Goal: Contribute content: Add original content to the website for others to see

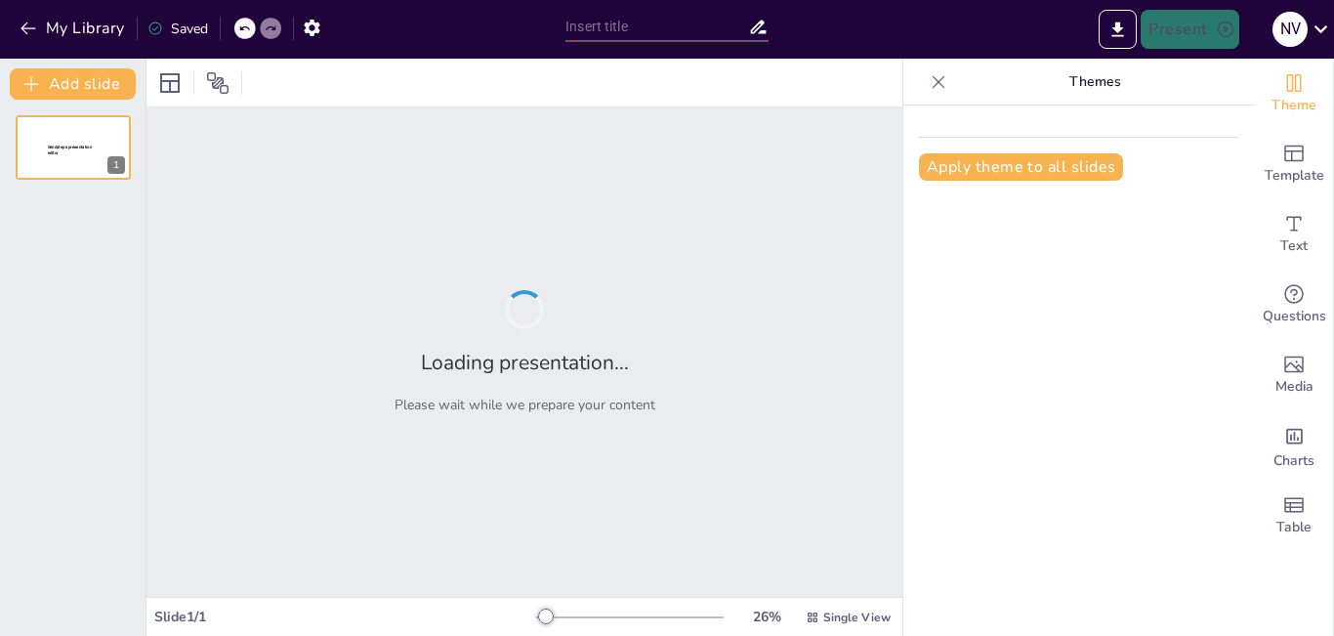
type input "Humidificadores: Claves para Mejorar la Calidad del Aire en Casa"
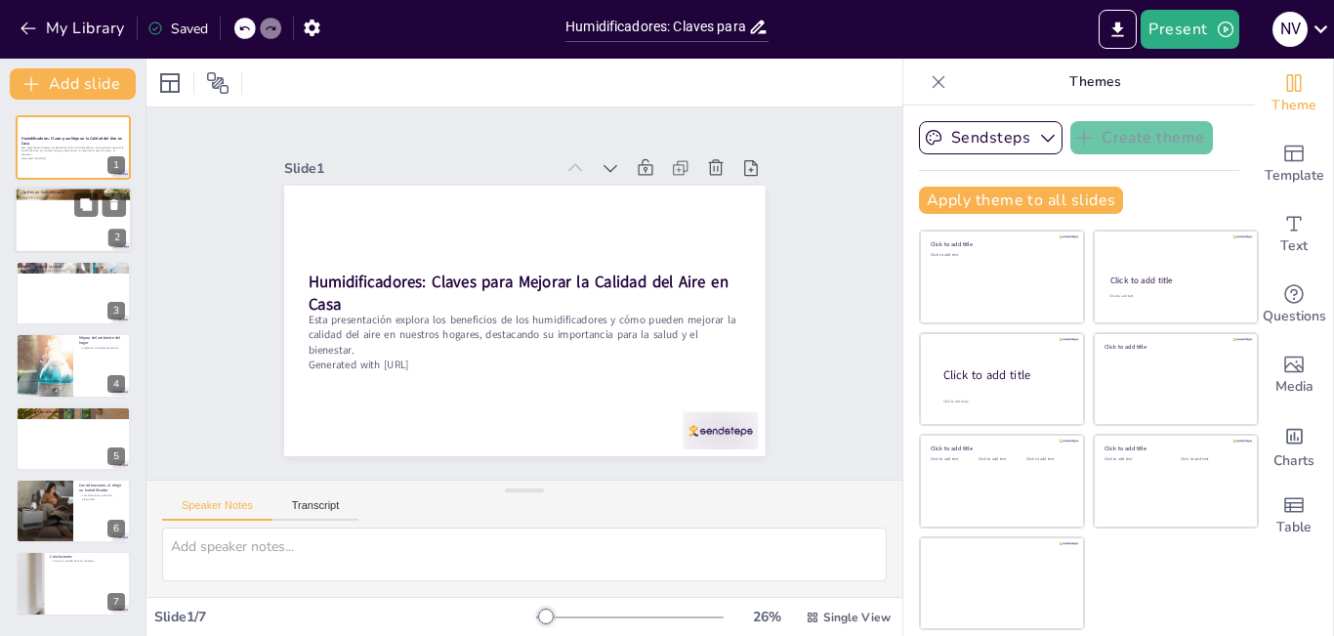
click at [57, 207] on div at bounding box center [73, 221] width 117 height 66
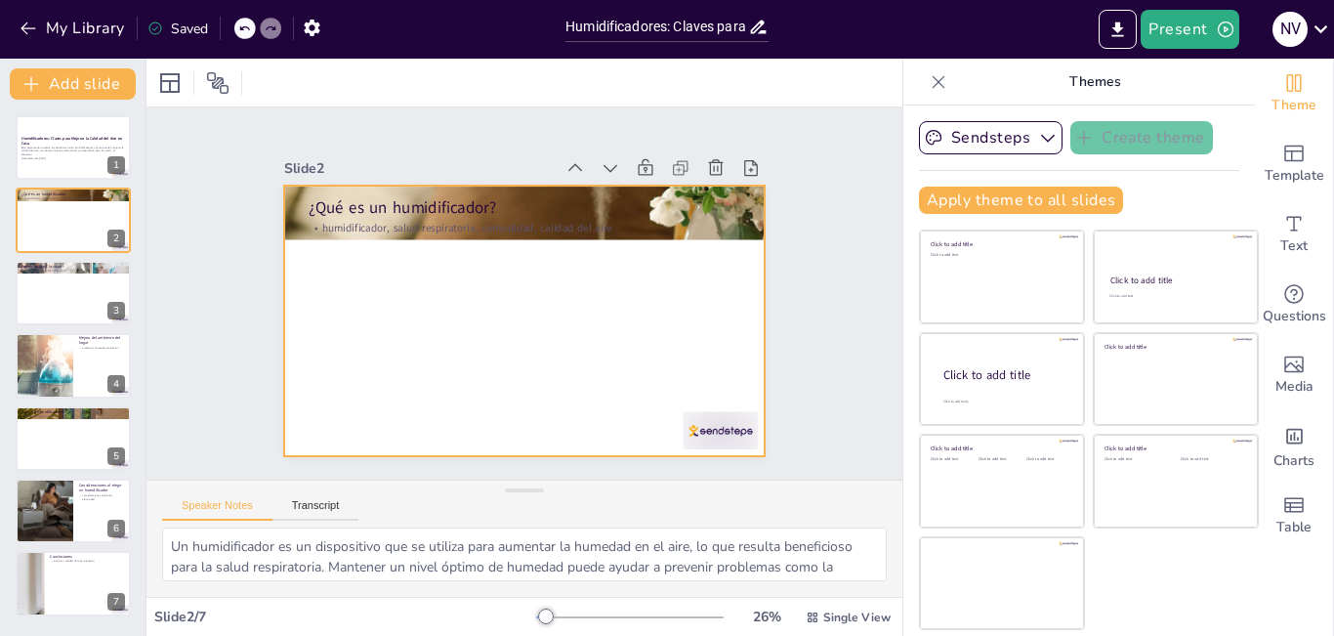
click at [439, 329] on div at bounding box center [511, 317] width 552 height 475
click at [54, 291] on div at bounding box center [73, 293] width 117 height 66
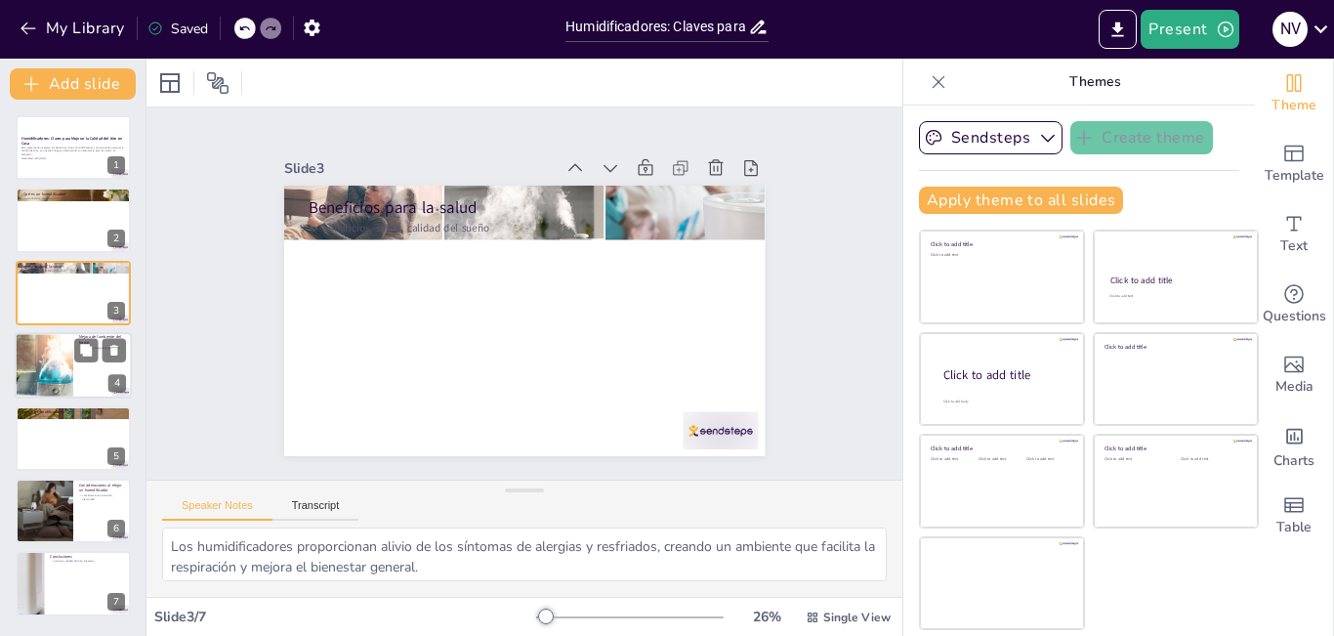
click at [54, 346] on div at bounding box center [43, 365] width 105 height 66
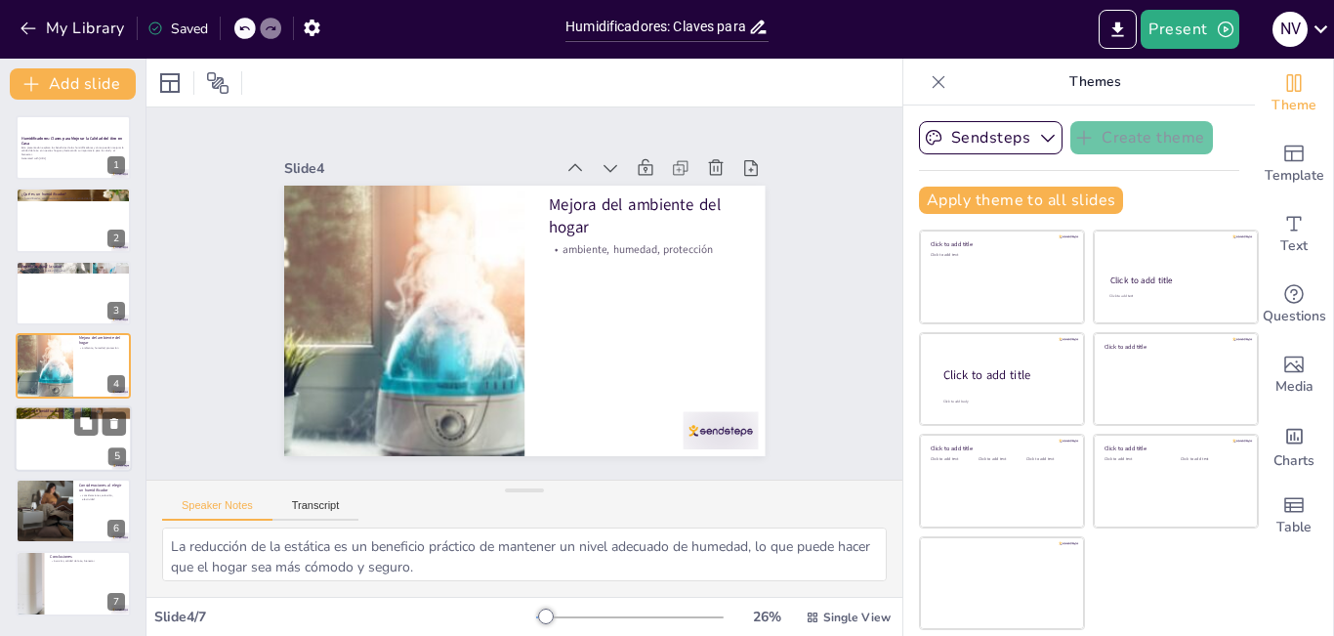
click at [45, 457] on div at bounding box center [73, 438] width 117 height 66
type textarea "La variedad de tipos de humidificadores permite a los usuarios elegir el que me…"
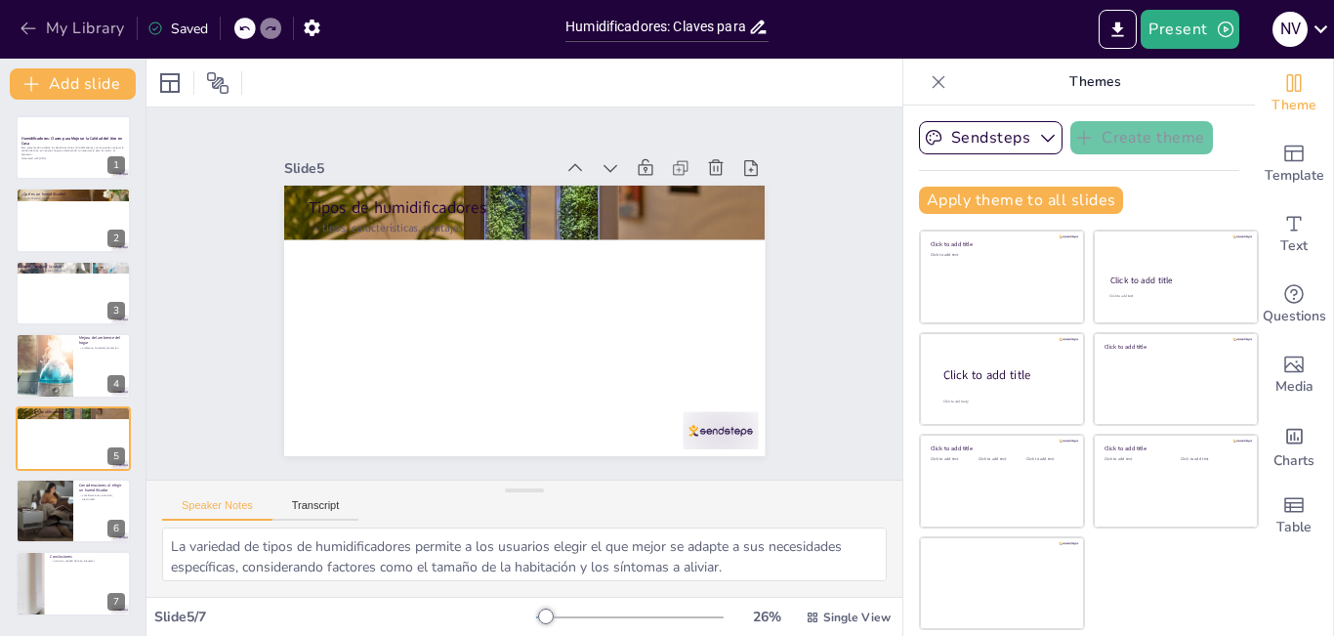
click at [34, 28] on icon "button" at bounding box center [28, 28] width 15 height 13
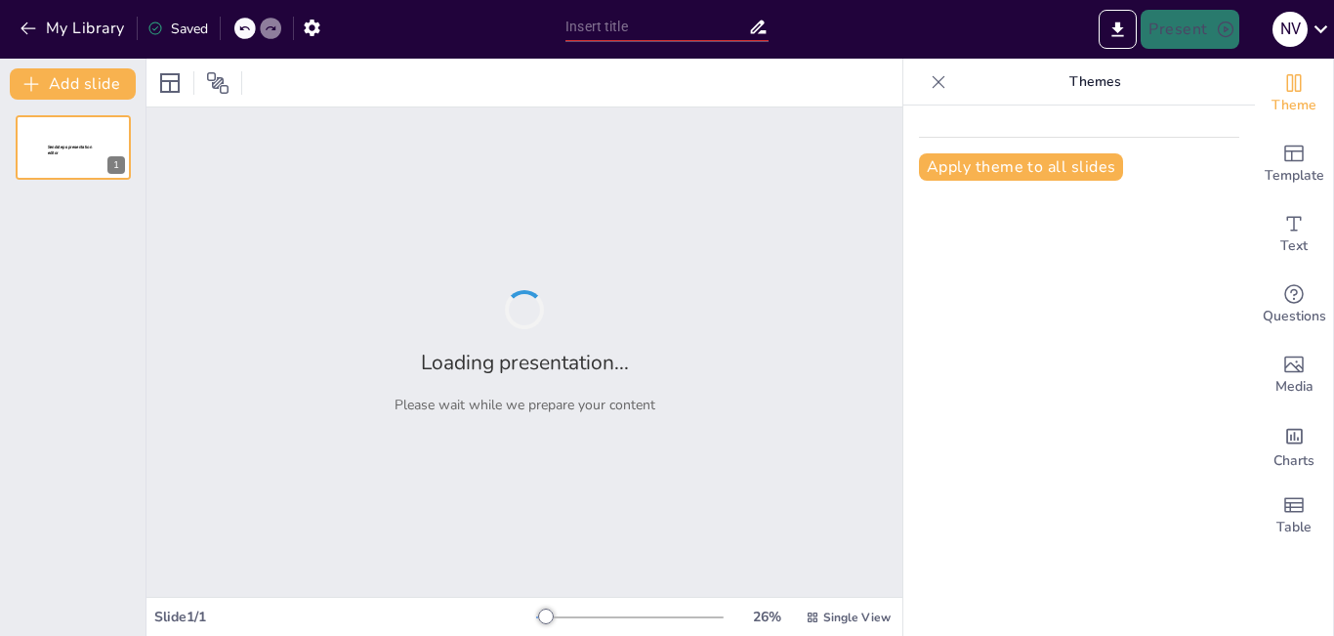
type input "Humidificadores: Una Inversión Esencial para la Salud del Hogar"
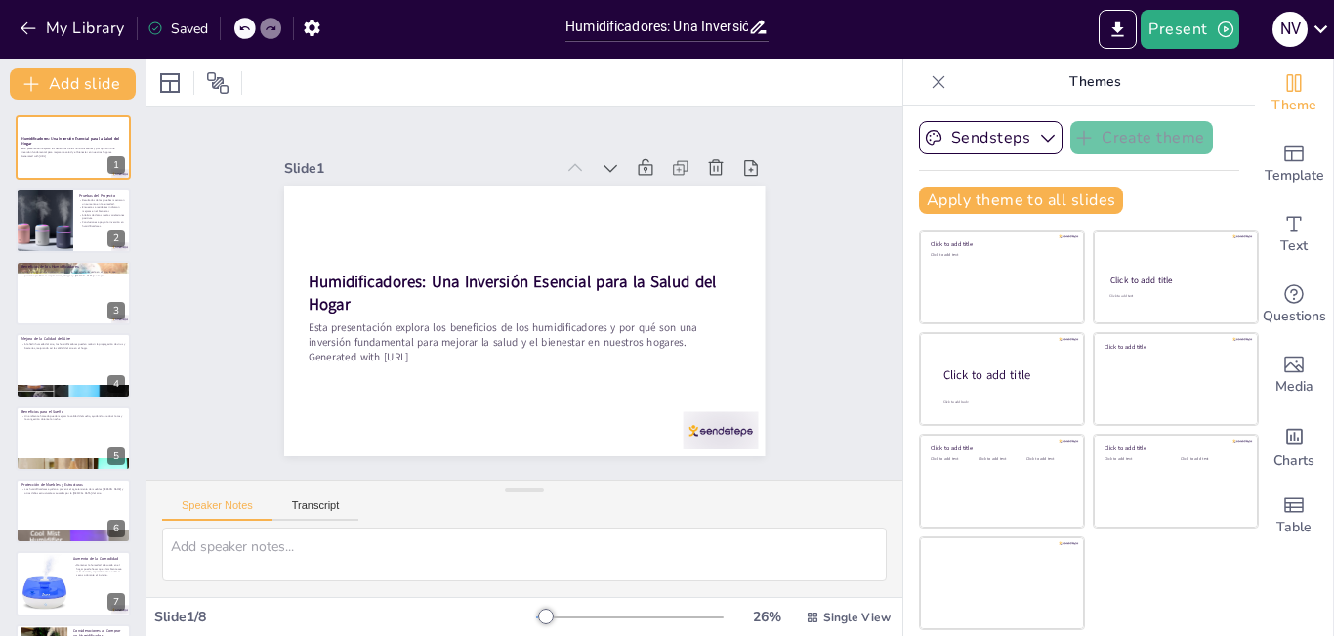
drag, startPoint x: 850, startPoint y: 607, endPoint x: 546, endPoint y: 330, distance: 411.3
click at [546, 330] on div "Slide 1 Humidificadores: Una Inversión Esencial para la Salud del Hogar Esta pr…" at bounding box center [524, 347] width 756 height 577
click at [85, 190] on div "Pruebas del Proyecto" at bounding box center [102, 194] width 47 height 9
type textarea "Un aumento en la humedad relativa es crucial para demostrar la efectividad de l…"
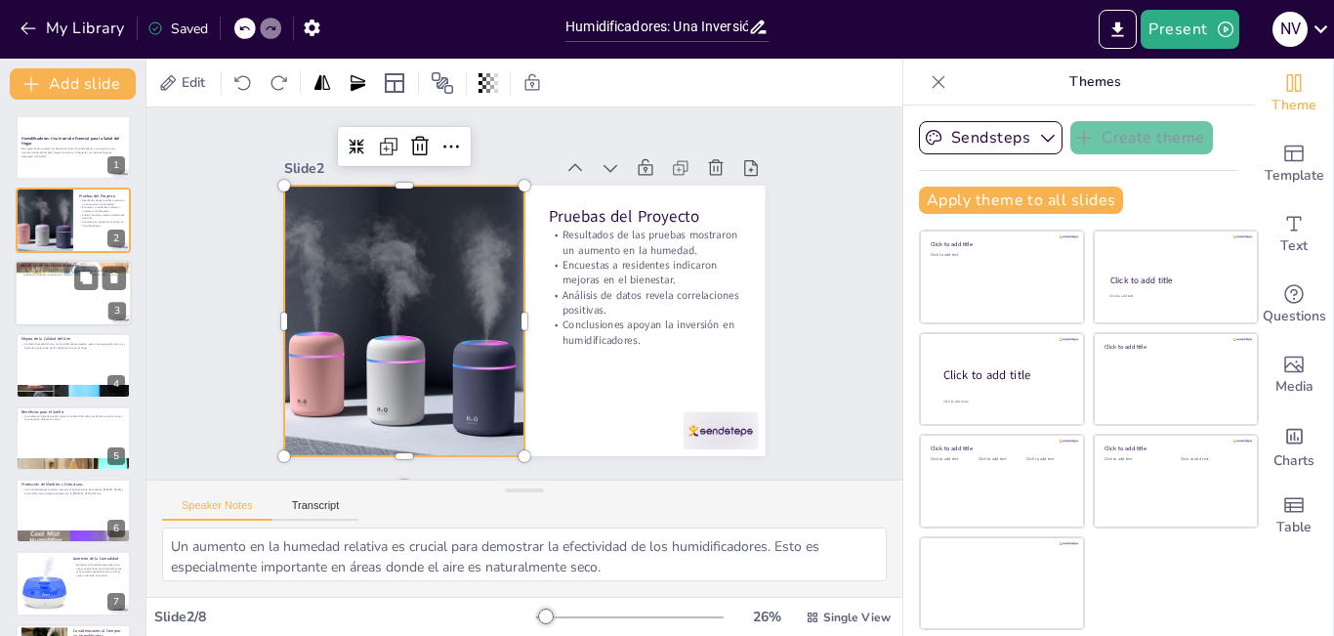
click at [70, 304] on div at bounding box center [73, 293] width 117 height 66
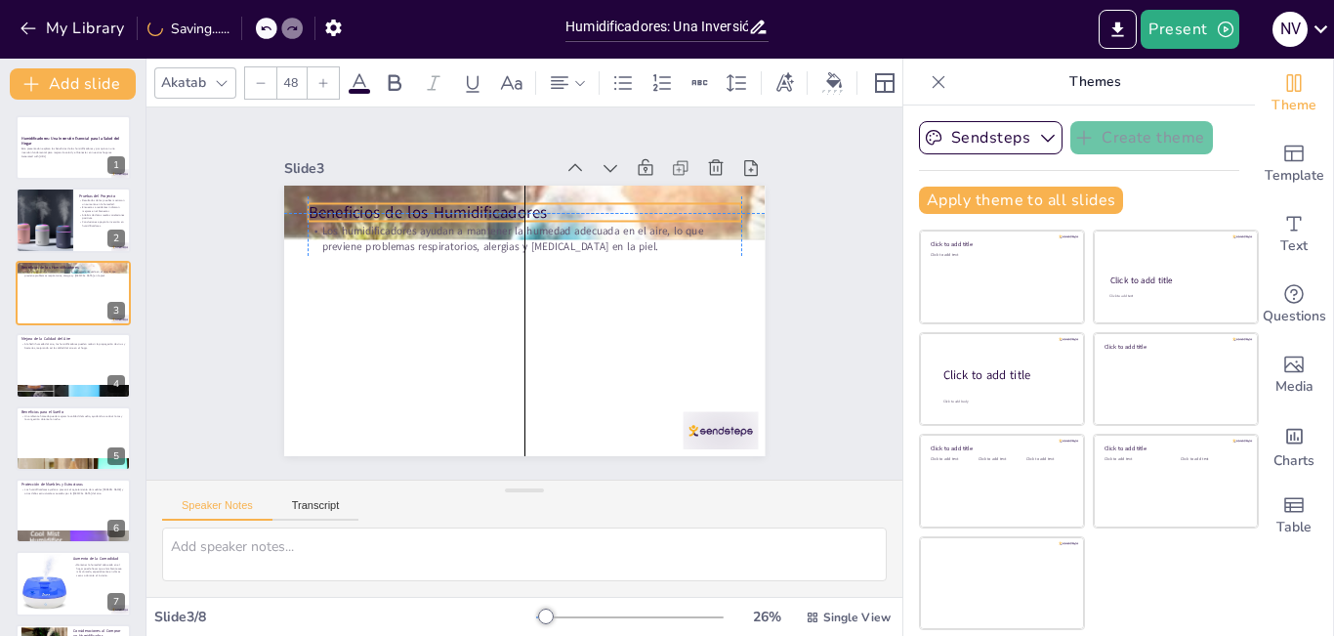
click at [725, 201] on p "Beneficios de los Humidificadores" at bounding box center [565, 222] width 386 height 235
click at [301, 303] on div at bounding box center [291, 313] width 20 height 20
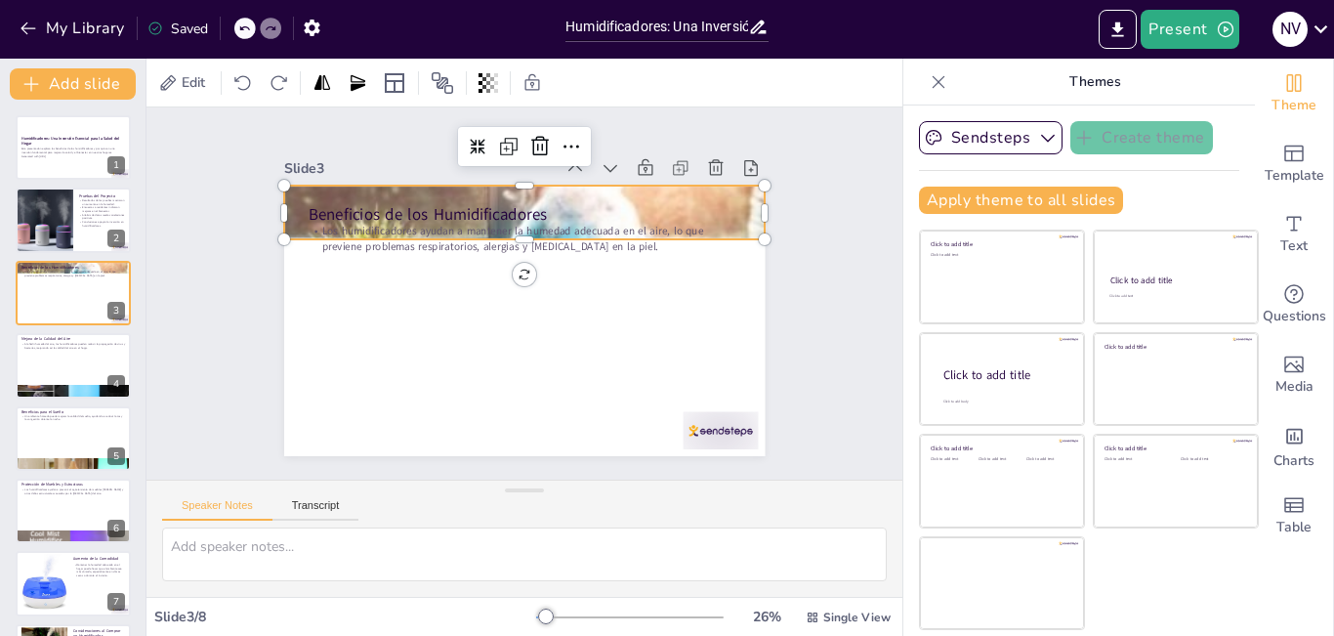
click at [735, 221] on div at bounding box center [599, 260] width 488 height 569
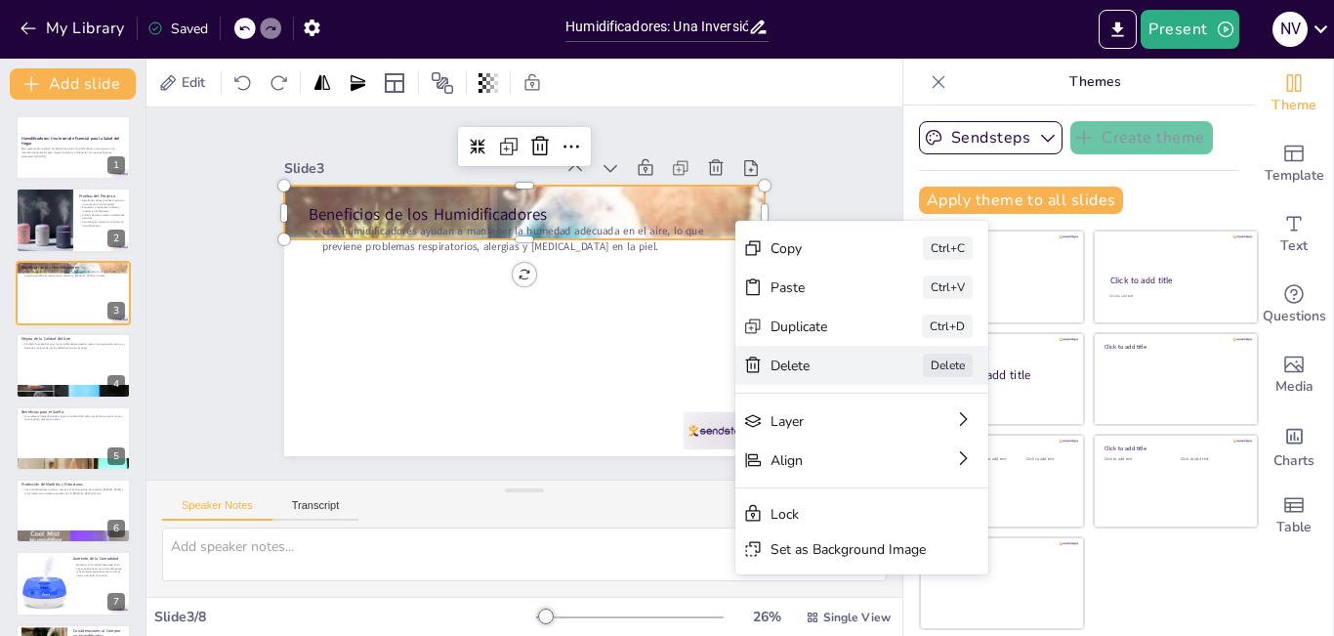
click at [869, 541] on div "Delete" at bounding box center [919, 560] width 100 height 38
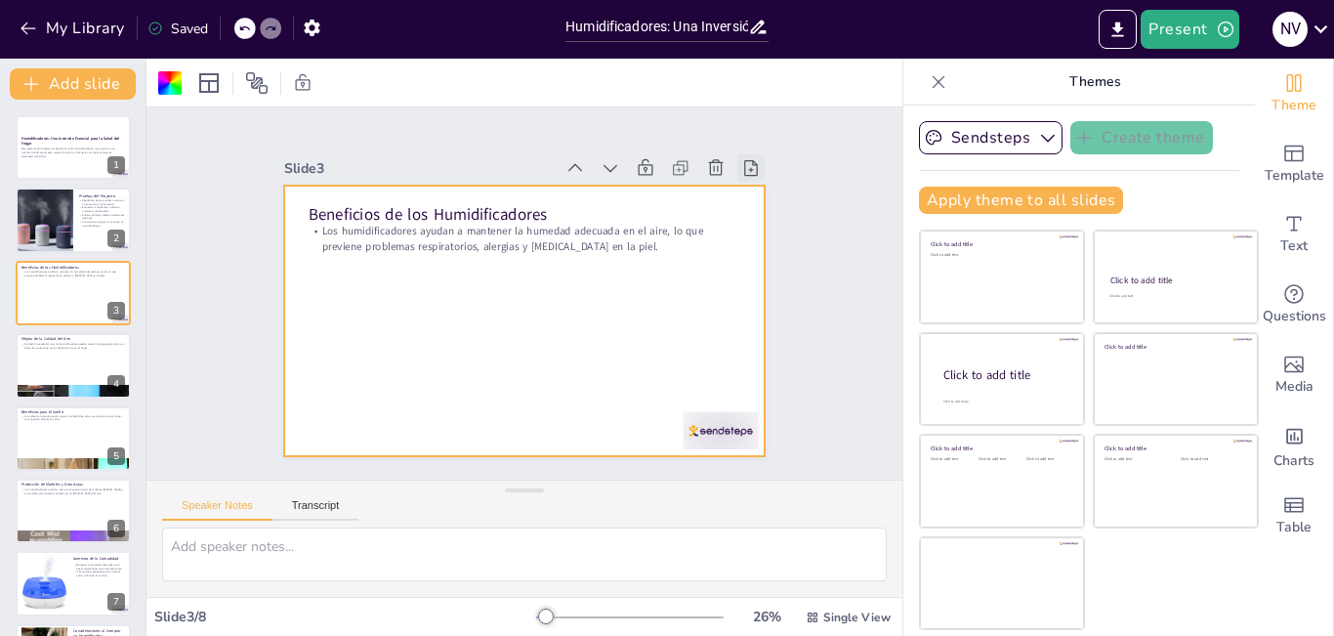
click at [764, 209] on icon at bounding box center [772, 218] width 17 height 19
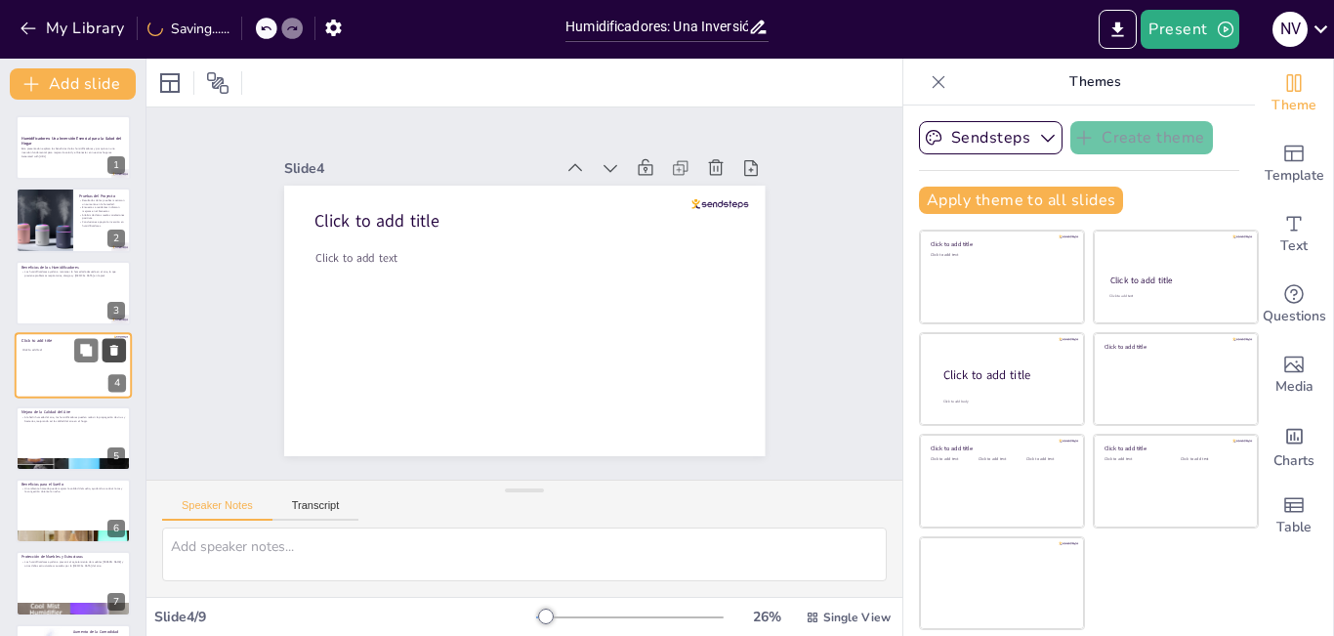
click at [110, 349] on icon at bounding box center [114, 351] width 14 height 14
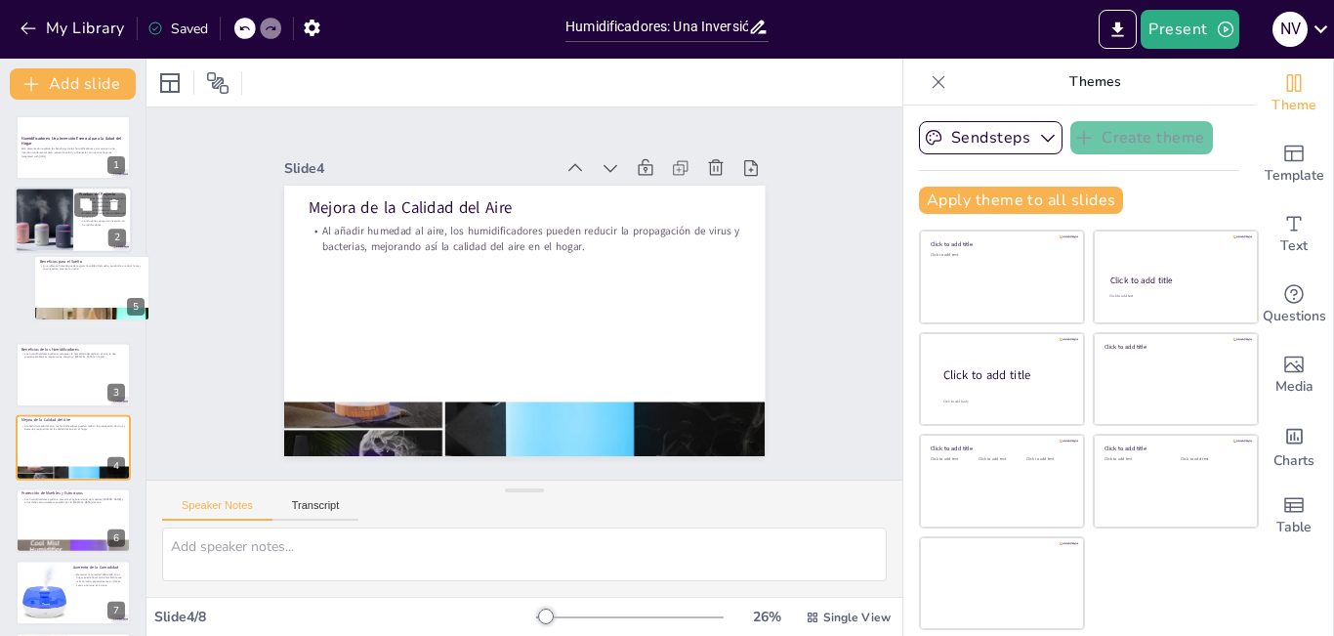
drag, startPoint x: 56, startPoint y: 424, endPoint x: 76, endPoint y: 201, distance: 223.6
click at [76, 201] on div "Humidificadores: Una Inversión Esencial para la Salud del Hogar Esta presentaci…" at bounding box center [73, 402] width 146 height 574
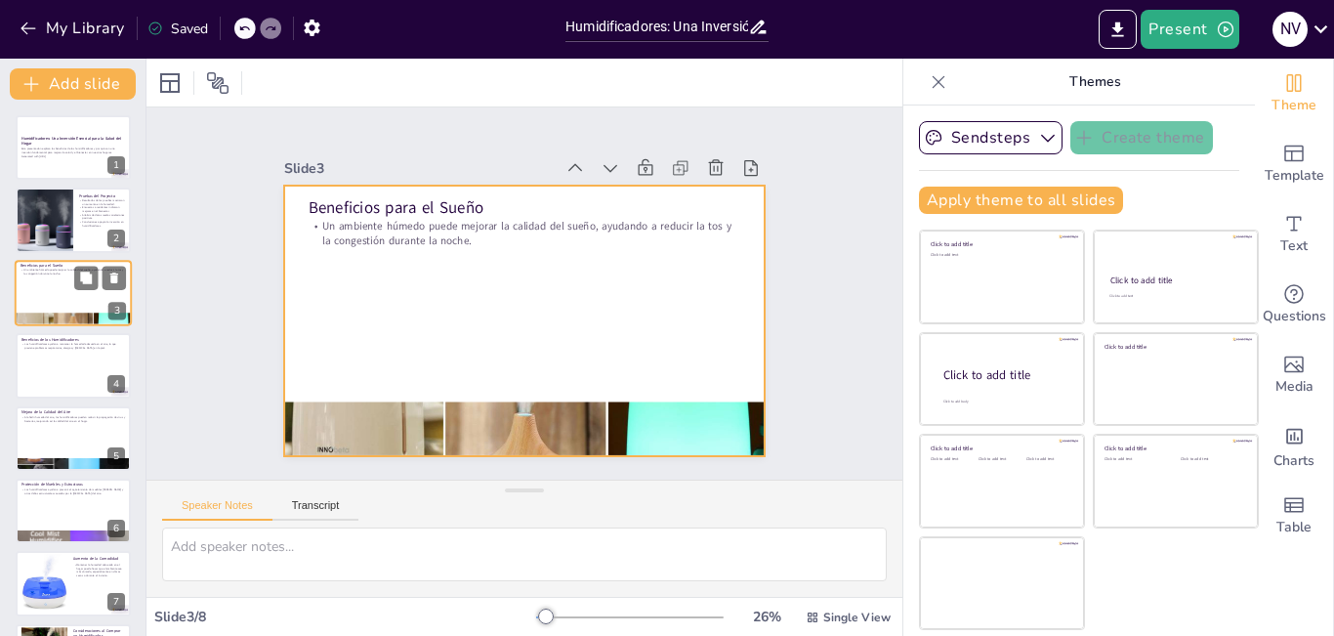
scroll to position [7, 0]
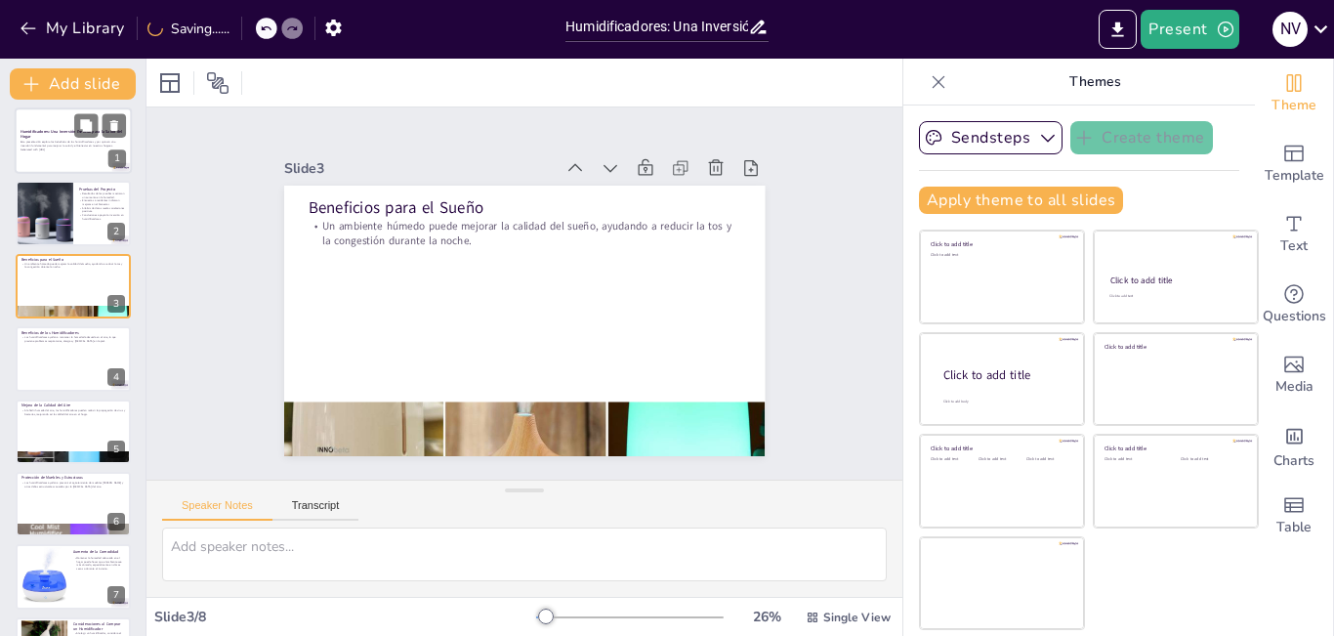
click at [56, 107] on div "Humidificadores: Una Inversión Esencial para la Salud del Hogar Esta presentaci…" at bounding box center [73, 140] width 117 height 66
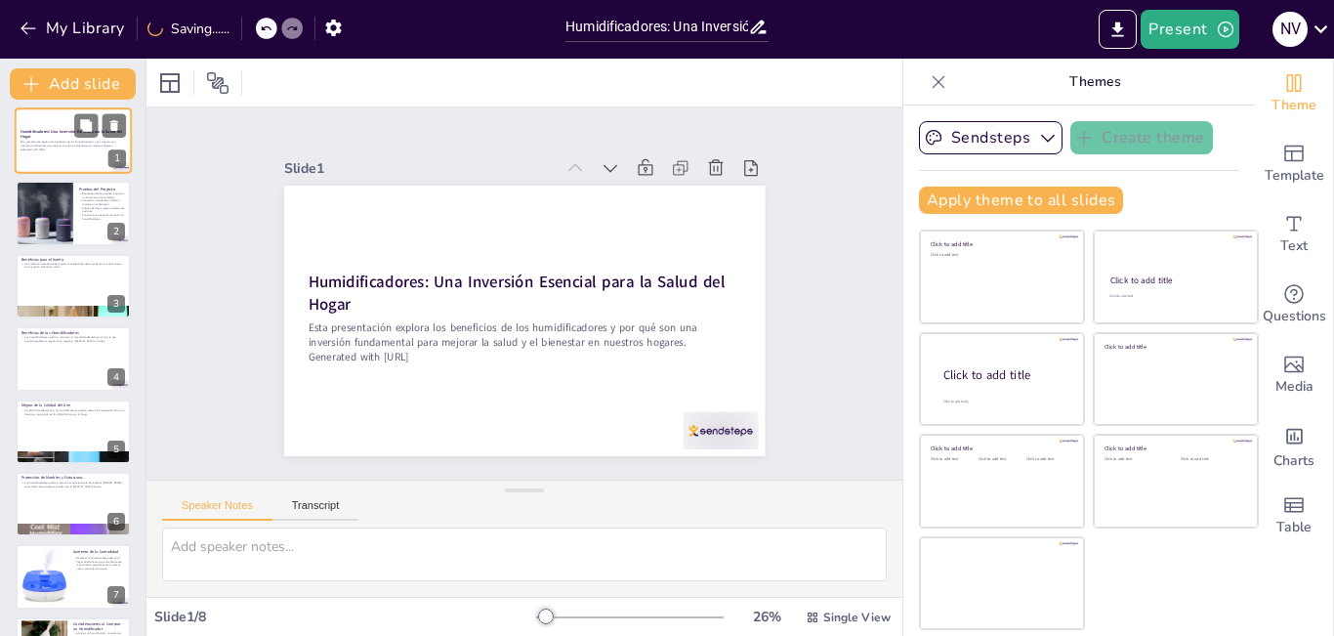
scroll to position [0, 0]
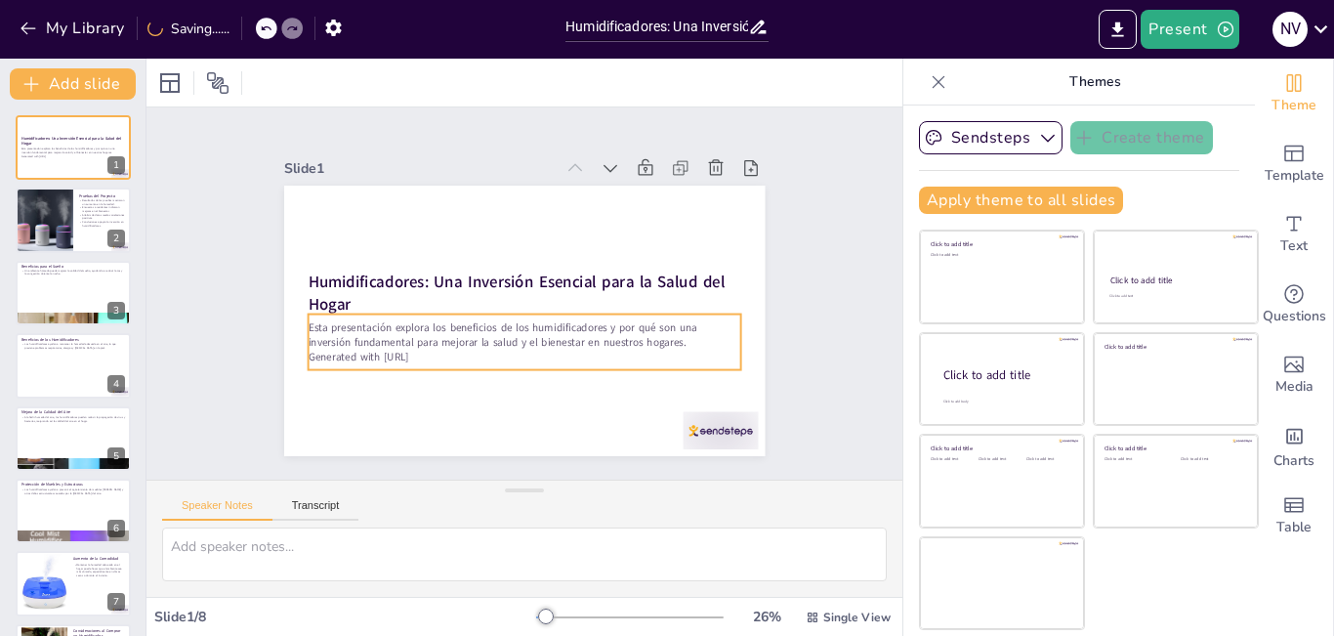
click at [432, 352] on p "Generated with [URL]" at bounding box center [462, 300] width 60 height 432
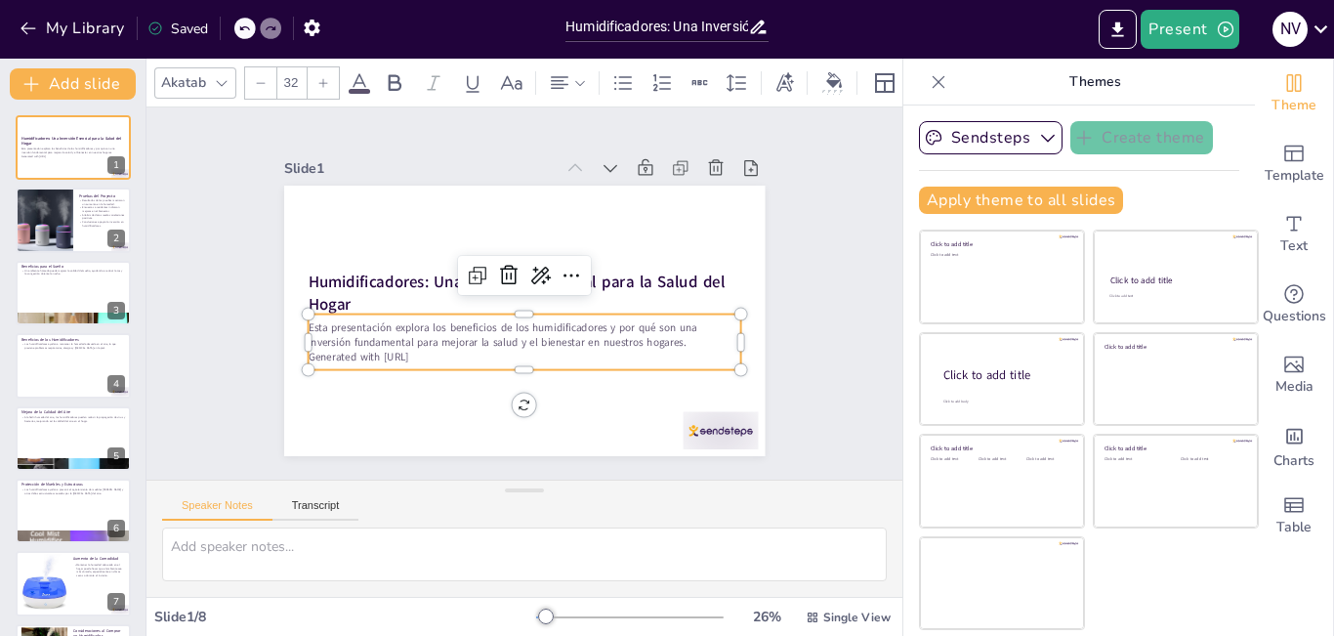
click at [437, 353] on p "Generated with [URL]" at bounding box center [498, 351] width 401 height 189
click at [532, 273] on icon at bounding box center [548, 289] width 33 height 33
click at [458, 346] on p "Generated with [URL]" at bounding box center [493, 348] width 382 height 230
click at [457, 347] on p "Generated with [URL]" at bounding box center [493, 348] width 382 height 230
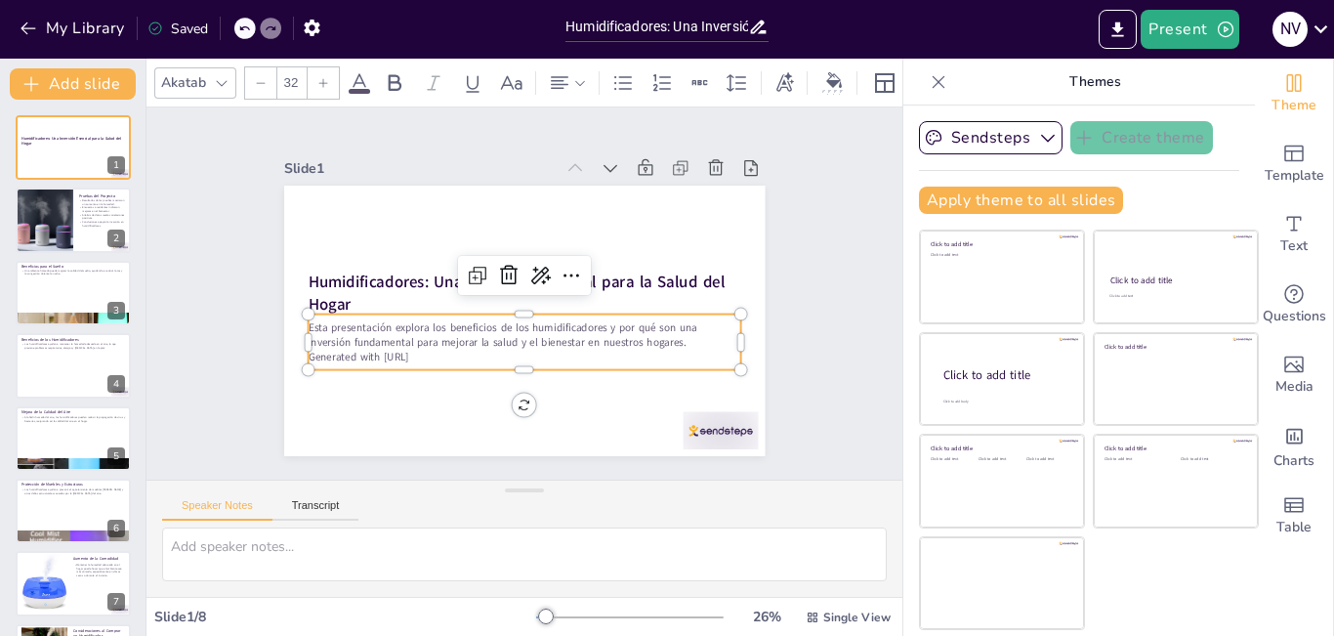
click at [457, 347] on p "Generated with [URL]" at bounding box center [498, 351] width 401 height 189
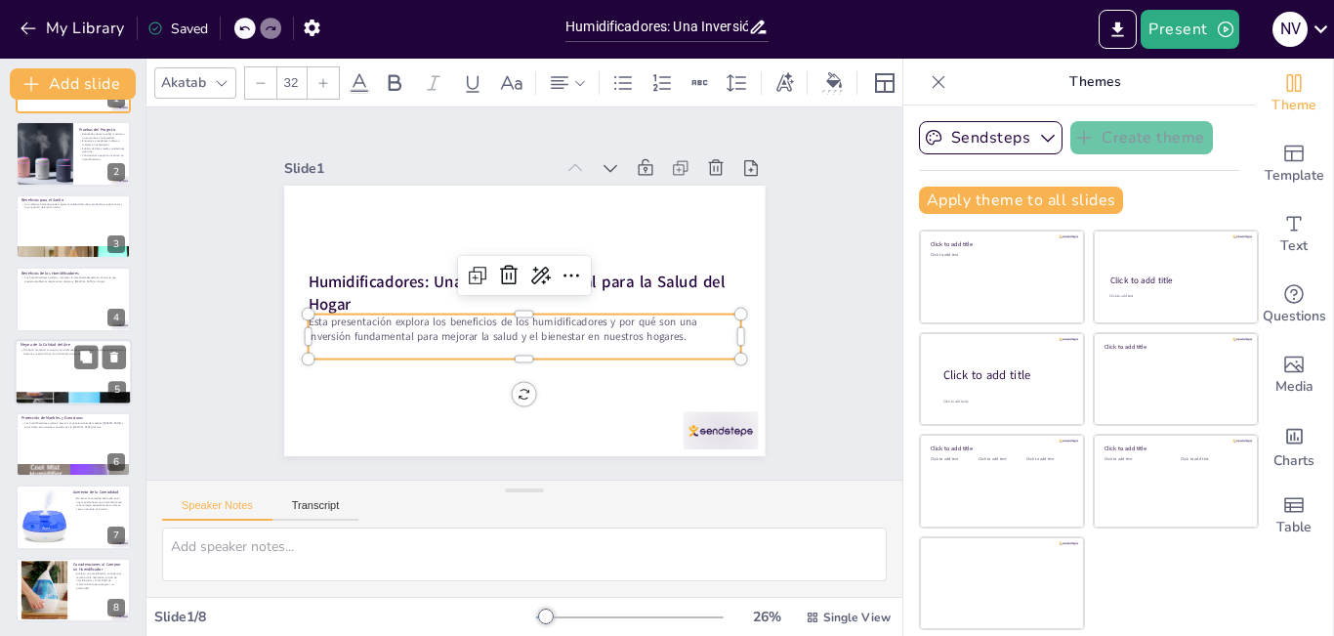
scroll to position [68, 0]
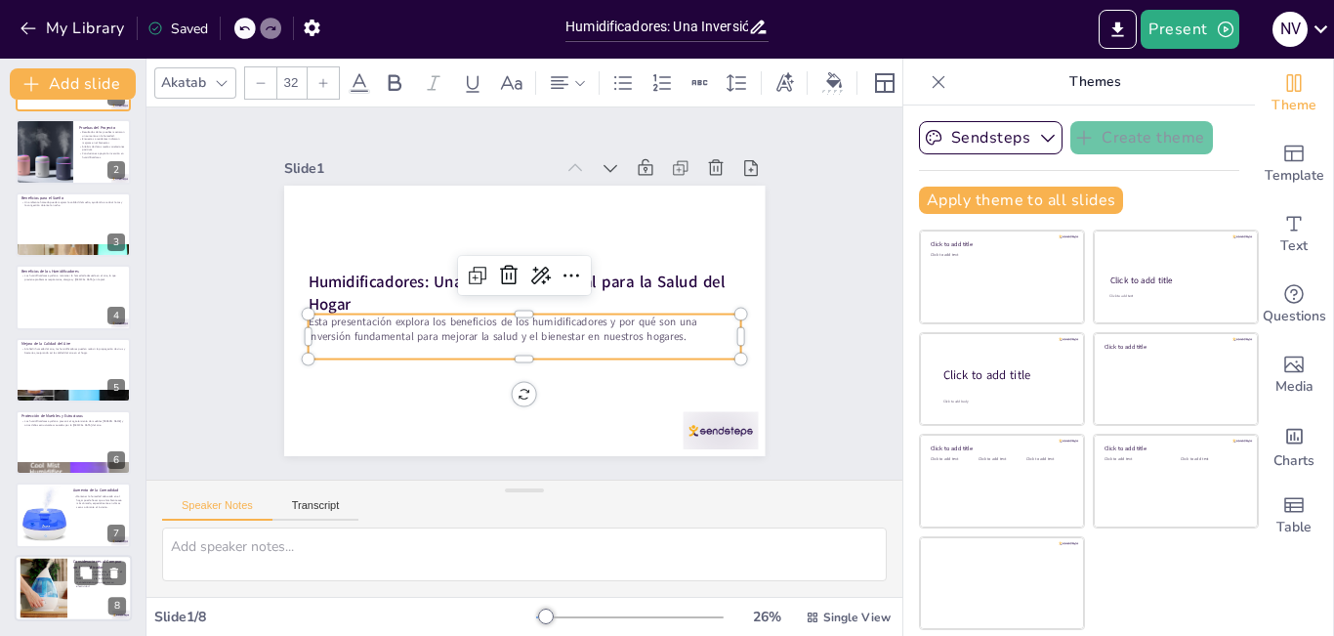
click at [46, 570] on div at bounding box center [43, 588] width 79 height 60
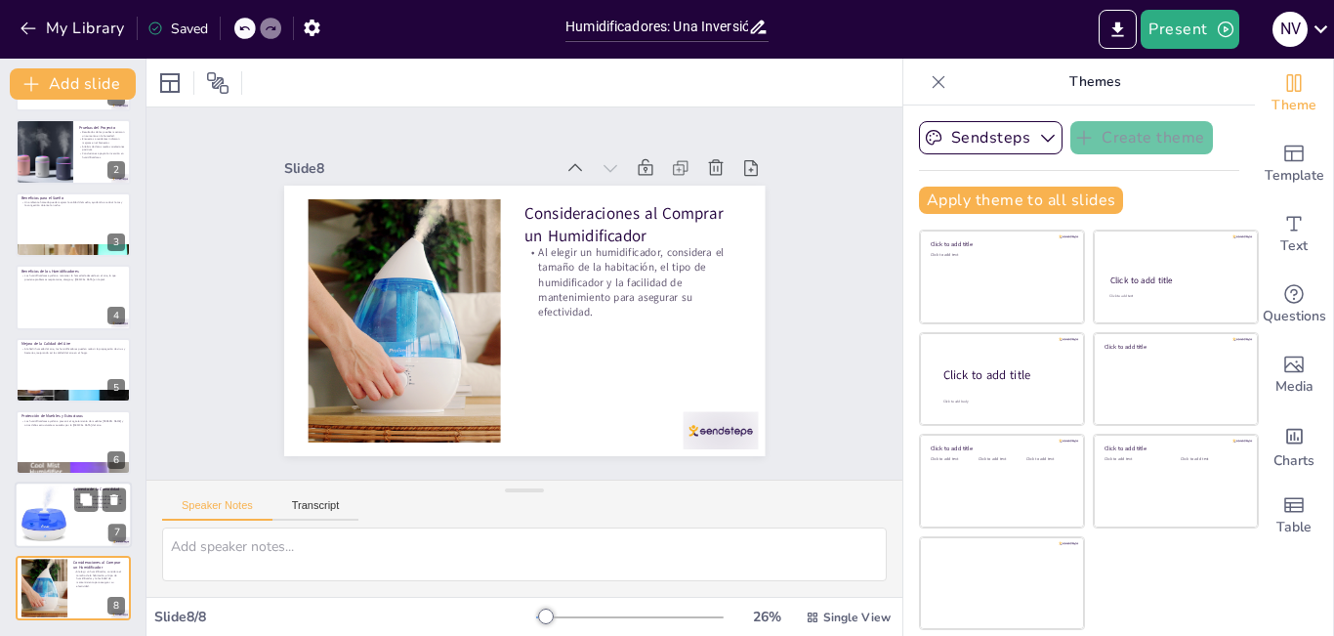
click at [48, 518] on div at bounding box center [44, 515] width 60 height 60
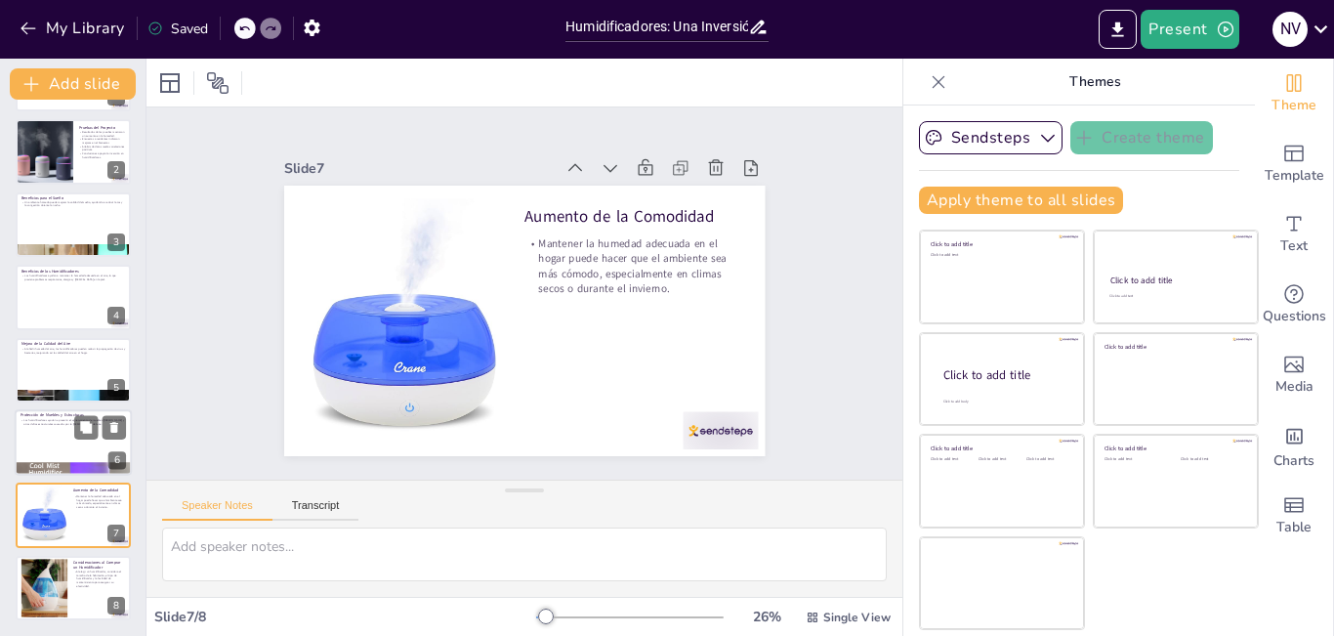
click at [36, 428] on div at bounding box center [73, 442] width 117 height 66
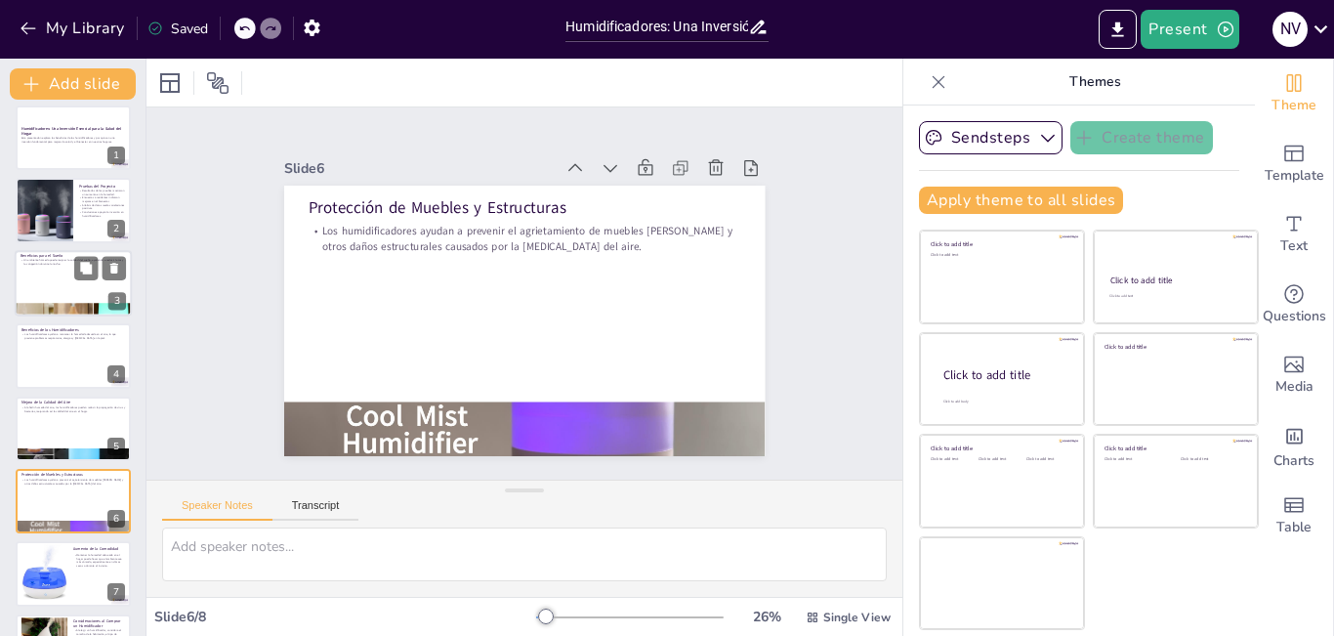
scroll to position [0, 0]
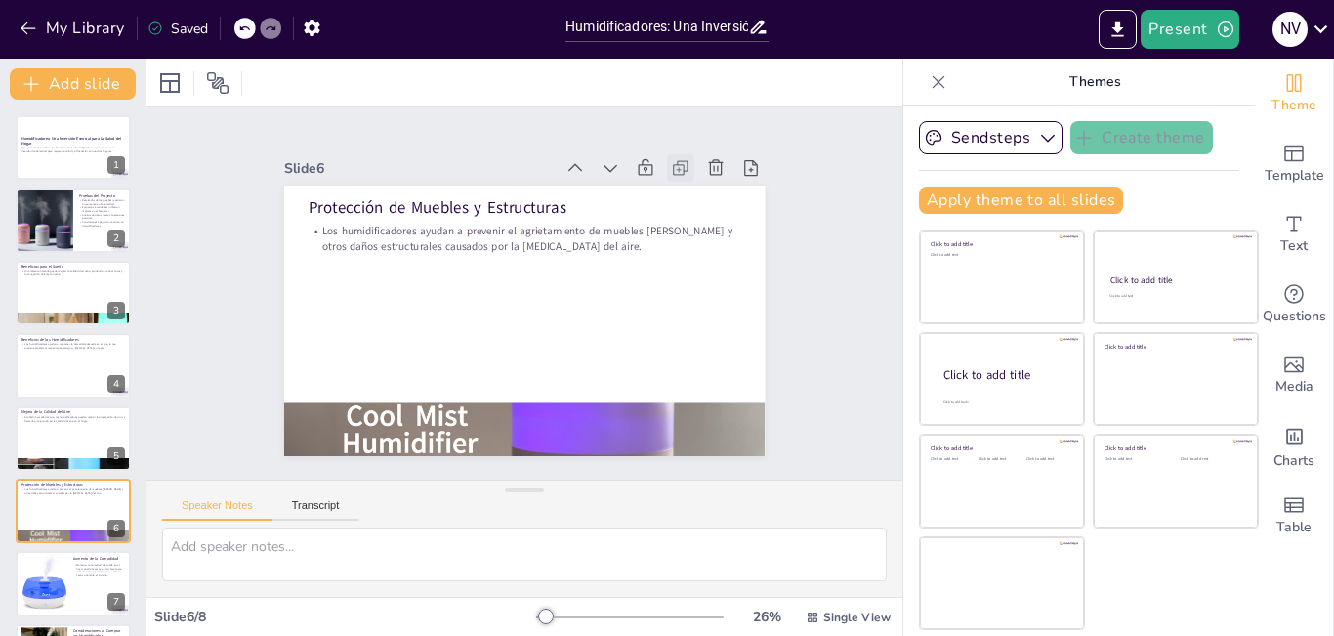
click at [699, 210] on icon at bounding box center [711, 222] width 24 height 24
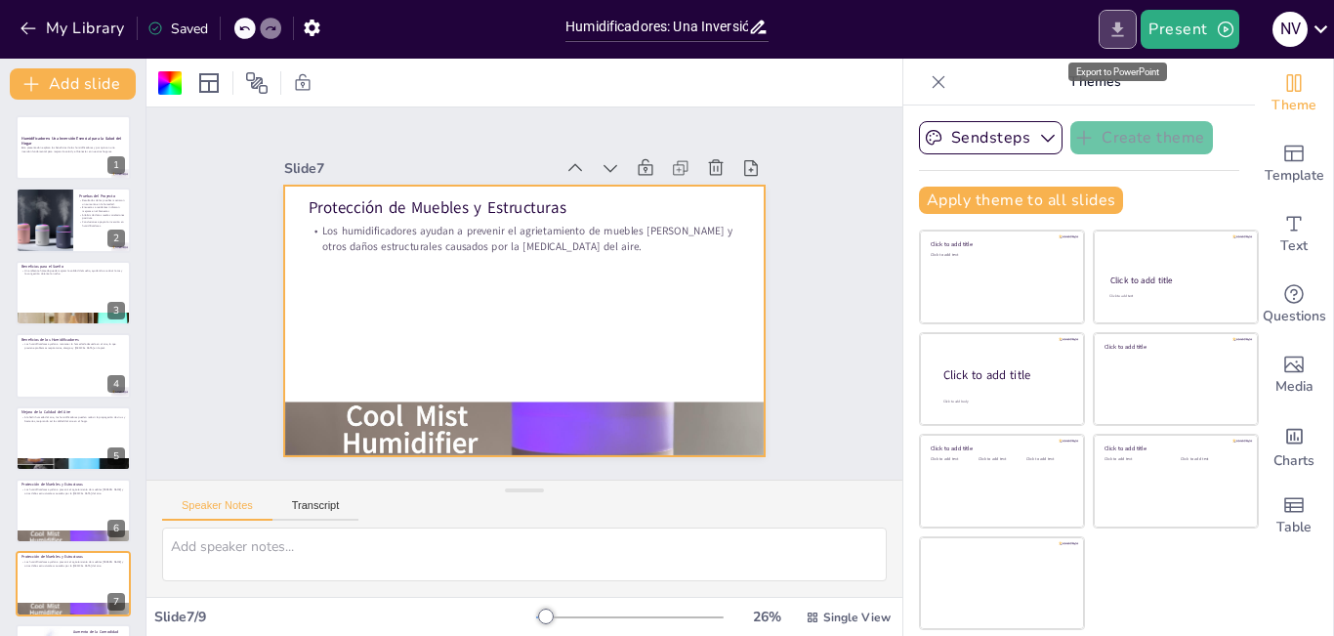
click at [1122, 35] on icon "Export to PowerPoint" at bounding box center [1118, 28] width 12 height 15
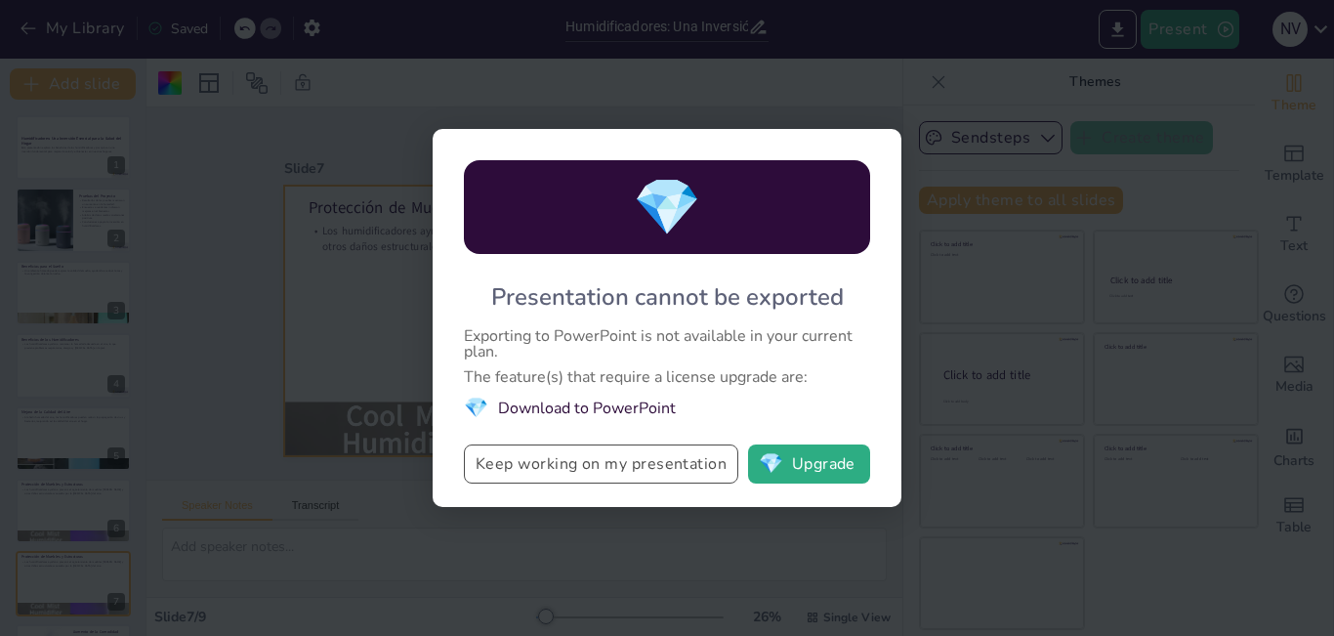
click at [626, 474] on button "Keep working on my presentation" at bounding box center [601, 463] width 274 height 39
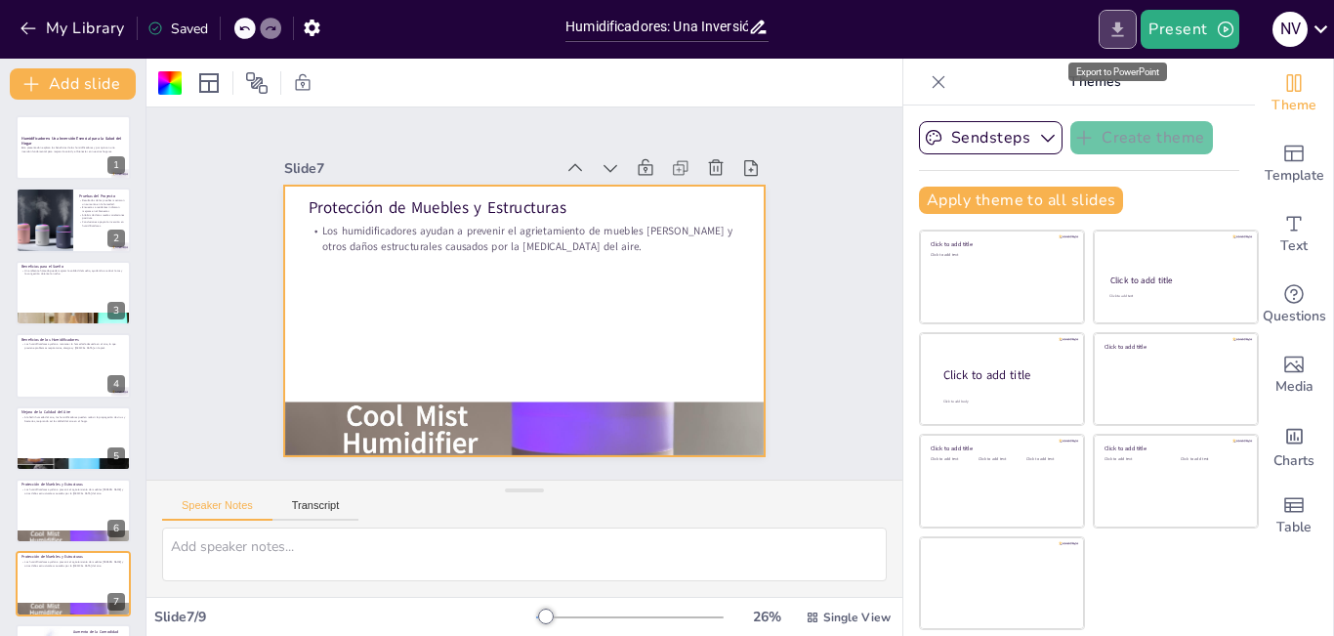
click at [1122, 20] on icon "Export to PowerPoint" at bounding box center [1118, 30] width 21 height 21
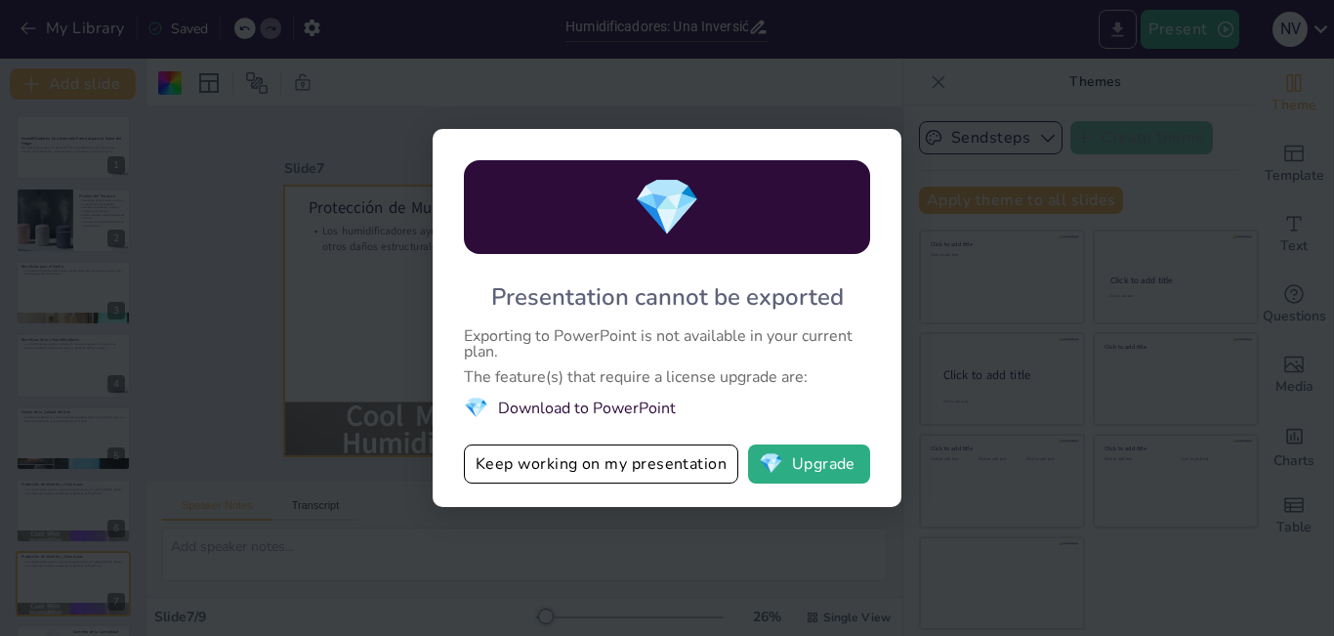
click at [1112, 32] on div "💎 Presentation cannot be exported Exporting to PowerPoint is not available in y…" at bounding box center [667, 318] width 1334 height 636
click at [678, 449] on button "Keep working on my presentation" at bounding box center [601, 463] width 274 height 39
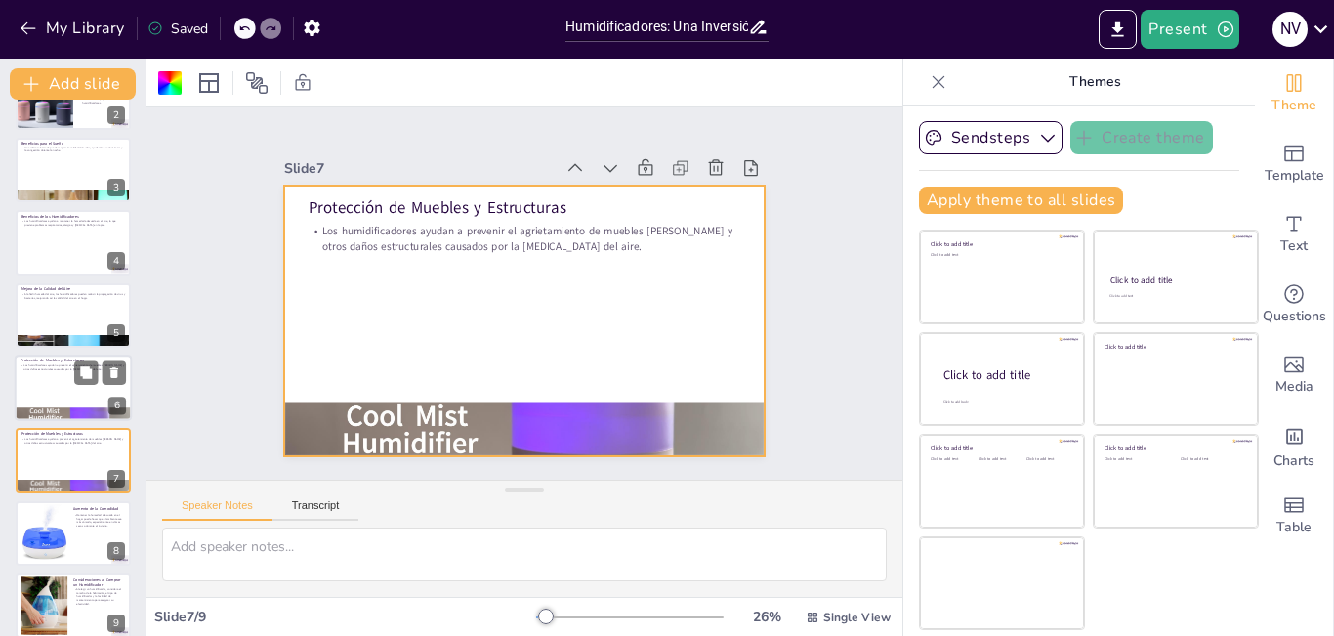
scroll to position [141, 0]
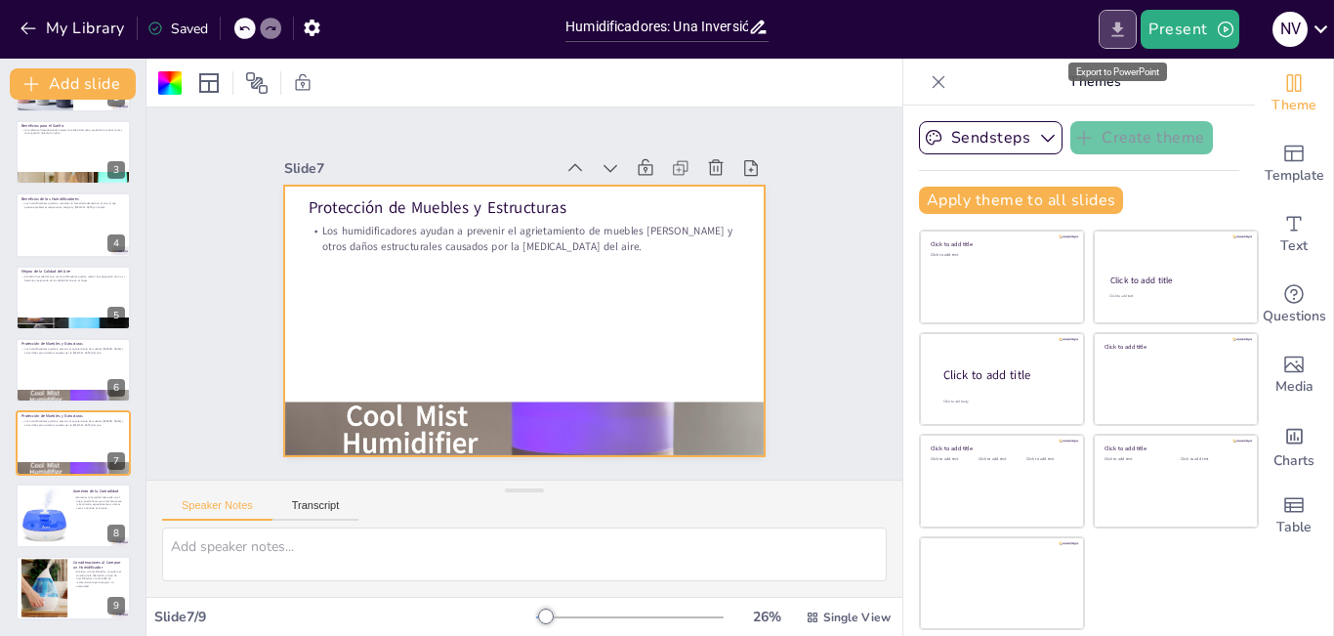
click at [1124, 36] on icon "Export to PowerPoint" at bounding box center [1118, 28] width 12 height 15
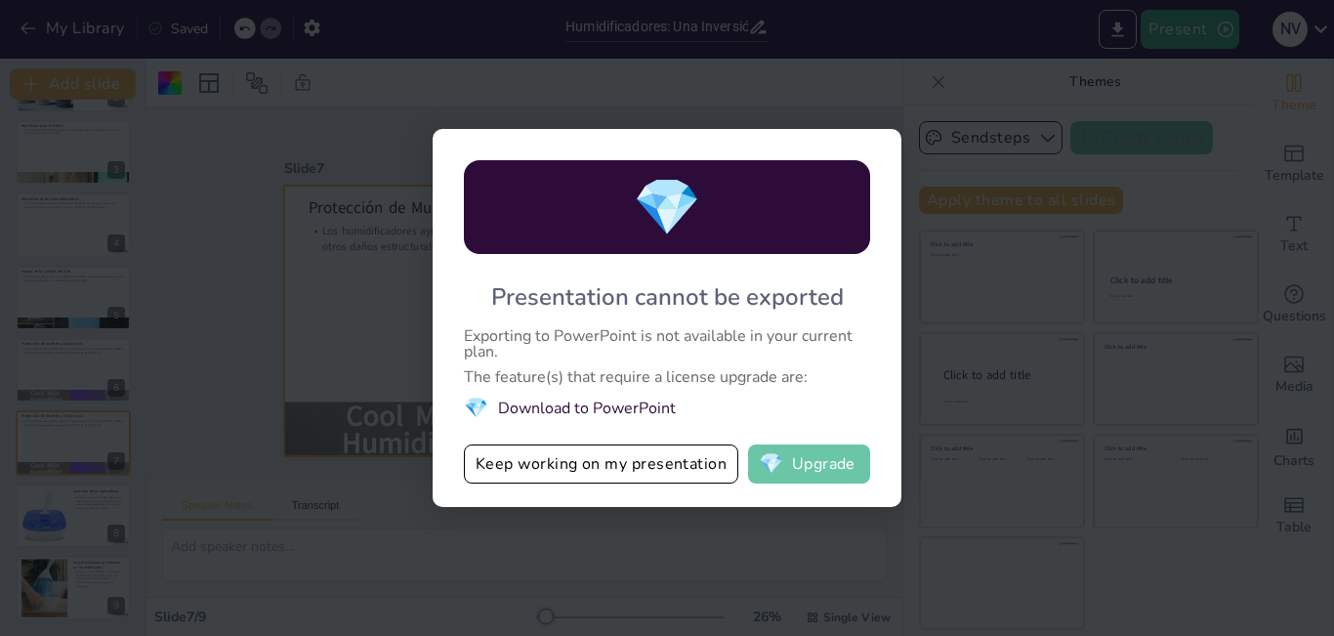
click at [784, 479] on button "💎 Upgrade" at bounding box center [809, 463] width 122 height 39
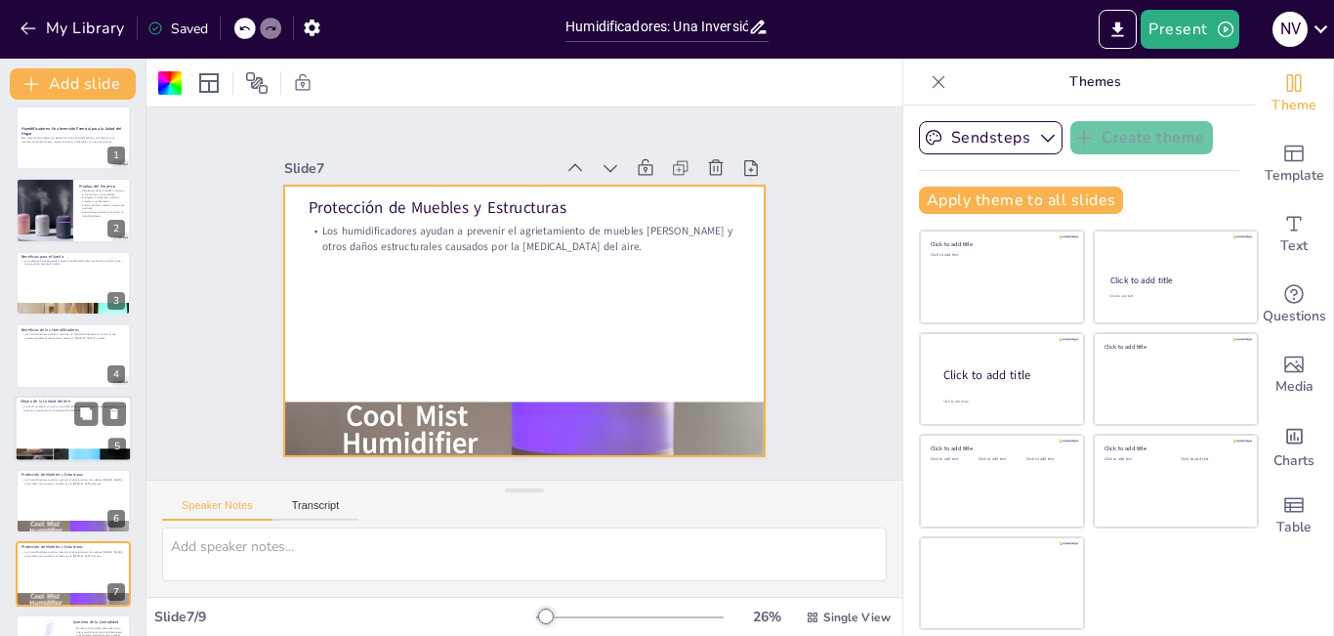
scroll to position [0, 0]
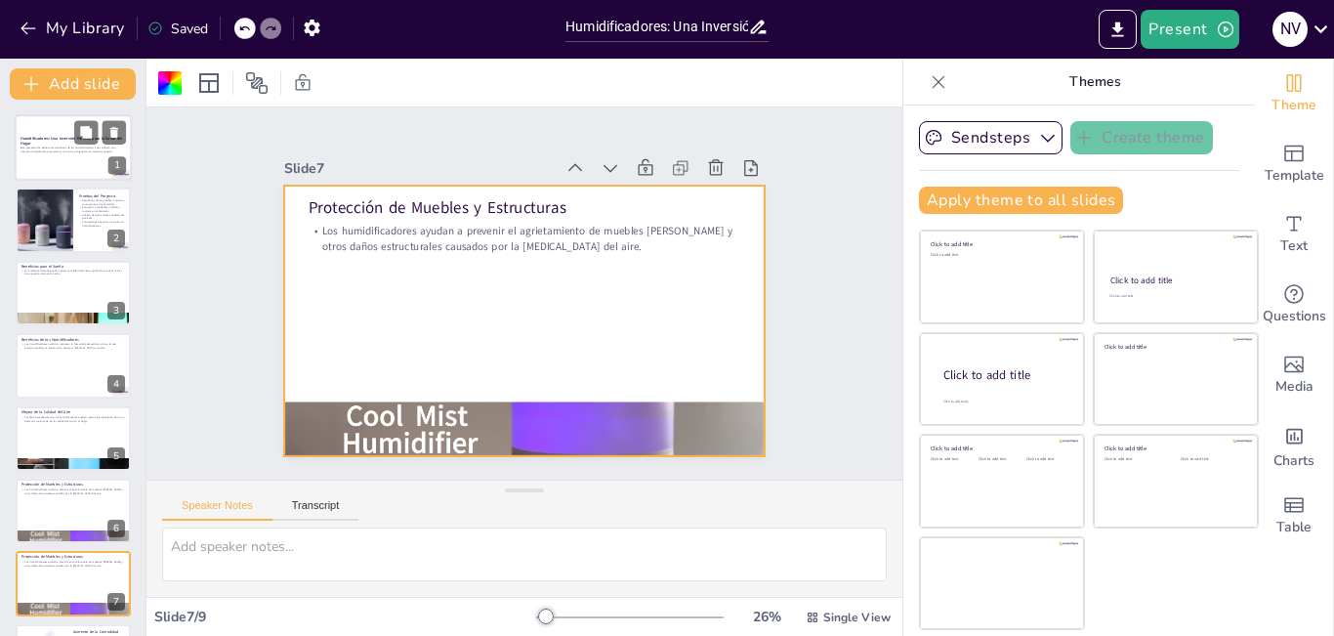
click at [52, 149] on p "Esta presentación explora los beneficios de los humidificadores y por qué son u…" at bounding box center [73, 149] width 105 height 7
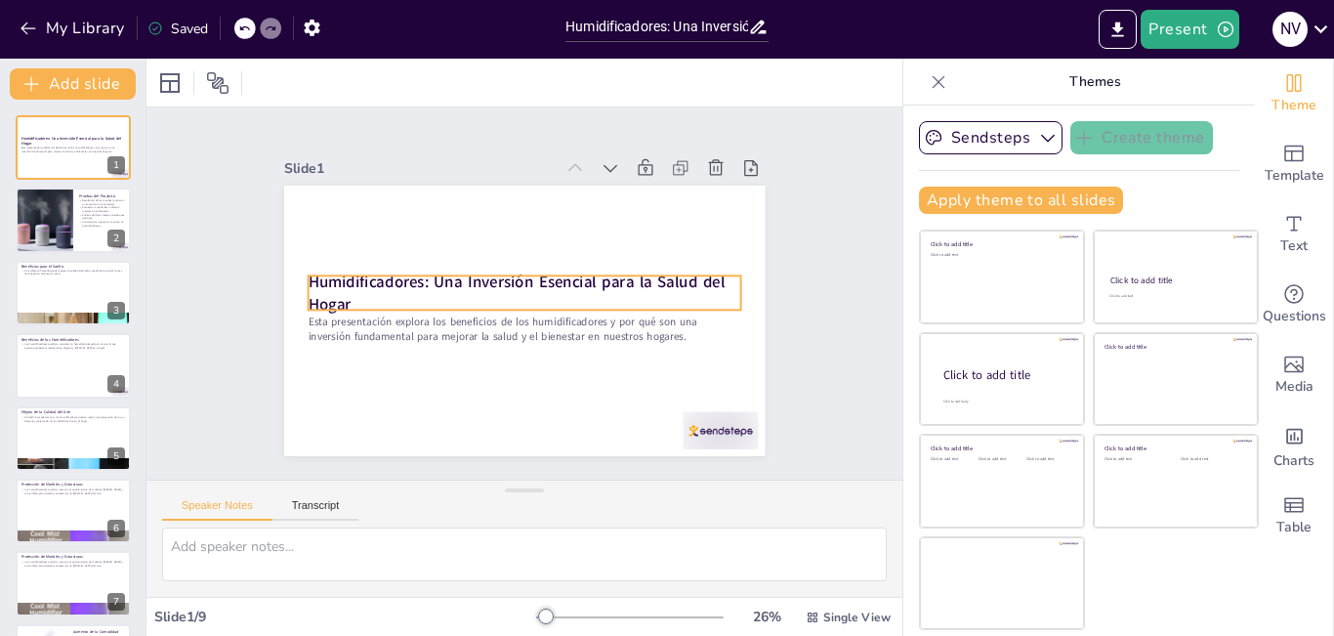
click at [297, 272] on div "Humidificadores: Una Inversión Esencial para la Salud del Hogar Esta presentaci…" at bounding box center [506, 314] width 538 height 522
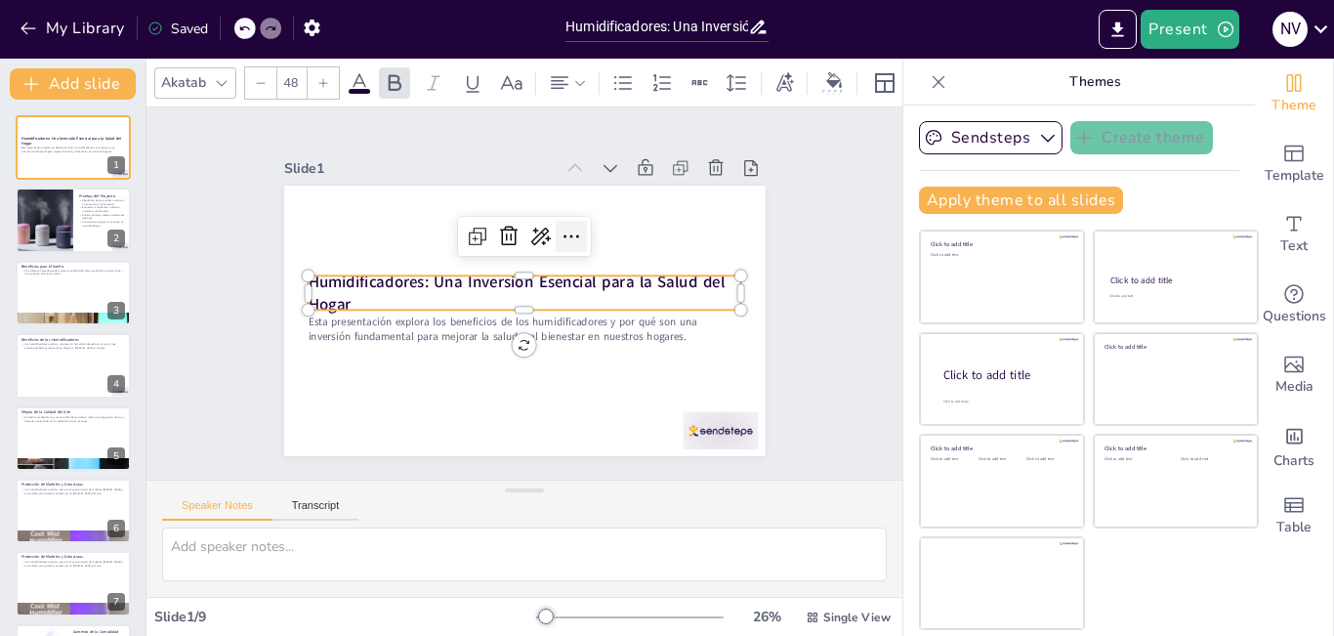
click at [575, 245] on icon at bounding box center [590, 260] width 31 height 31
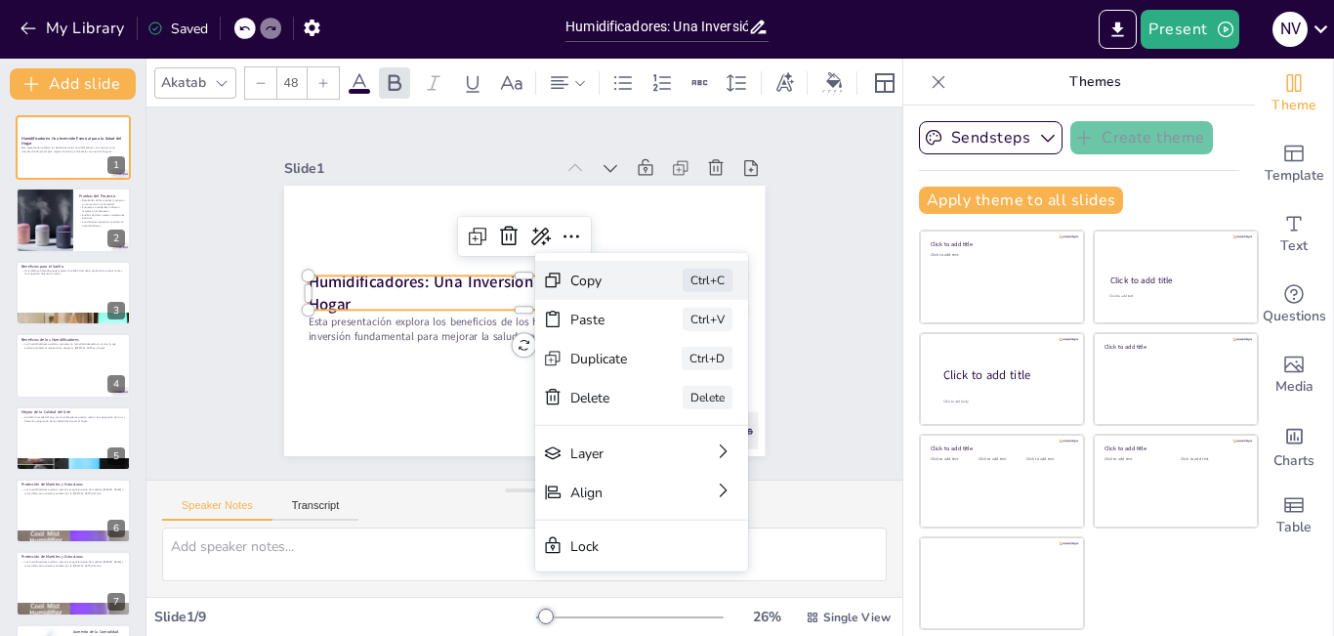
click at [816, 407] on div "Ctrl+C" at bounding box center [842, 421] width 52 height 28
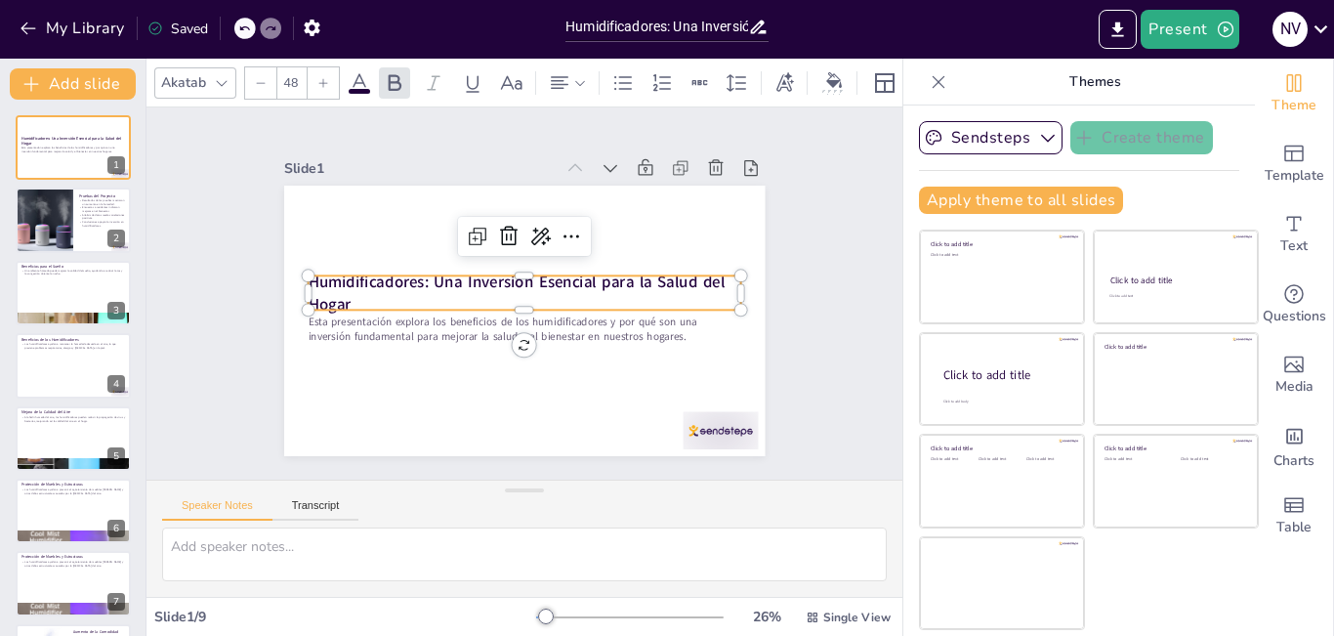
click at [318, 275] on strong "Humidificadores: Una Inversión Esencial para la Salud del Hogar" at bounding box center [517, 279] width 398 height 189
click at [326, 275] on strong "Humidificadores: Una Inversión Esencial para la Salud del Hogar" at bounding box center [517, 279] width 383 height 227
click at [337, 299] on p "Humidificadores: Una Inversión Esencial para la Salud del Hogar" at bounding box center [525, 293] width 426 height 177
click at [397, 299] on p "Humidificadores: Una Inversión Esencial para la Salud del Hogar" at bounding box center [524, 293] width 255 height 397
drag, startPoint x: 331, startPoint y: 299, endPoint x: 304, endPoint y: 290, distance: 28.7
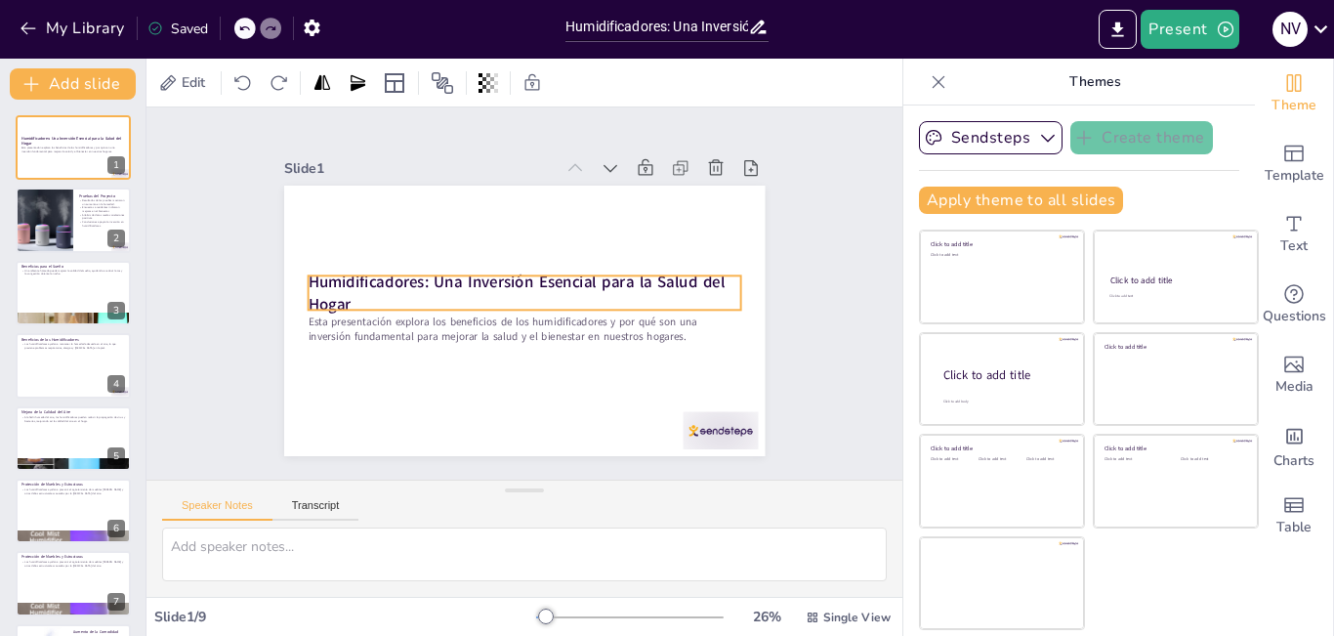
click at [297, 274] on div "Humidificadores: Una Inversión Esencial para la Salud del Hogar Esta presentaci…" at bounding box center [511, 317] width 552 height 475
click at [314, 220] on div at bounding box center [324, 210] width 20 height 20
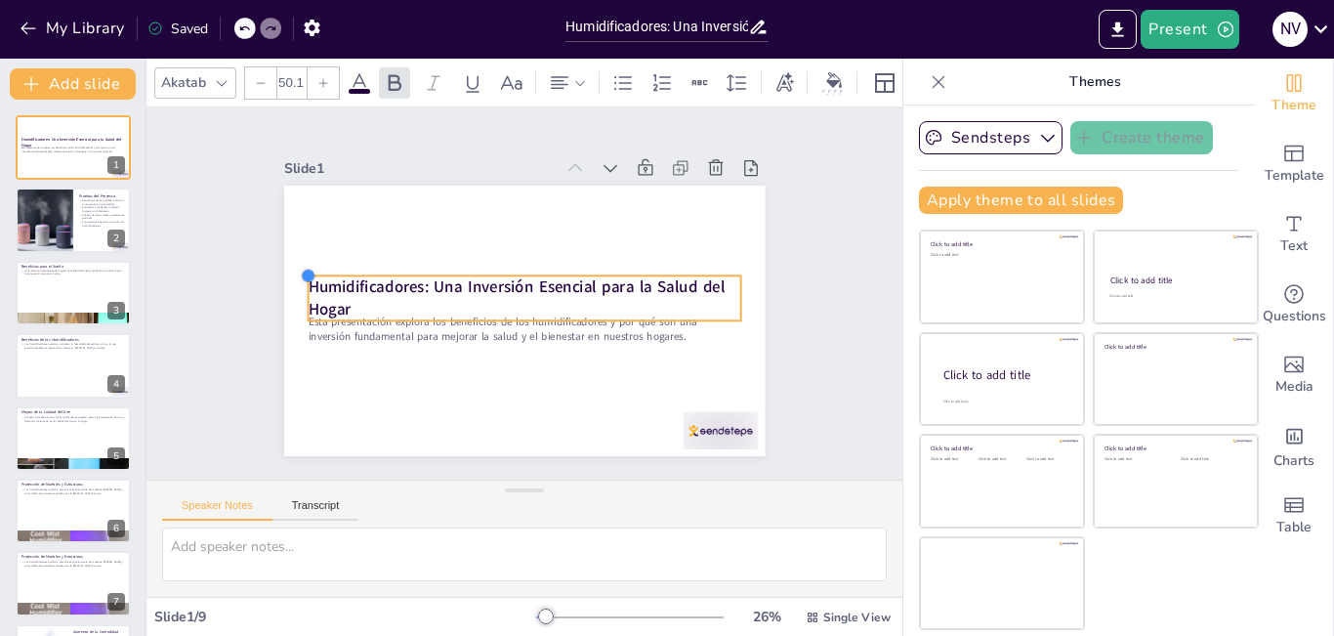
type input "48"
drag, startPoint x: 297, startPoint y: 274, endPoint x: 338, endPoint y: 274, distance: 41.0
click at [338, 274] on div "Humidificadores: Una Inversión Esencial para la Salud del Hogar Esta presentaci…" at bounding box center [508, 315] width 548 height 502
click at [421, 279] on strong "Humidificadores: Una Inversión Esencial para la Salud del Hogar" at bounding box center [515, 303] width 189 height 398
click at [308, 280] on strong "Humidificadores: Una Inversión Esencial para la Salud del Hogar" at bounding box center [516, 284] width 416 height 107
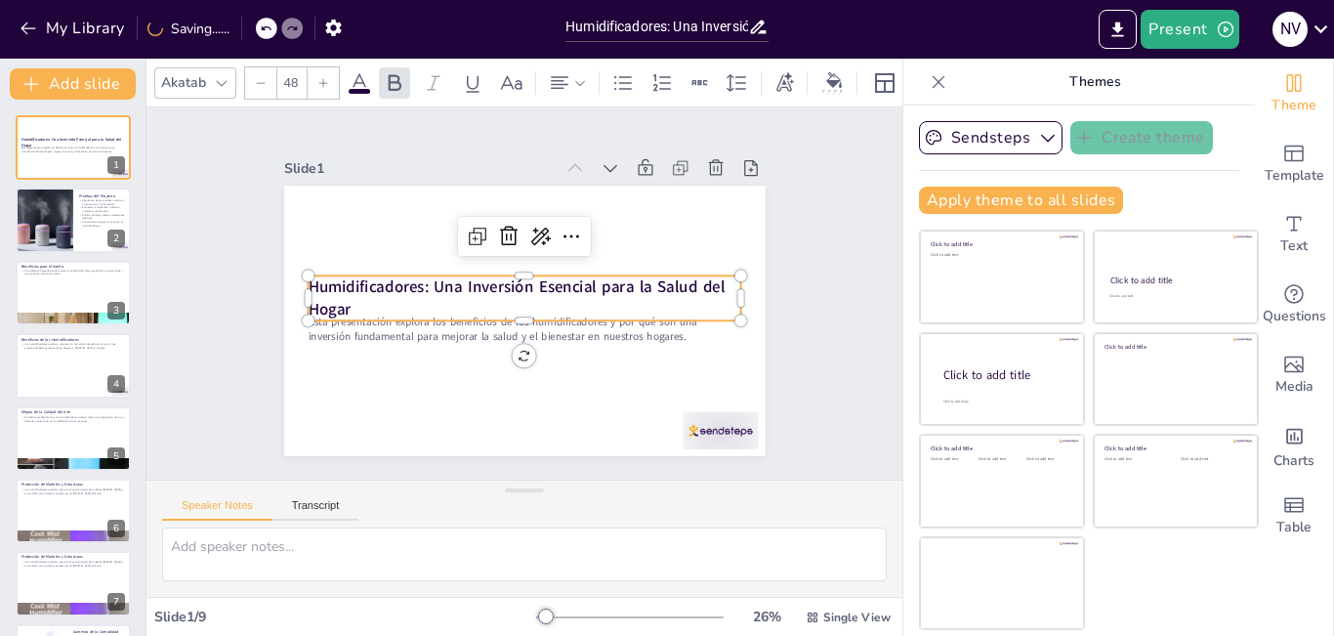
click at [311, 280] on strong "Humidificadores: Una Inversión Esencial para la Salud del Hogar" at bounding box center [515, 284] width 409 height 149
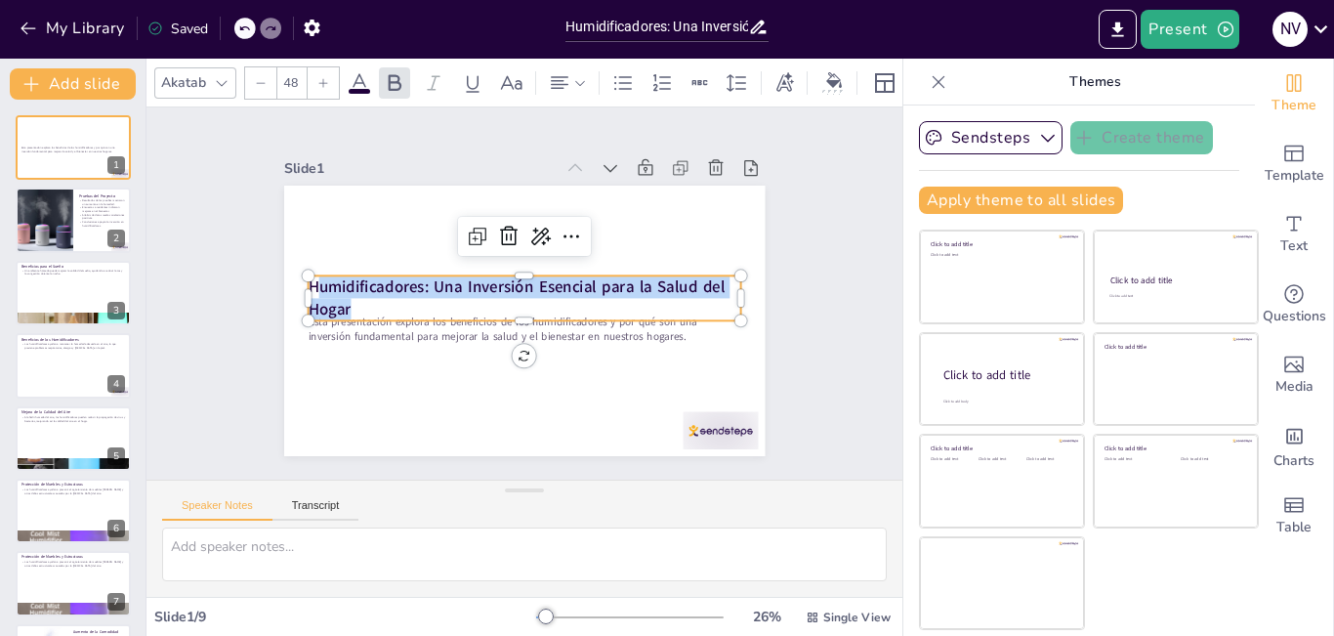
drag, startPoint x: 300, startPoint y: 281, endPoint x: 483, endPoint y: 296, distance: 184.2
click at [483, 296] on p "Humidificadores: Una Inversión Esencial para la Salud del Hogar" at bounding box center [522, 297] width 352 height 323
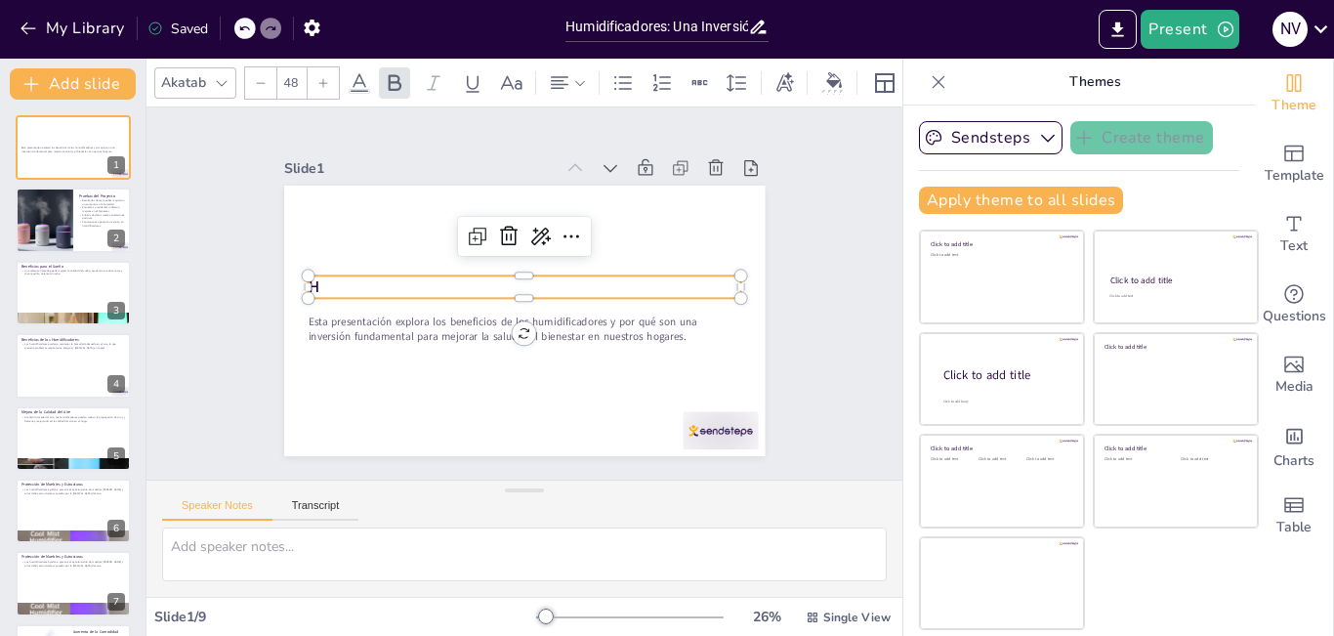
click at [358, 277] on p "H" at bounding box center [528, 288] width 363 height 272
click at [240, 34] on icon at bounding box center [244, 28] width 12 height 12
click at [240, 33] on icon at bounding box center [244, 28] width 12 height 12
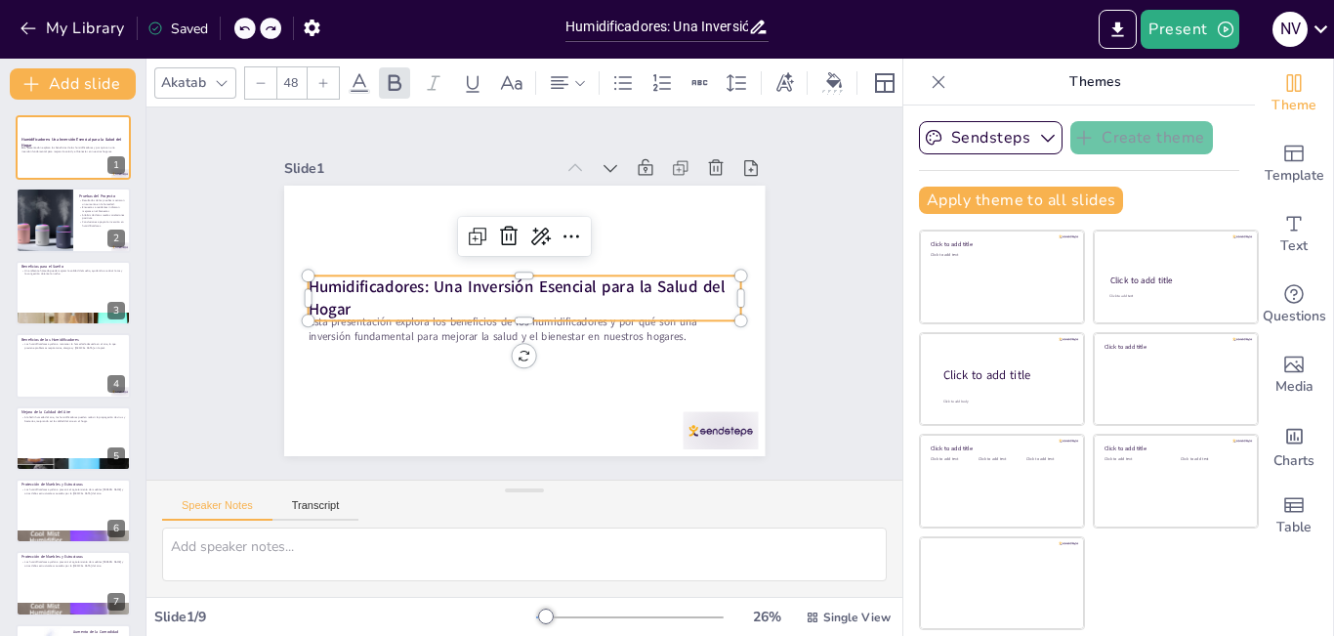
click at [334, 278] on strong "Humidificadores: Una Inversión Esencial para la Salud del Hogar" at bounding box center [515, 283] width 363 height 263
click at [315, 278] on strong "Humidificadores: Una Inversión Esencial para la Salud del Hogar" at bounding box center [514, 283] width 398 height 189
click at [334, 278] on strong "Humidificadores: Una Inversión Esencial para la Salud del Hogar" at bounding box center [515, 283] width 363 height 263
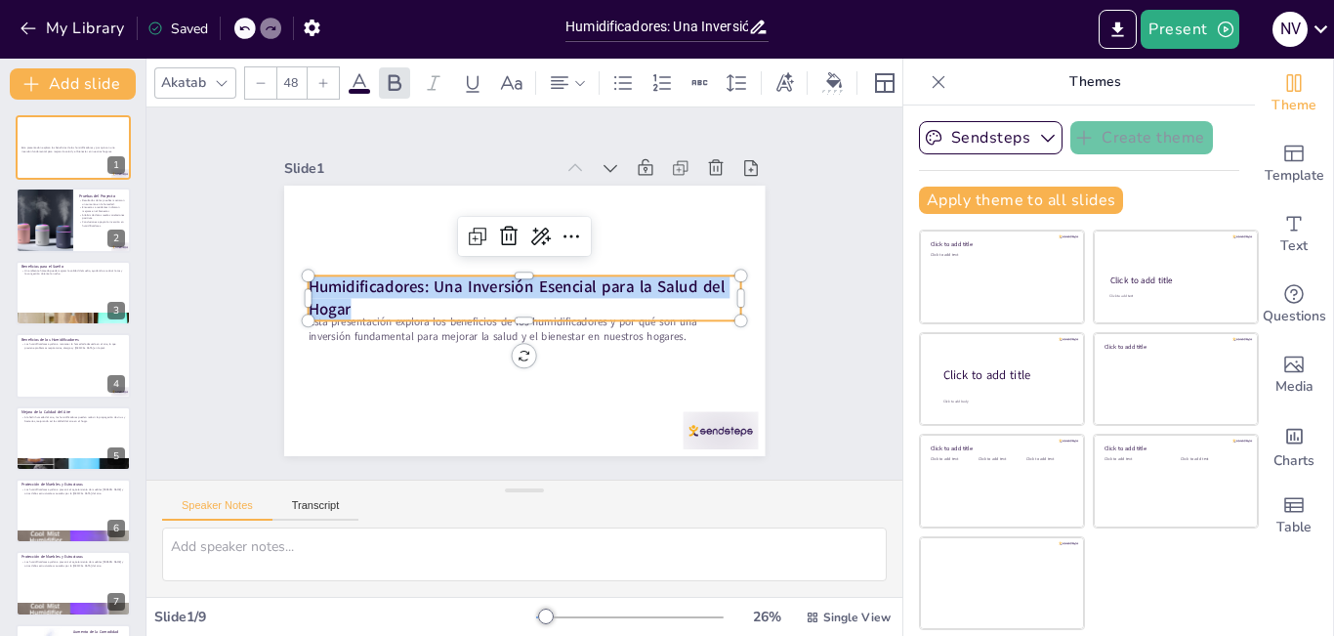
drag, startPoint x: 297, startPoint y: 279, endPoint x: 346, endPoint y: 299, distance: 52.6
click at [346, 299] on p "Humidificadores: Una Inversión Esencial para la Salud del Hogar" at bounding box center [523, 298] width 433 height 134
copy span "Humidificadores: Una Inversión Esencial para la Salud del Hogar"
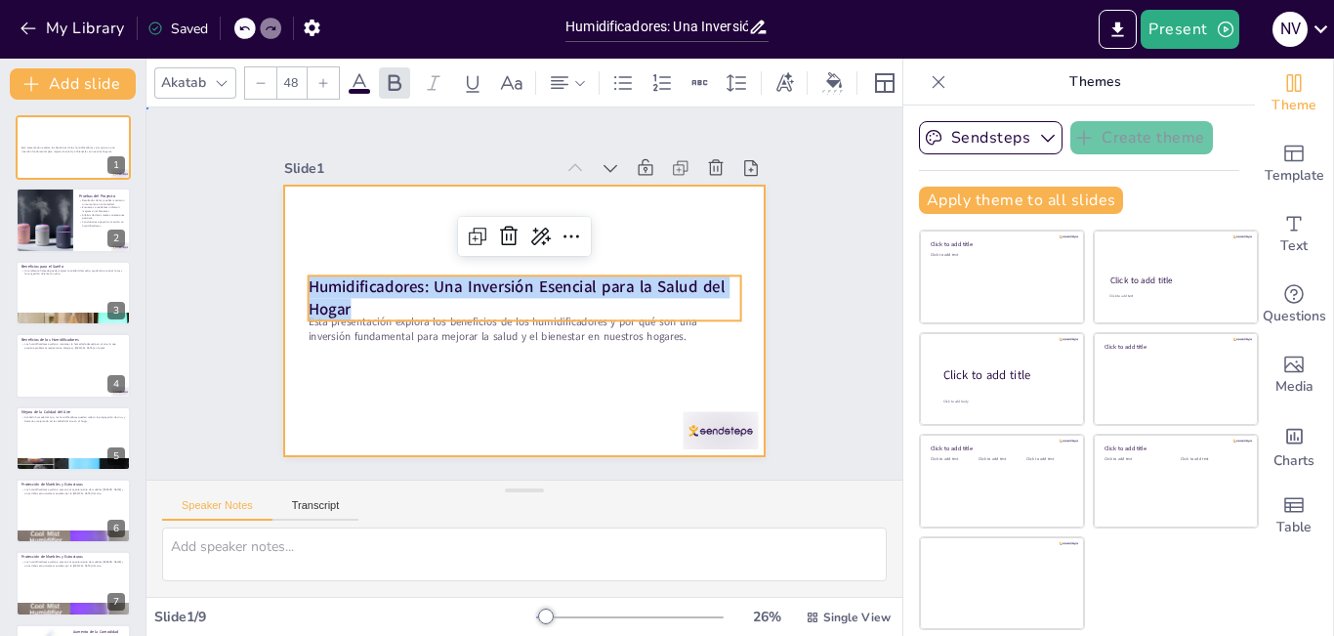
click at [357, 388] on div at bounding box center [503, 309] width 502 height 548
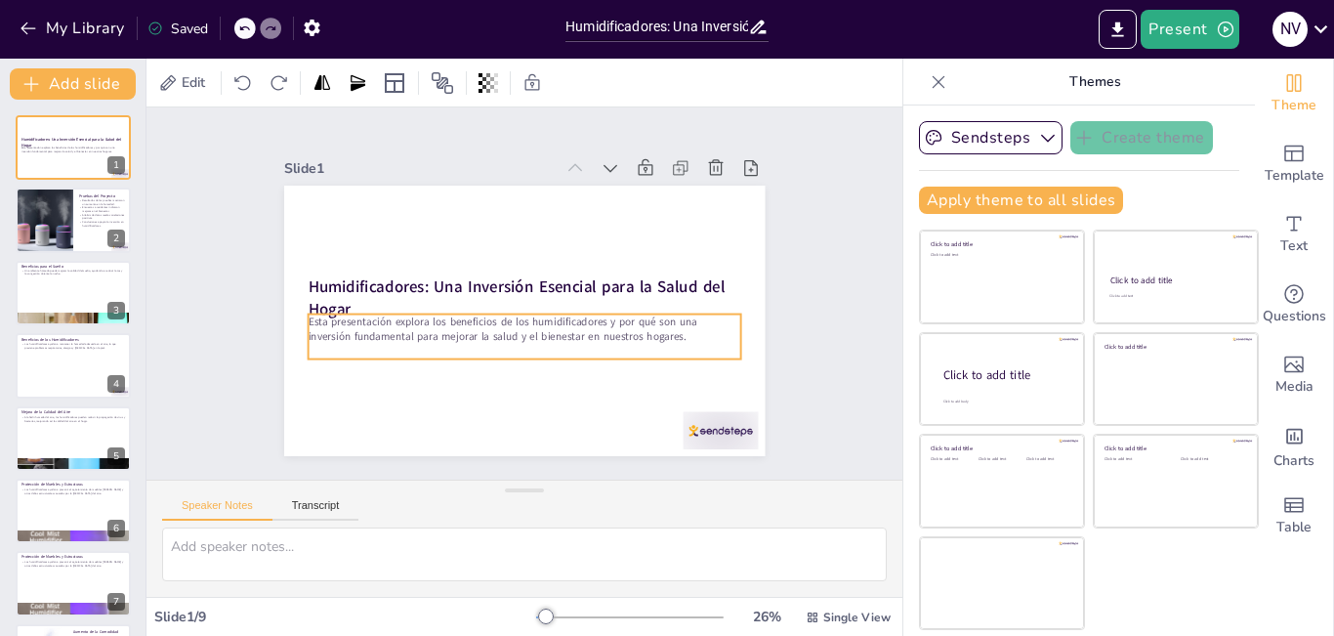
click at [302, 315] on p "Esta presentación explora los beneficios de los humidificadores y por qué son u…" at bounding box center [517, 328] width 430 height 119
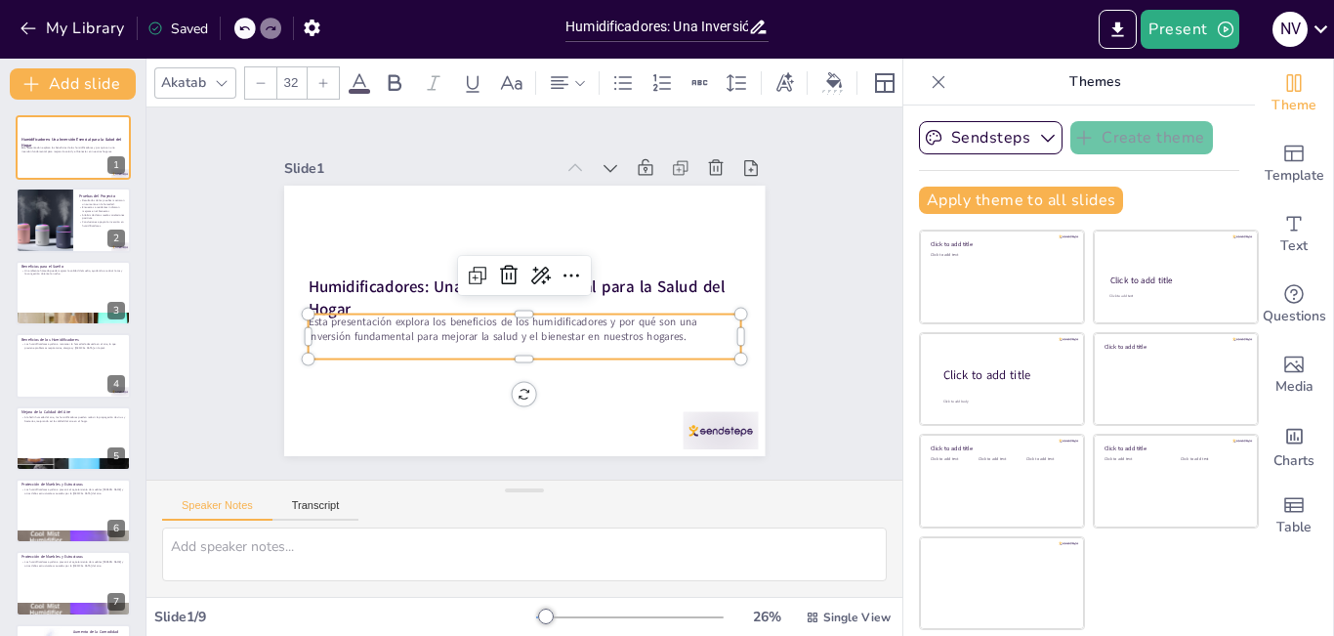
click at [342, 315] on p "Esta presentación explora los beneficios de los humidificadores y por qué son u…" at bounding box center [498, 317] width 312 height 342
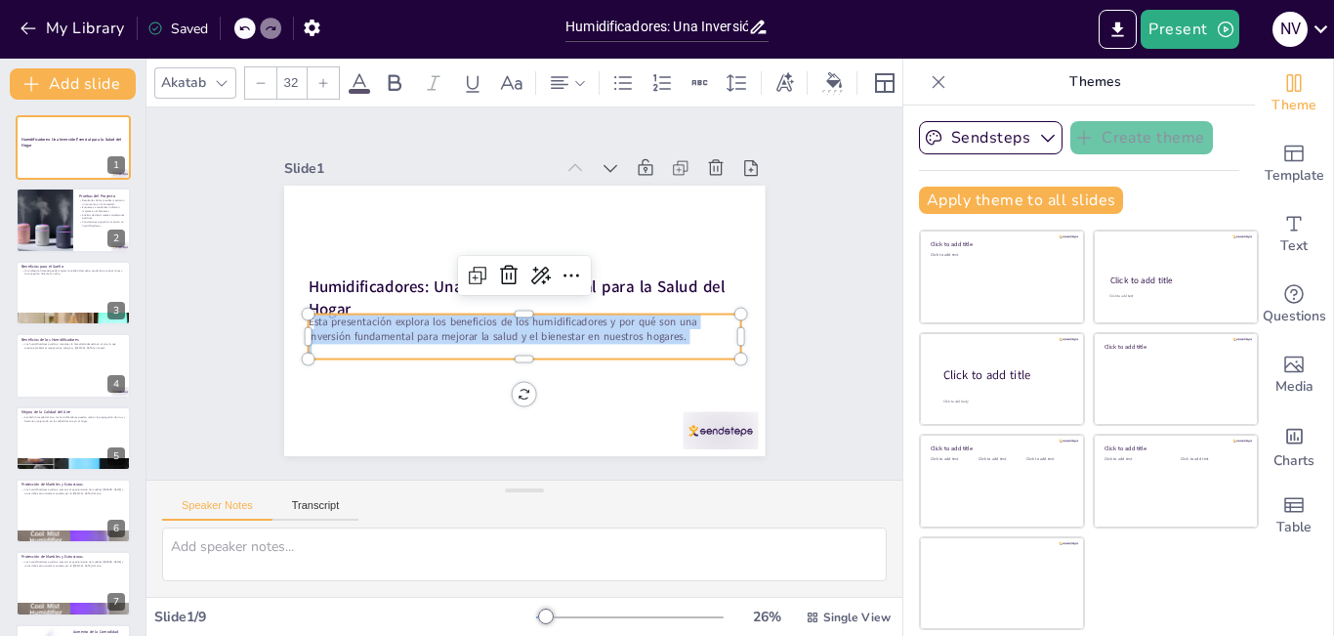
drag, startPoint x: 298, startPoint y: 315, endPoint x: 563, endPoint y: 340, distance: 265.8
click at [563, 340] on div "Esta presentación explora los beneficios de los humidificadores y por qué son u…" at bounding box center [499, 328] width 377 height 291
copy span "sta presentación explora los beneficios de los humidificadores y por qué son un…"
click at [35, 223] on div at bounding box center [44, 221] width 66 height 66
type textarea "Un aumento en la humedad relativa es crucial para demostrar la efectividad de l…"
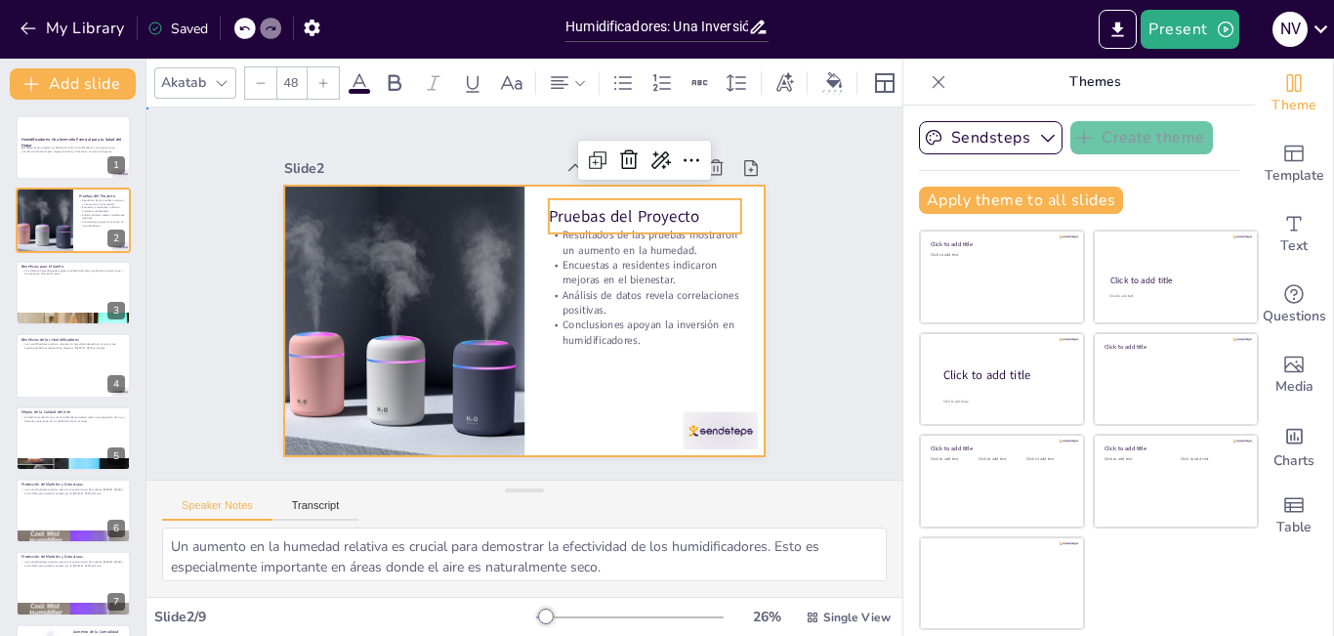
click at [519, 234] on div at bounding box center [499, 305] width 442 height 550
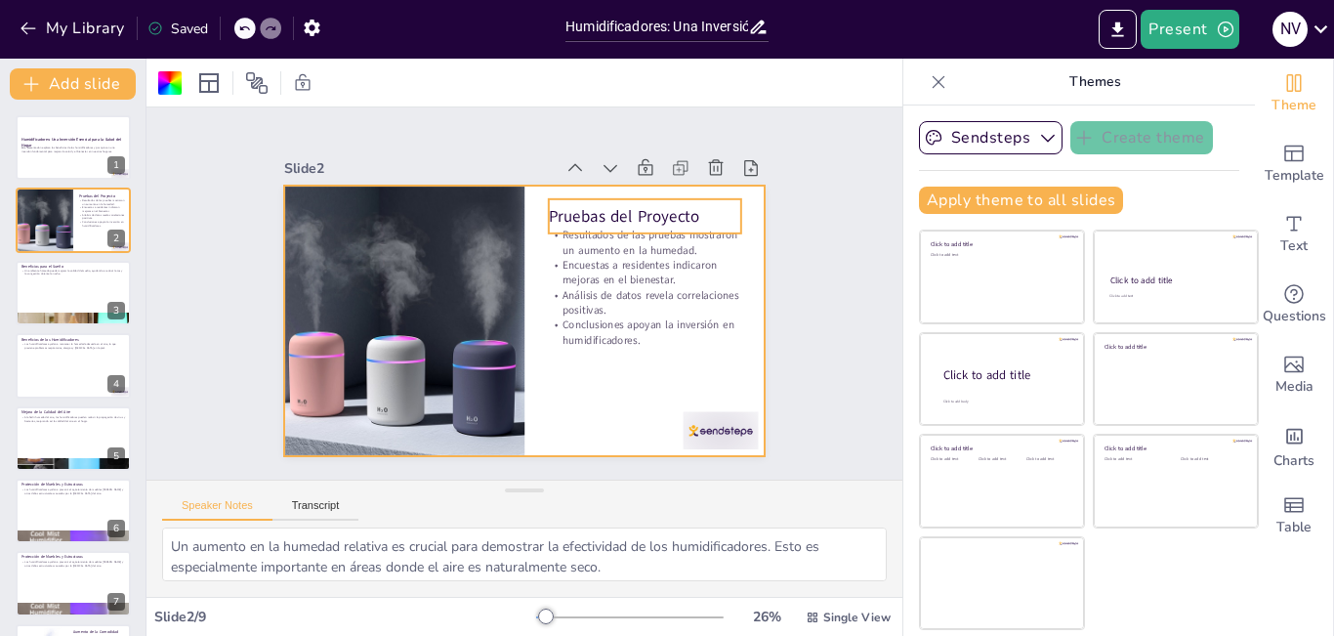
click at [500, 359] on p "Pruebas del Proyecto" at bounding box center [404, 370] width 192 height 22
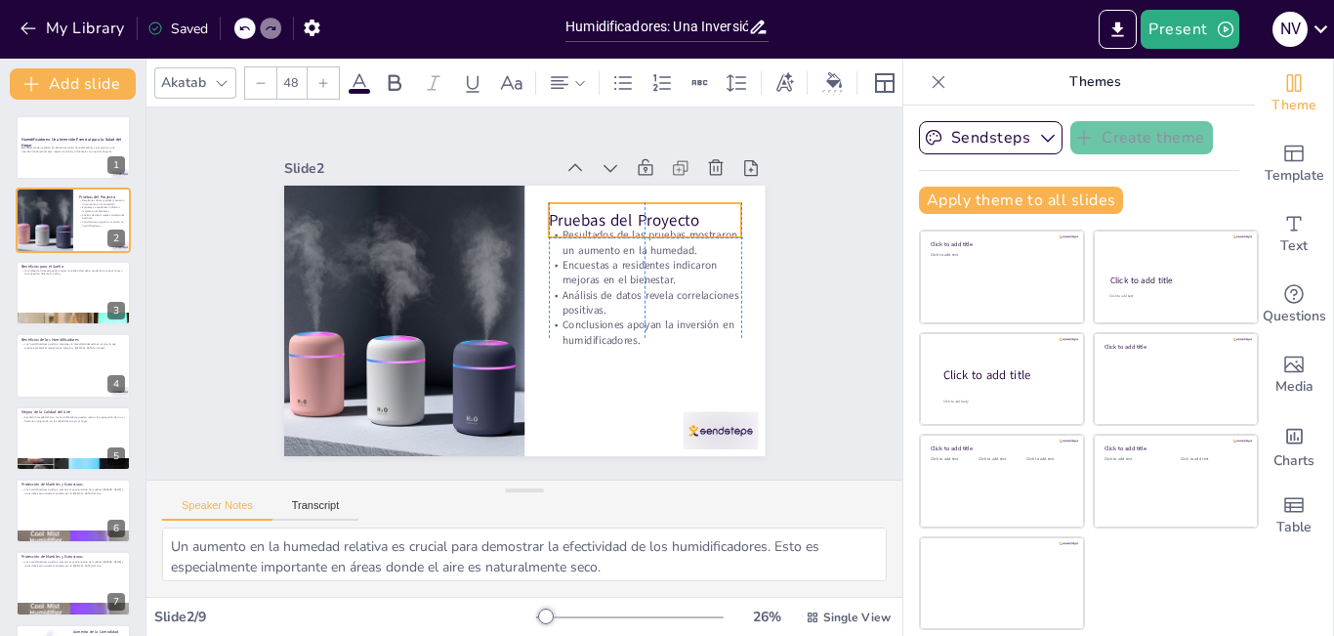
click at [540, 353] on p "Pruebas del Proyecto" at bounding box center [499, 432] width 146 height 158
click at [580, 239] on p "Pruebas del Proyecto" at bounding box center [664, 304] width 169 height 131
click at [571, 227] on p "Pruebas del Proyecto" at bounding box center [663, 276] width 185 height 99
drag, startPoint x: 539, startPoint y: 212, endPoint x: 688, endPoint y: 215, distance: 148.5
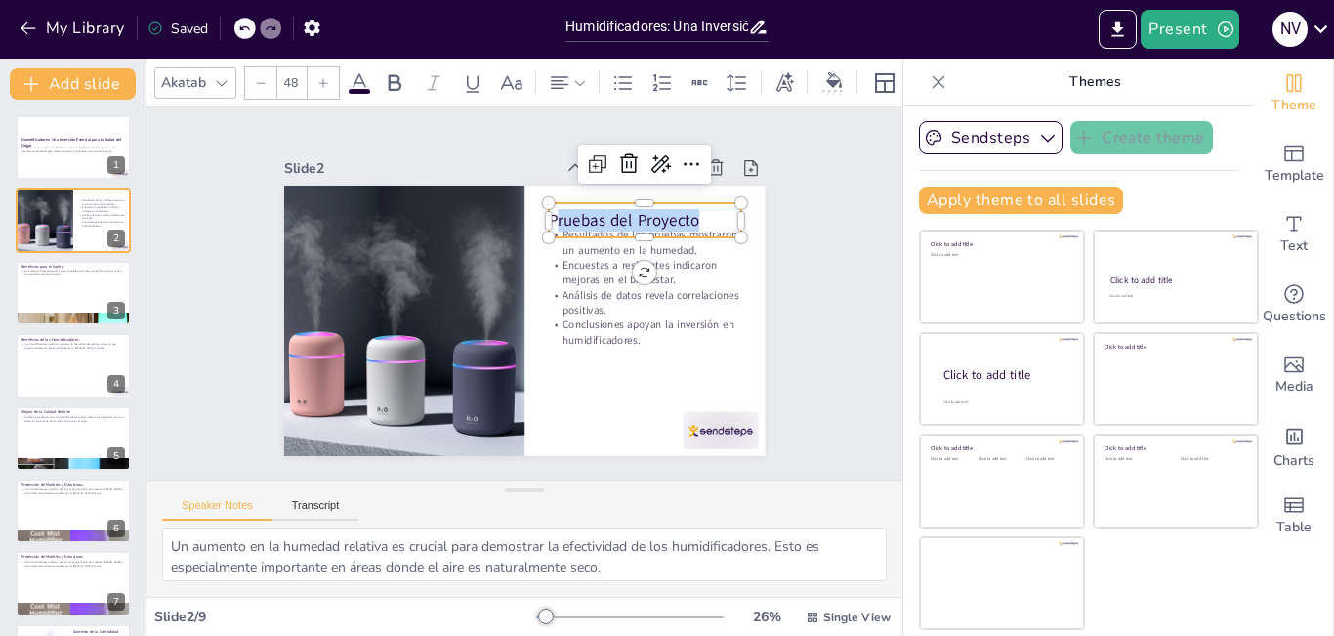
click at [578, 350] on p "Pruebas del Proyecto" at bounding box center [512, 434] width 131 height 169
copy span "ruebas del Proyecto"
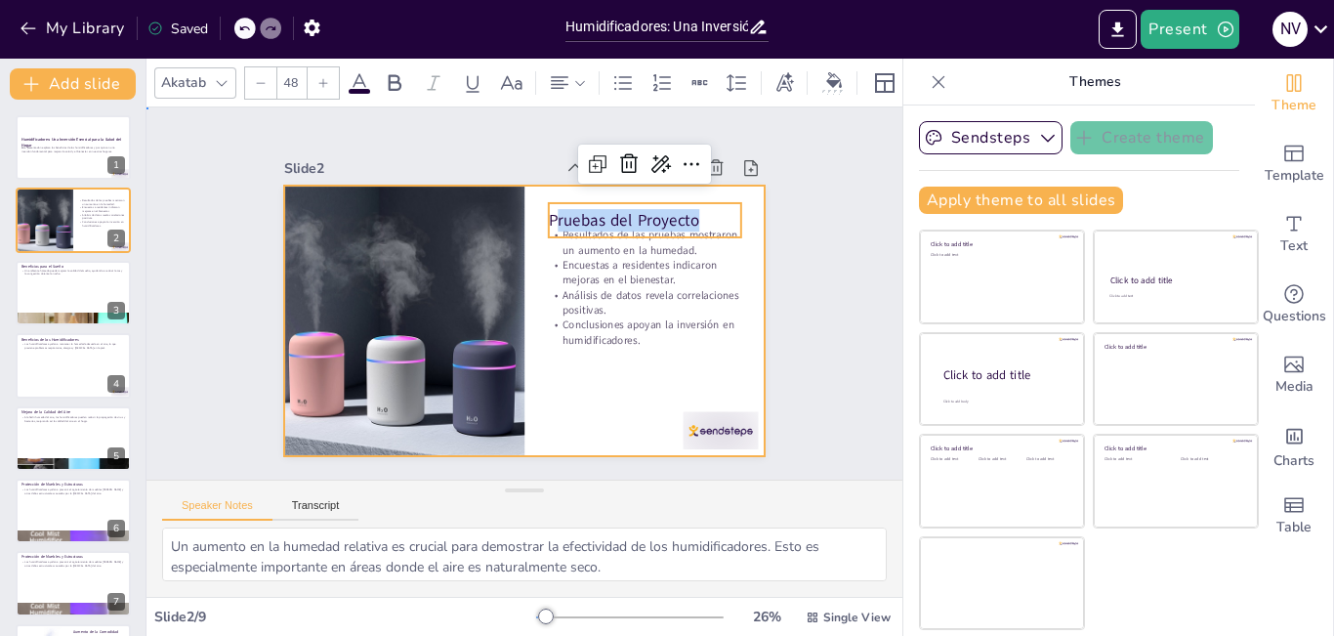
click at [539, 383] on div at bounding box center [515, 267] width 541 height 406
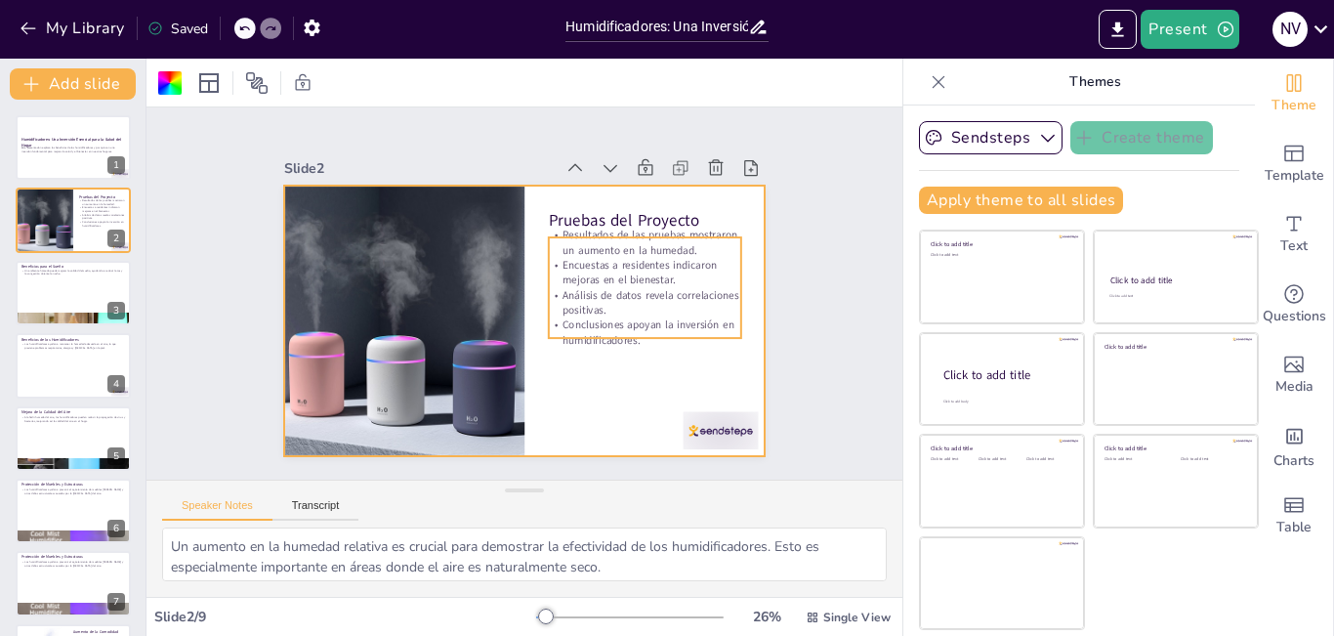
click at [552, 225] on div "Pruebas del Proyecto Resultados de las pruebas mostraron un aumento en la humed…" at bounding box center [513, 318] width 550 height 442
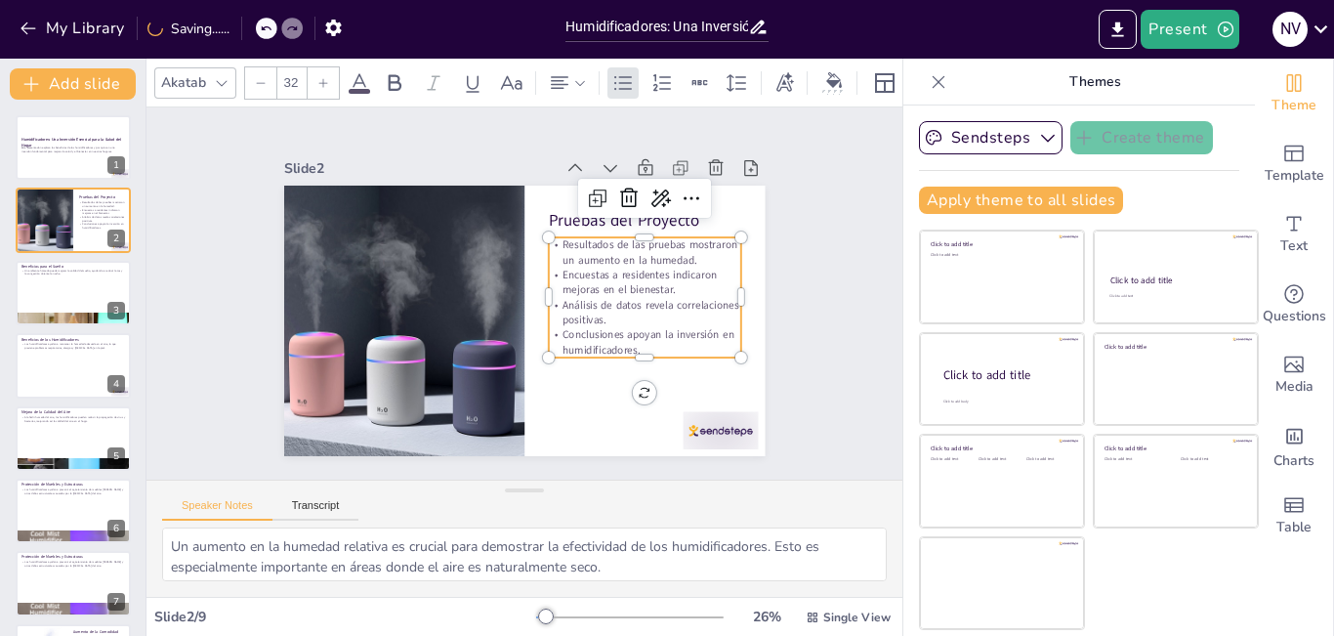
click at [560, 280] on p "Resultados de las pruebas mostraron un aumento en la humedad." at bounding box center [629, 366] width 138 height 173
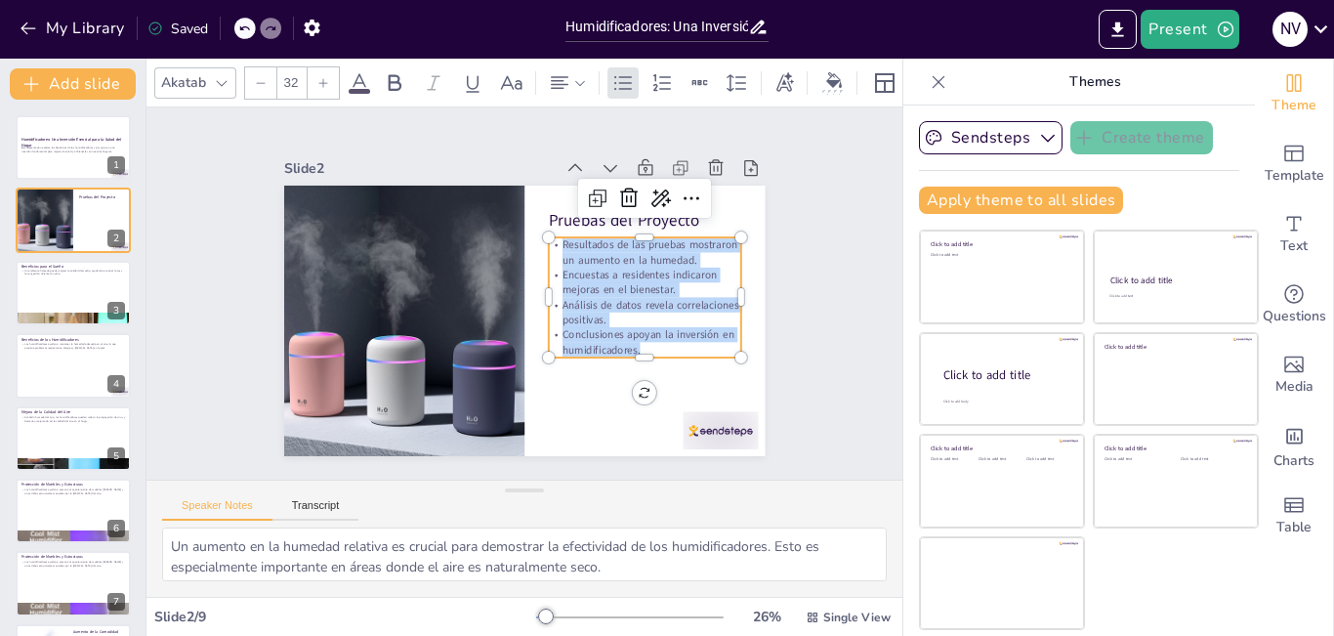
drag, startPoint x: 549, startPoint y: 237, endPoint x: 638, endPoint y: 341, distance: 136.4
click at [638, 341] on div "Resultados de las pruebas mostraron un aumento en la humedad. Encuestas a resid…" at bounding box center [611, 377] width 223 height 218
copy div "Resultados de las pruebas mostraron un aumento en la humedad. Encuestas a resid…"
click at [85, 294] on div at bounding box center [73, 293] width 117 height 66
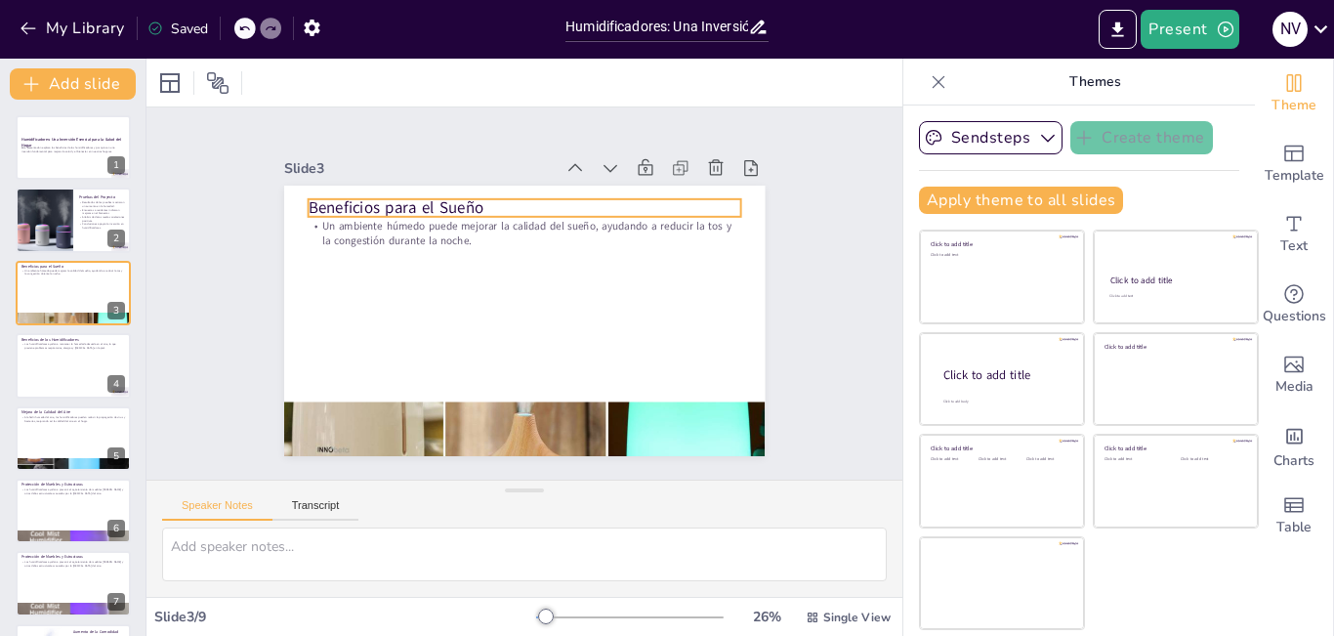
click at [392, 195] on div "Beneficios para el Sueño Un ambiente húmedo puede mejorar la calidad del sueño,…" at bounding box center [551, 290] width 319 height 507
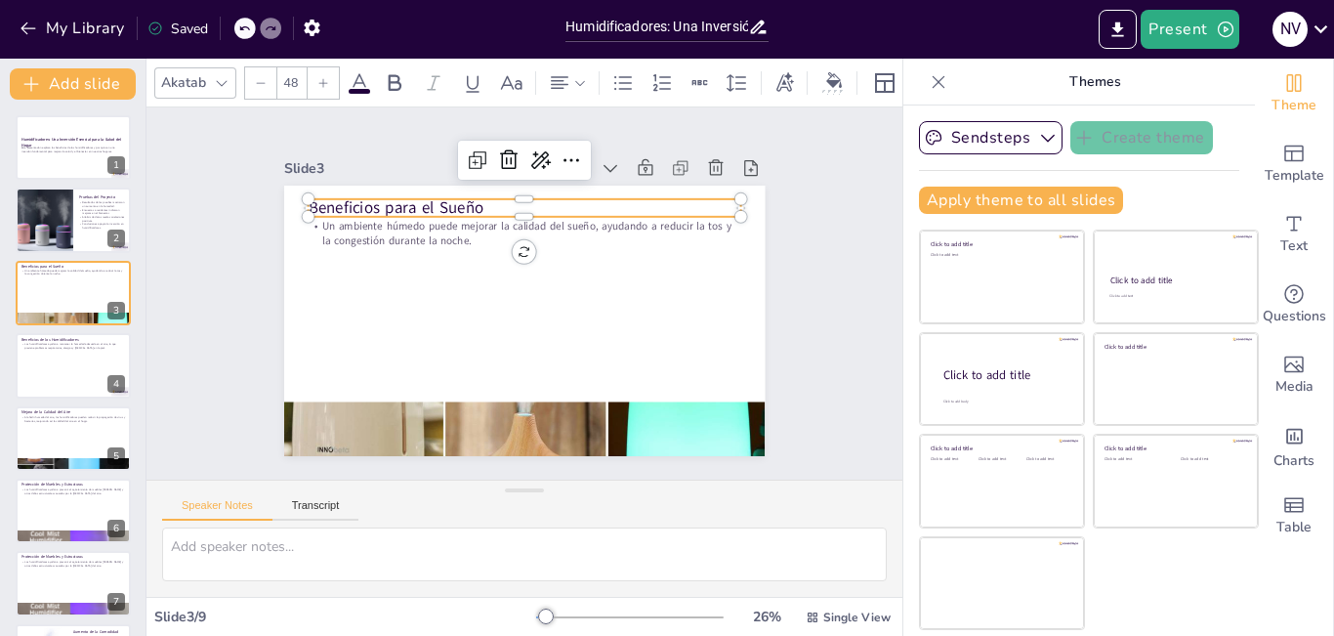
click at [374, 202] on p "Beneficios para el Sueño" at bounding box center [567, 219] width 386 height 235
click at [319, 202] on p "Beneficios para el Sueño" at bounding box center [455, 343] width 272 height 363
drag, startPoint x: 303, startPoint y: 202, endPoint x: 494, endPoint y: 206, distance: 191.5
click at [494, 206] on p "Beneficios para el Sueño" at bounding box center [567, 219] width 386 height 235
copy span "eneficios para el Sueño"
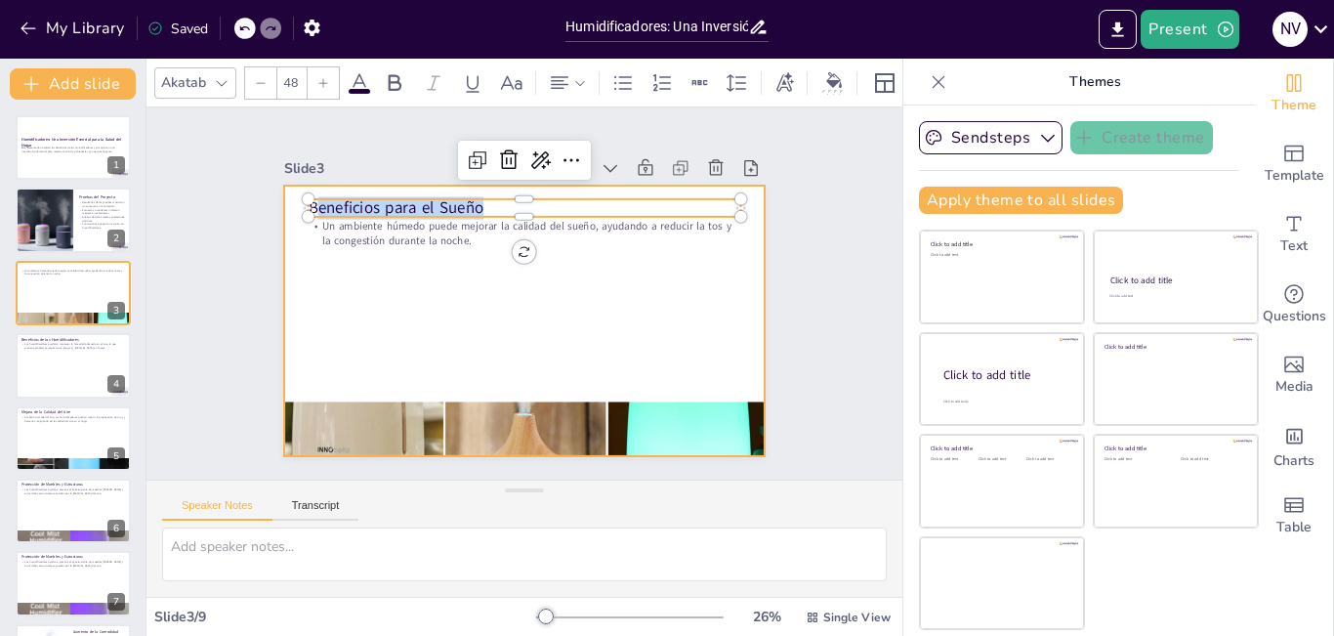
click at [346, 270] on div at bounding box center [519, 320] width 526 height 364
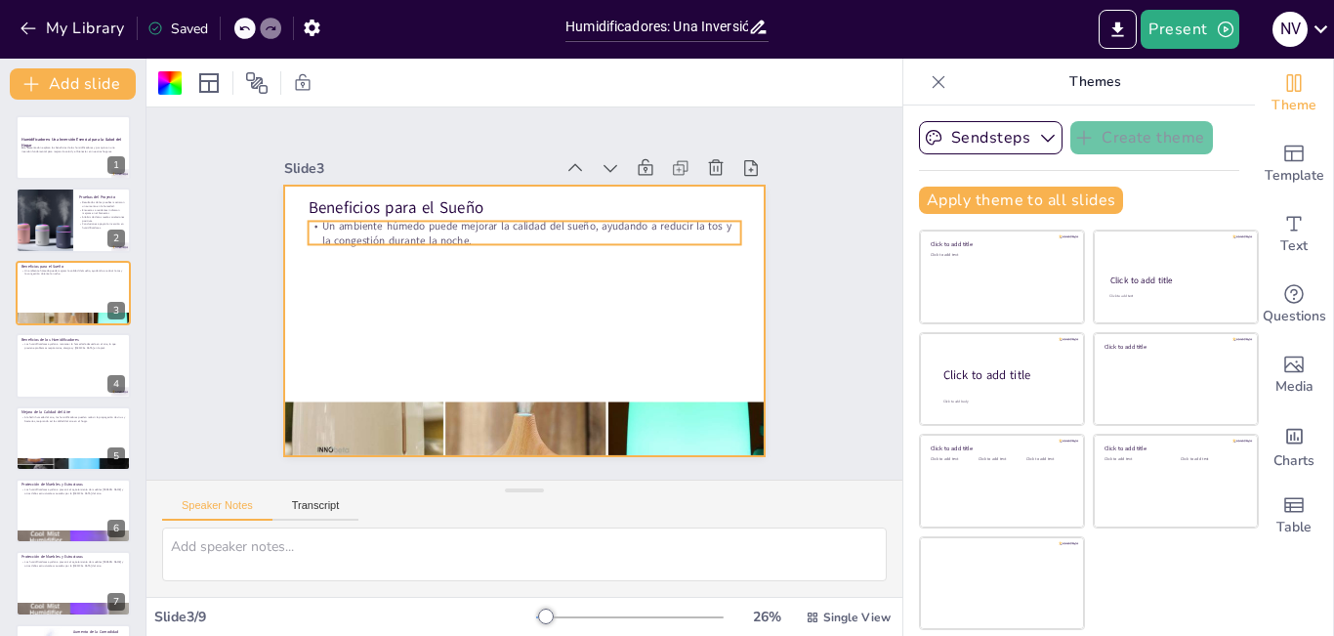
click at [333, 220] on p "Un ambiente húmedo puede mejorar la calidad del sueño, ayudando a reducir la to…" at bounding box center [543, 236] width 421 height 162
click at [501, 220] on p "Un ambiente húmedo puede mejorar la calidad del sueño, ayudando a reducir la to…" at bounding box center [582, 312] width 162 height 421
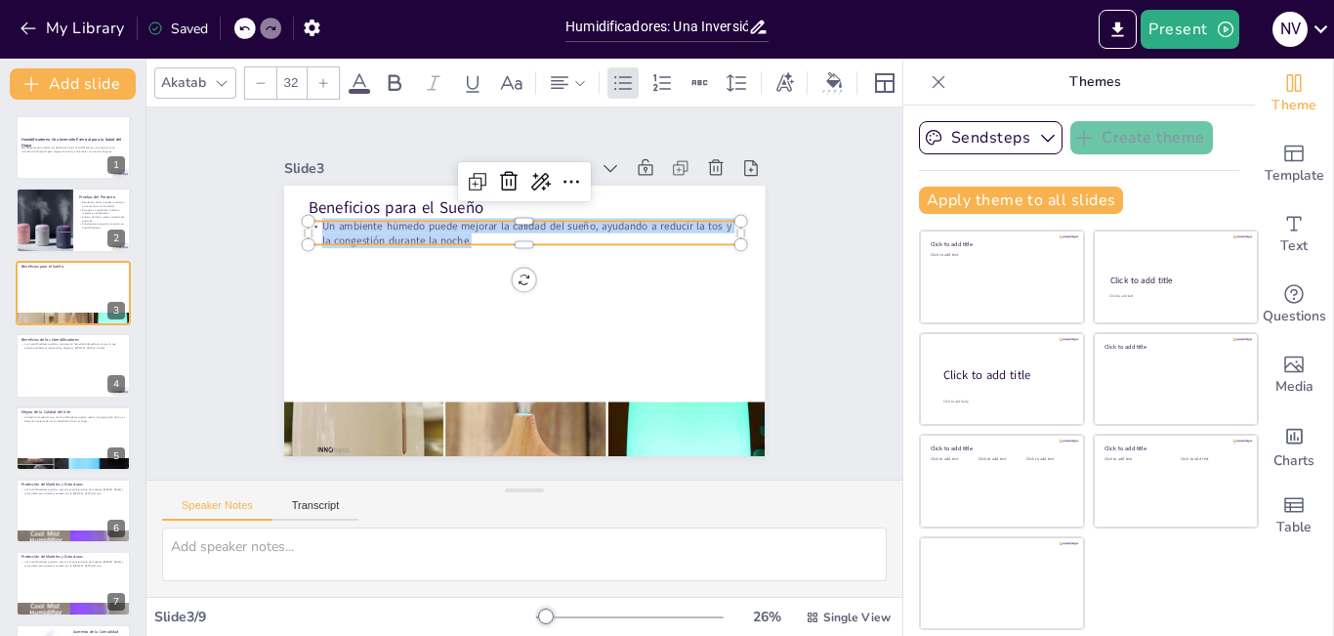
drag, startPoint x: 311, startPoint y: 220, endPoint x: 463, endPoint y: 235, distance: 153.2
click at [463, 235] on p "Un ambiente húmedo puede mejorar la calidad del sueño, ayudando a reducir la to…" at bounding box center [543, 236] width 421 height 162
copy span "Un ambiente húmedo puede mejorar la calidad del sueño, ayudando a reducir la to…"
click at [75, 367] on div at bounding box center [73, 365] width 117 height 66
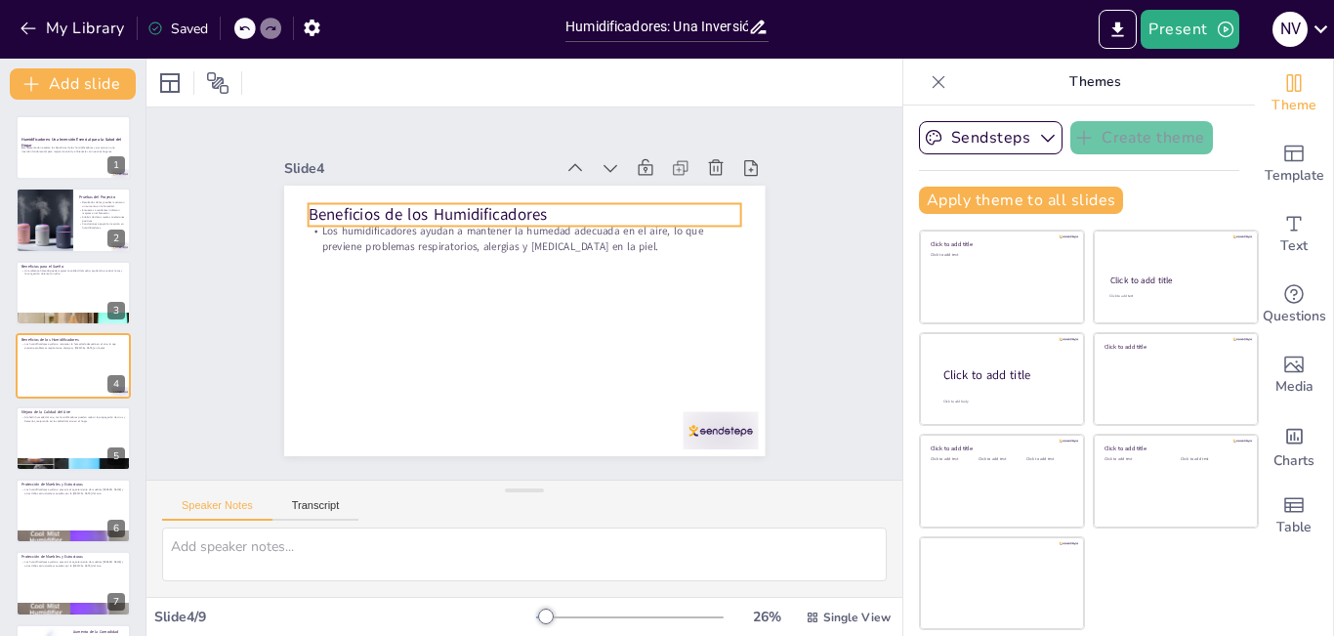
click at [371, 207] on p "Beneficios de los Humidificadores" at bounding box center [564, 224] width 386 height 235
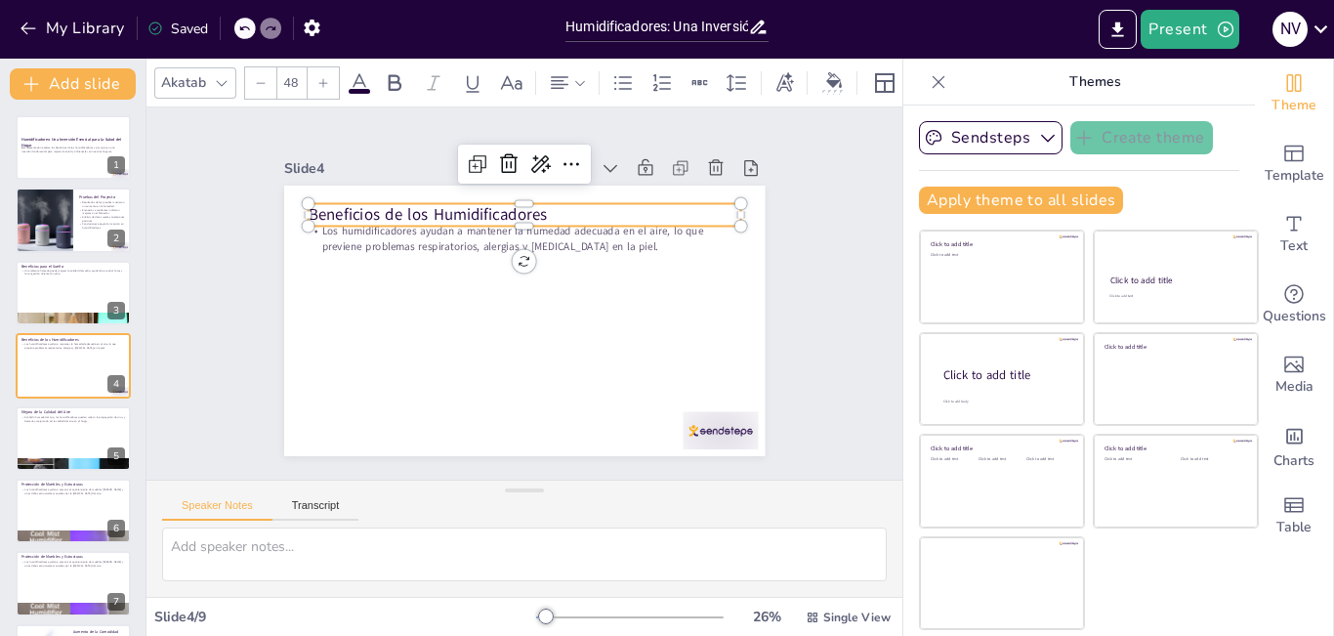
click at [340, 207] on p "Beneficios de los Humidificadores" at bounding box center [549, 219] width 419 height 155
click at [355, 207] on p "Beneficios de los Humidificadores" at bounding box center [557, 221] width 404 height 196
click at [389, 207] on p "Beneficios de los Humidificadores" at bounding box center [570, 230] width 363 height 272
click at [546, 221] on span "Beneficios de los Humidificadores" at bounding box center [649, 300] width 206 height 158
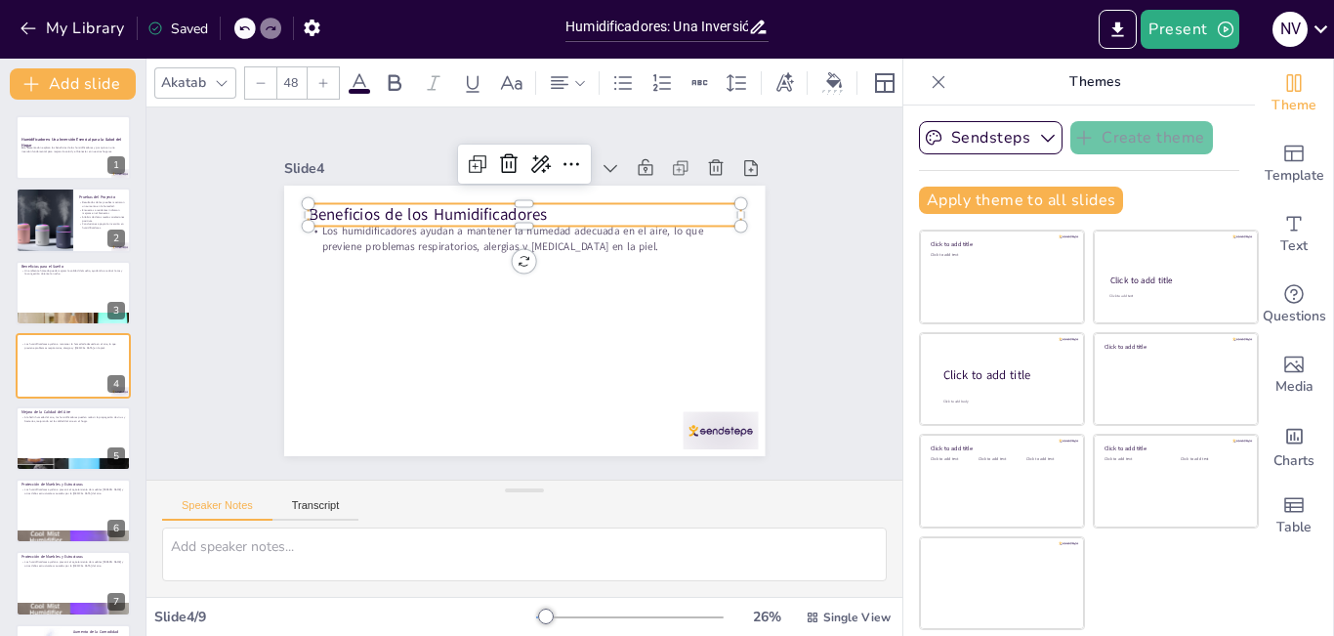
click at [314, 224] on div at bounding box center [530, 234] width 432 height 61
click at [323, 224] on div at bounding box center [536, 235] width 427 height 105
click at [348, 224] on div at bounding box center [548, 239] width 401 height 190
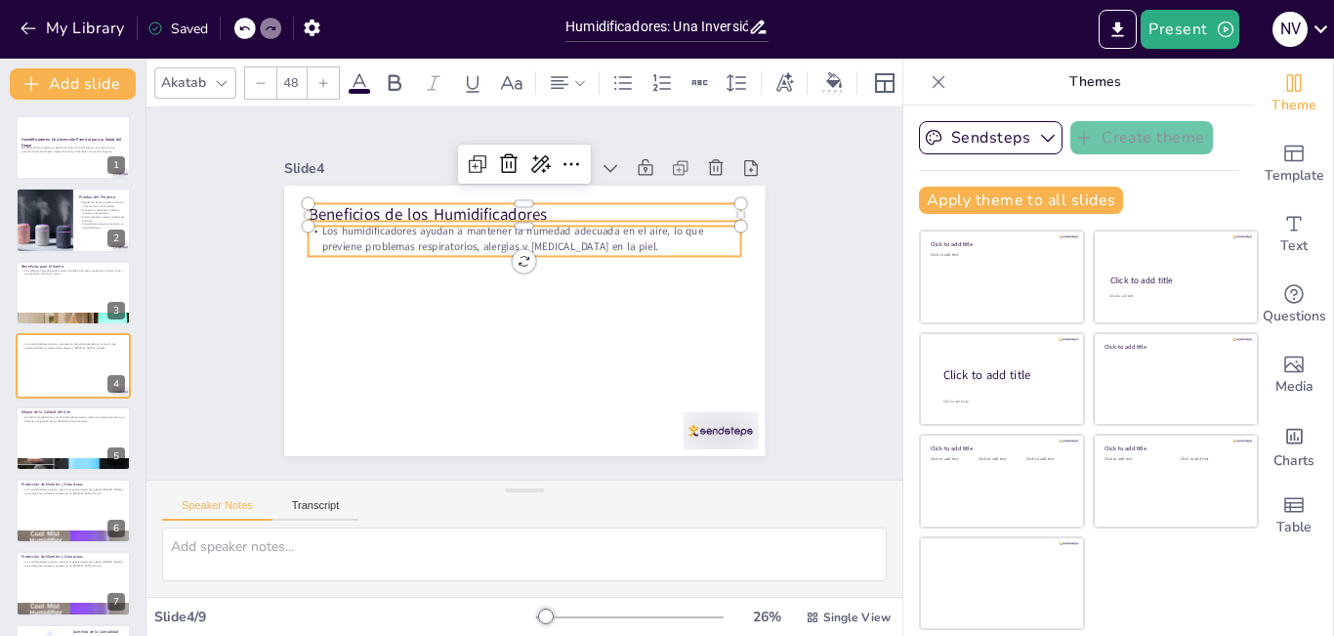
click at [331, 230] on p "Los humidificadores ayudan a mantener la humedad adecuada en el aire, lo que pr…" at bounding box center [541, 241] width 421 height 162
click at [409, 230] on p "Los humidificadores ayudan a mantener la humedad adecuada en el aire, lo que pr…" at bounding box center [565, 257] width 312 height 342
type input "32"
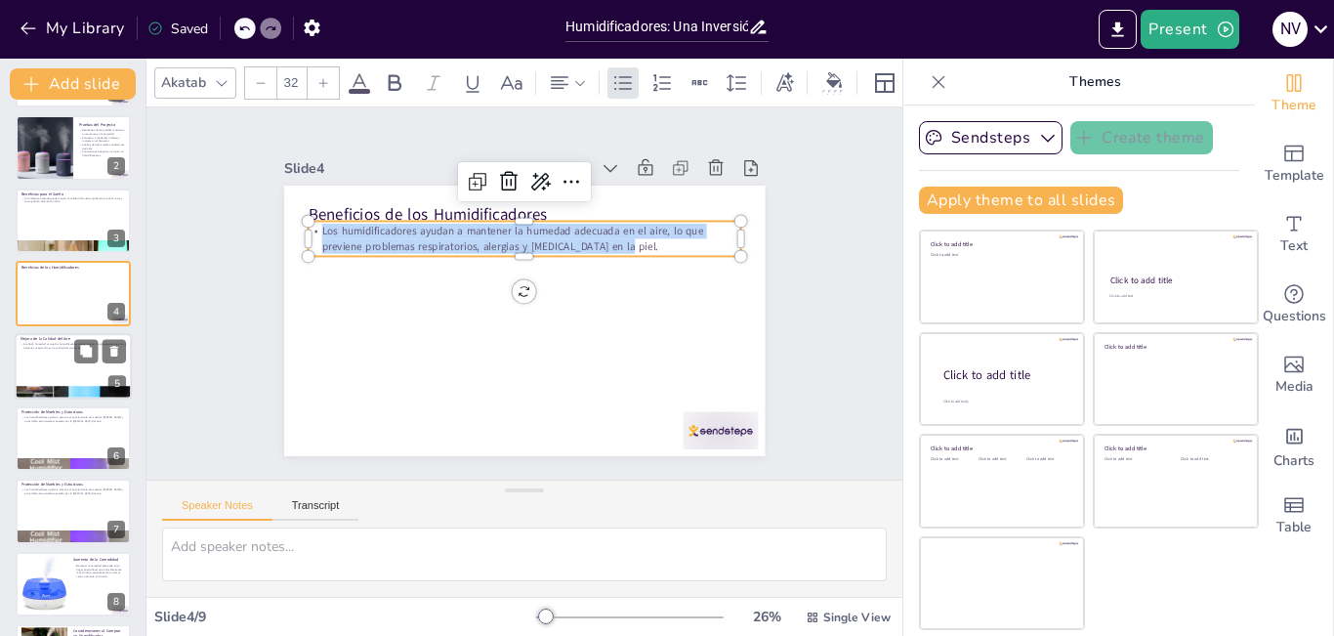
scroll to position [92, 0]
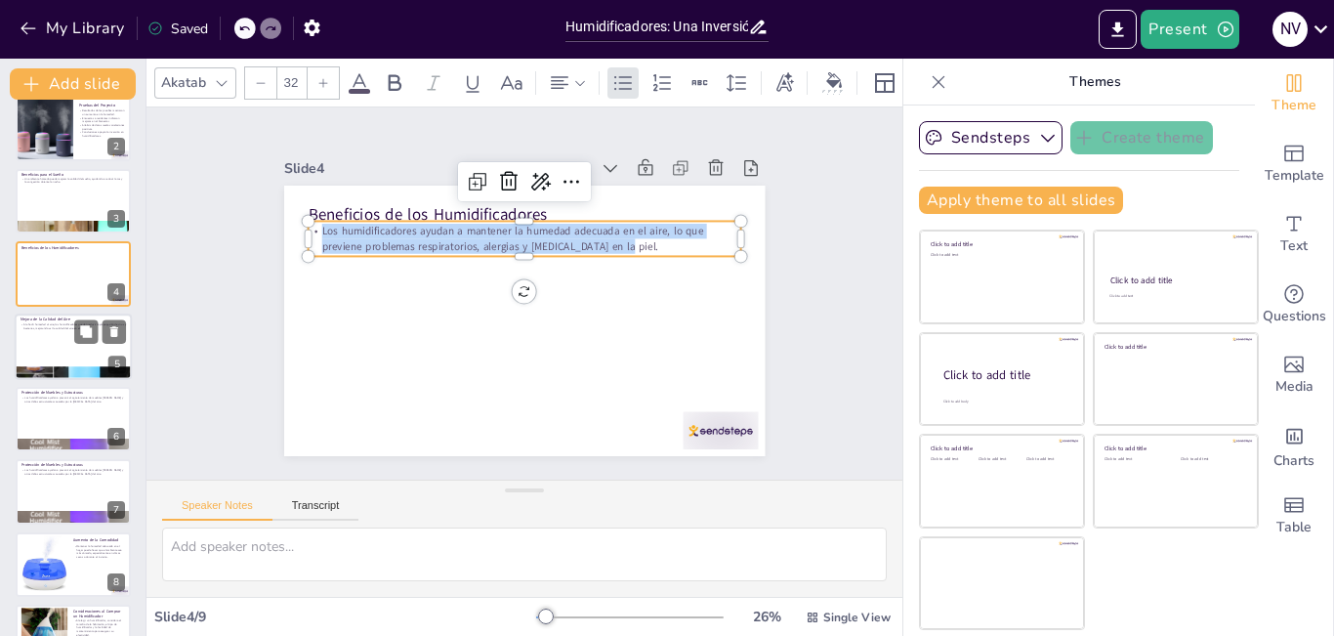
click at [41, 353] on div at bounding box center [73, 346] width 117 height 66
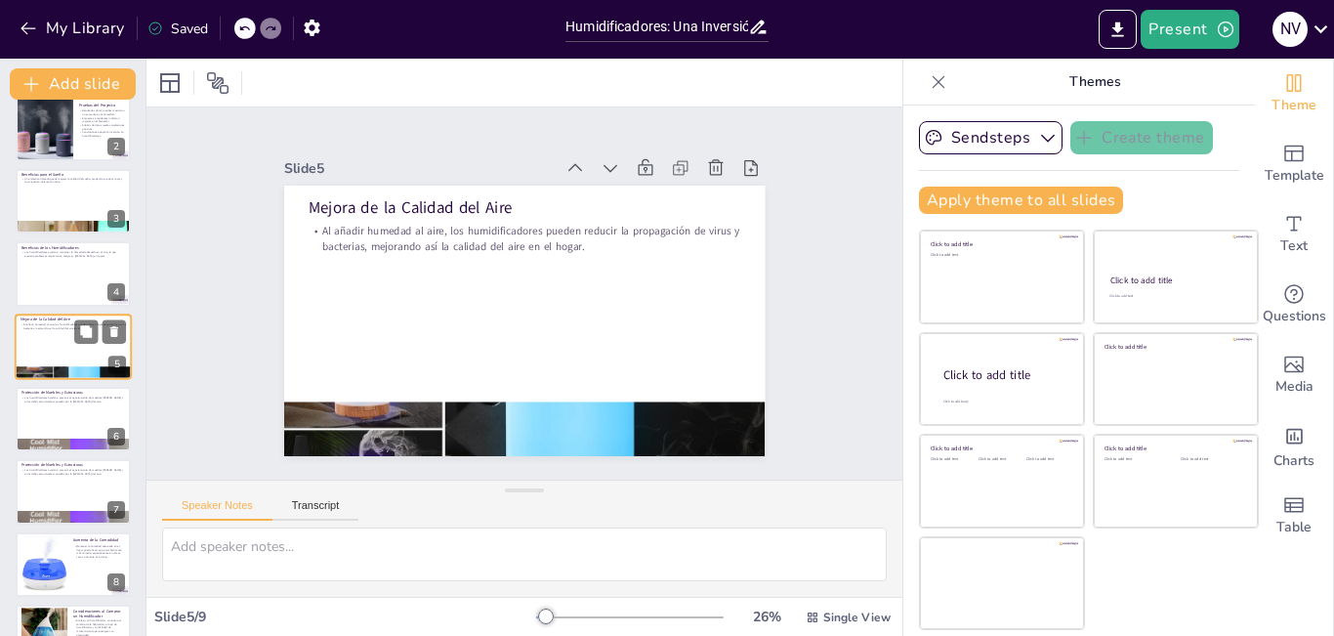
scroll to position [70, 0]
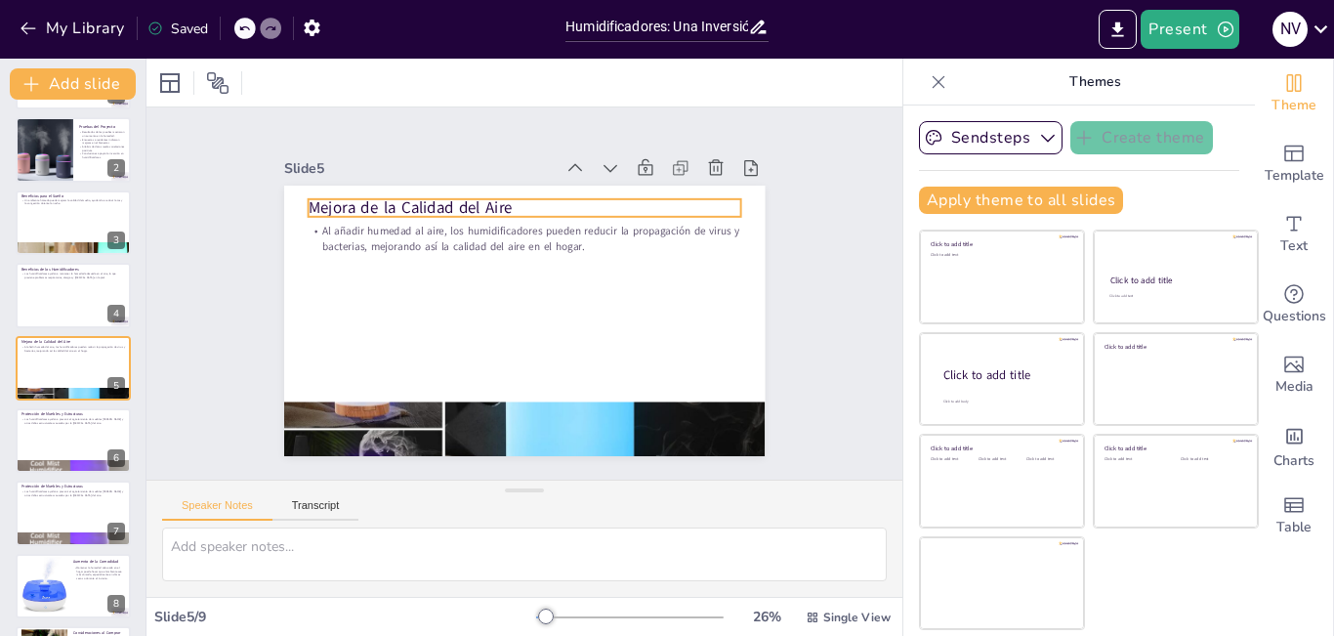
click at [468, 196] on p "Mejora de la Calidad del Aire" at bounding box center [551, 212] width 419 height 155
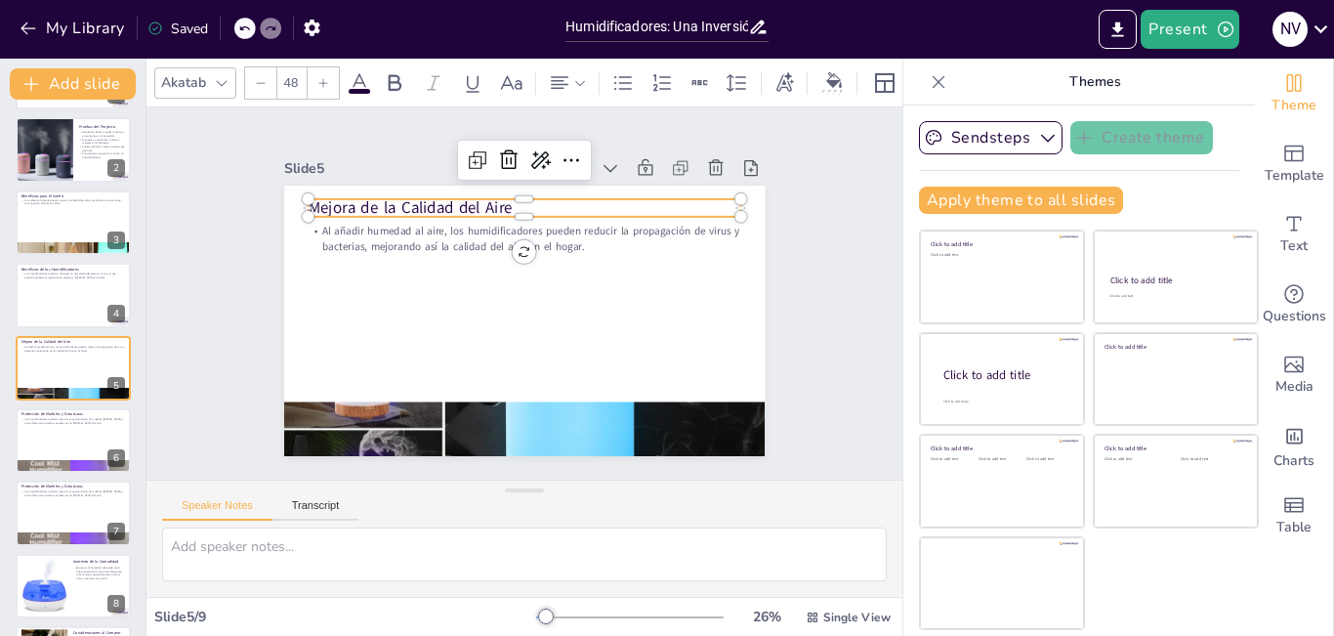
click at [374, 201] on p "Mejora de la Calidad del Aire" at bounding box center [567, 219] width 386 height 235
click at [356, 201] on p "Mejora de la Calidad del Aire" at bounding box center [558, 215] width 404 height 196
click at [342, 201] on span "Mejora de la Calidad del Aire" at bounding box center [442, 177] width 201 height 84
click at [328, 201] on span "Mejora de la Calidad del Aire" at bounding box center [430, 185] width 204 height 63
click at [413, 201] on span "Mejora de la Calidad del Aire" at bounding box center [496, 153] width 166 height 153
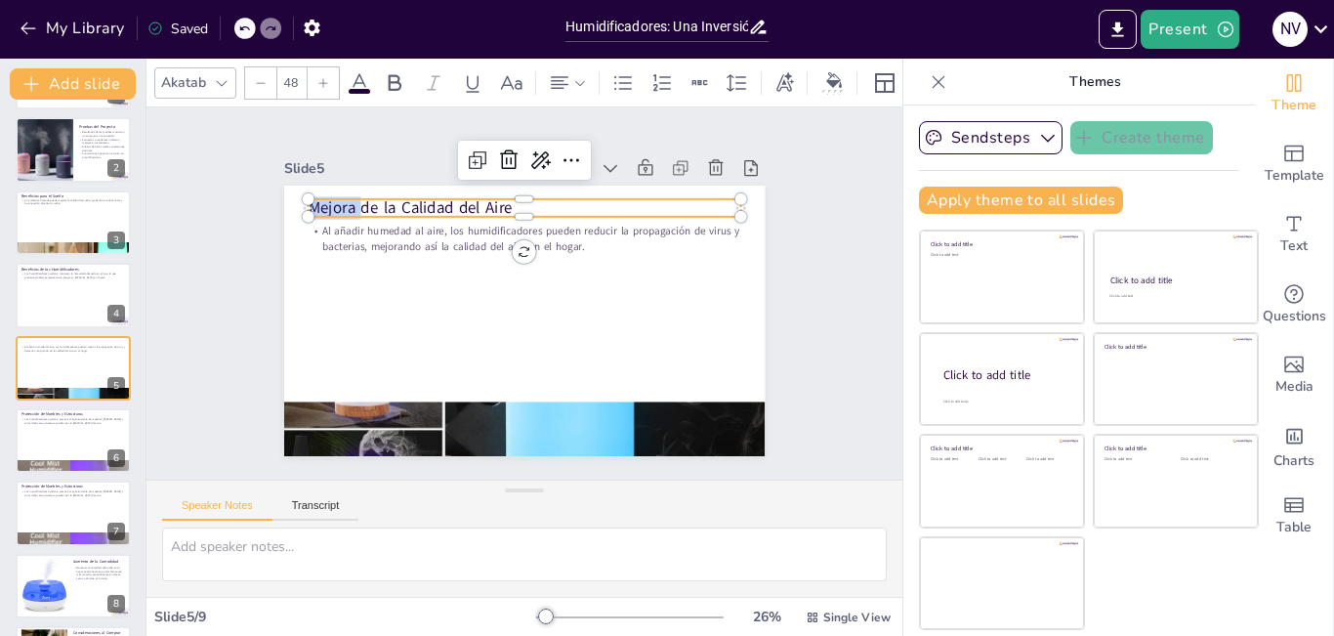
click at [342, 201] on span "Mejora de la Calidad del Aire" at bounding box center [442, 177] width 201 height 84
click at [413, 201] on span "Mejora de la Calidad del Aire" at bounding box center [496, 153] width 166 height 153
click at [328, 201] on span "Mejora de la Calidad del Aire" at bounding box center [430, 185] width 204 height 63
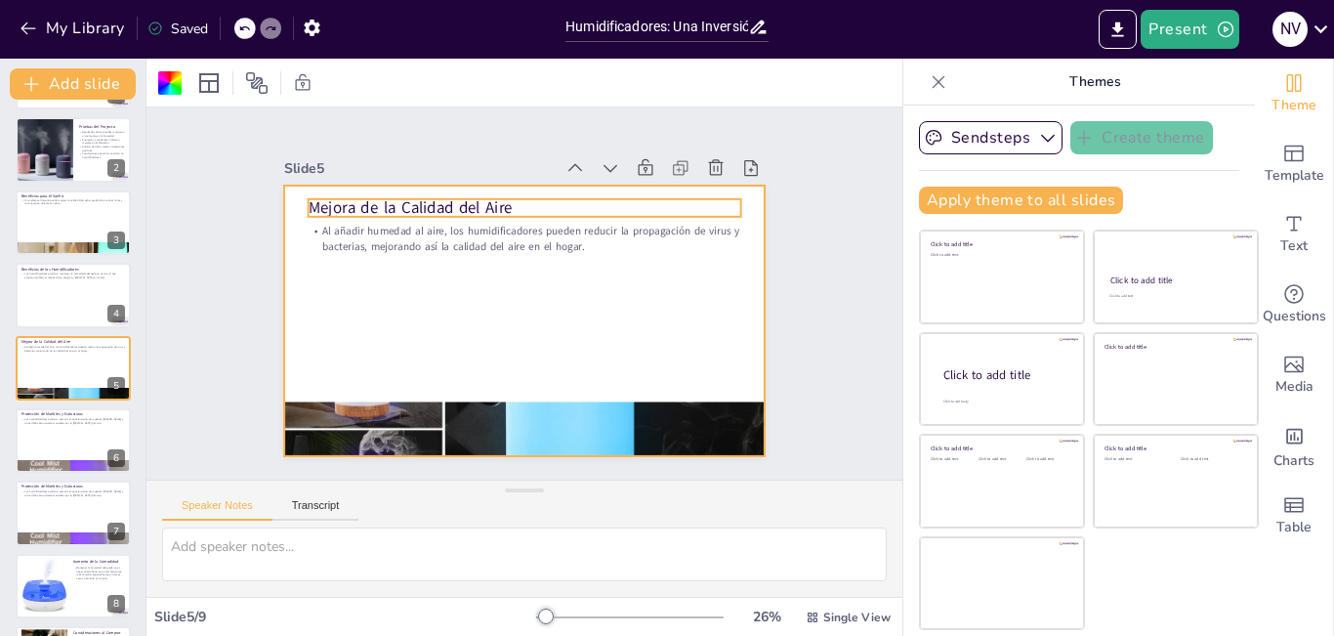
click at [342, 203] on p "Mejora de la Calidad del Aire" at bounding box center [551, 212] width 419 height 155
click at [435, 203] on p "Mejora de la Calidad del Aire" at bounding box center [588, 236] width 307 height 337
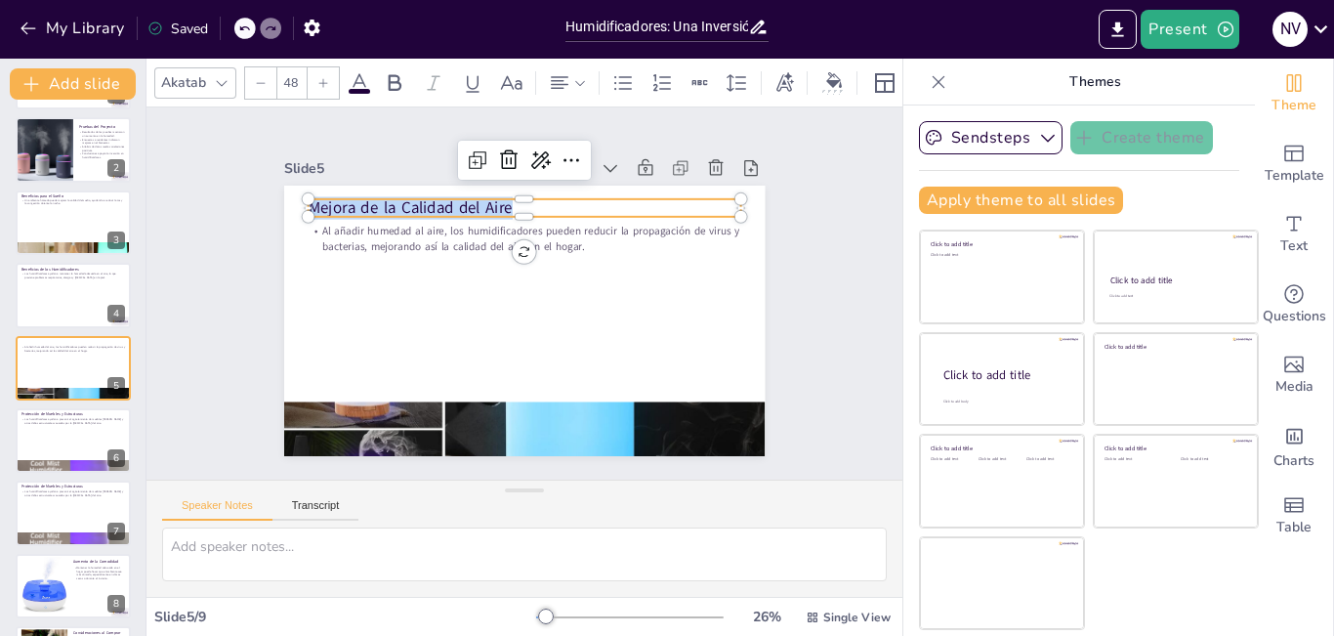
copy span "Mejora de la Calidad del Aire"
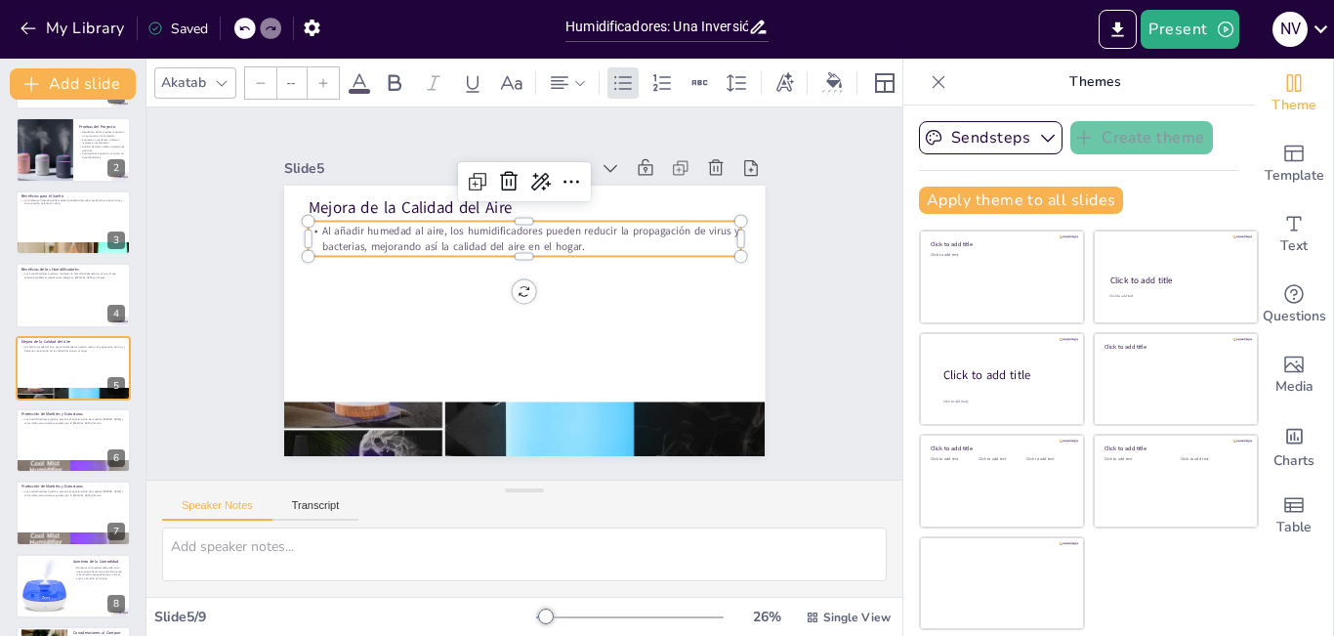
type input "32"
click at [357, 230] on p "Al añadir humedad al aire, los humidificadores pueden reducir la propagación de…" at bounding box center [552, 246] width 390 height 242
click at [495, 223] on p "Al añadir humedad al aire, los humidificadores pueden reducir la propagación de…" at bounding box center [576, 276] width 162 height 421
click at [542, 223] on p "Al añadir humedad al aire, los humidificadores pueden reducir la propagación de…" at bounding box center [579, 288] width 75 height 434
click at [479, 223] on span "Al añadir humedad al aire, los humidificadores pueden reducir la propagación de…" at bounding box center [577, 274] width 197 height 388
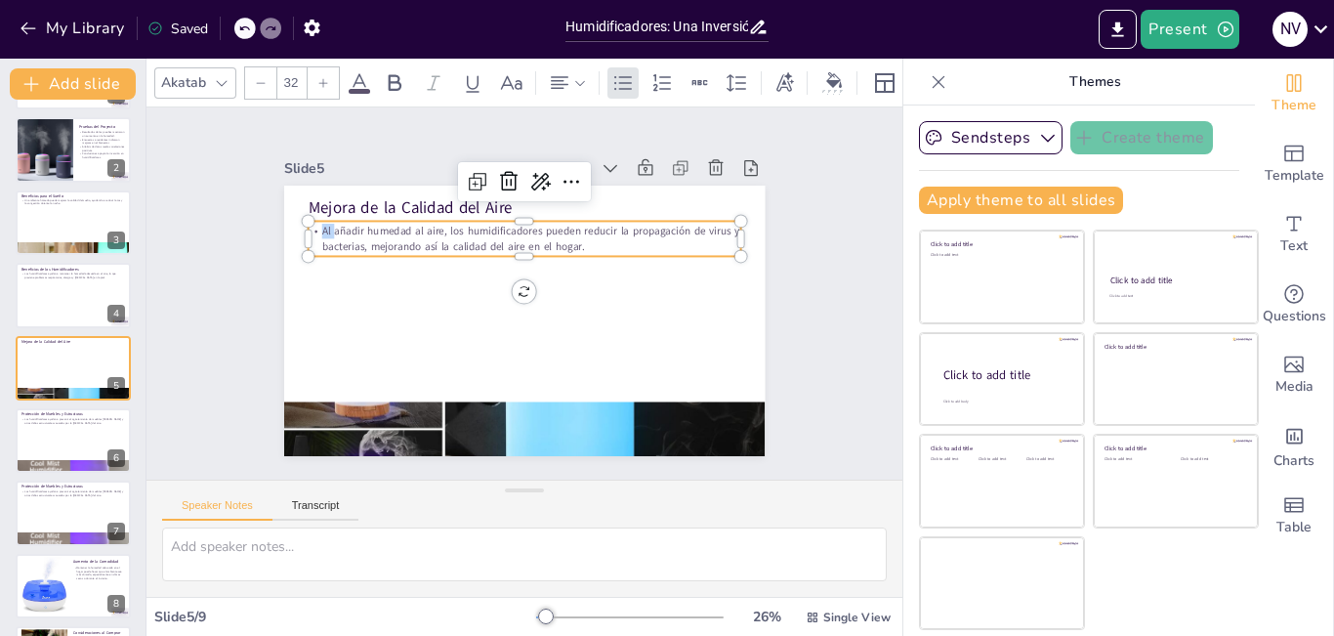
click at [384, 223] on span "Al añadir humedad al aire, los humidificadores pueden reducir la propagación de…" at bounding box center [561, 247] width 355 height 258
click at [369, 223] on span "Al añadir humedad al aire, los humidificadores pueden reducir la propagación de…" at bounding box center [557, 243] width 377 height 222
click at [369, 223] on span "Al añadir humedad al aire, los humidificadores pueden reducir la propagación de…" at bounding box center [557, 243] width 376 height 222
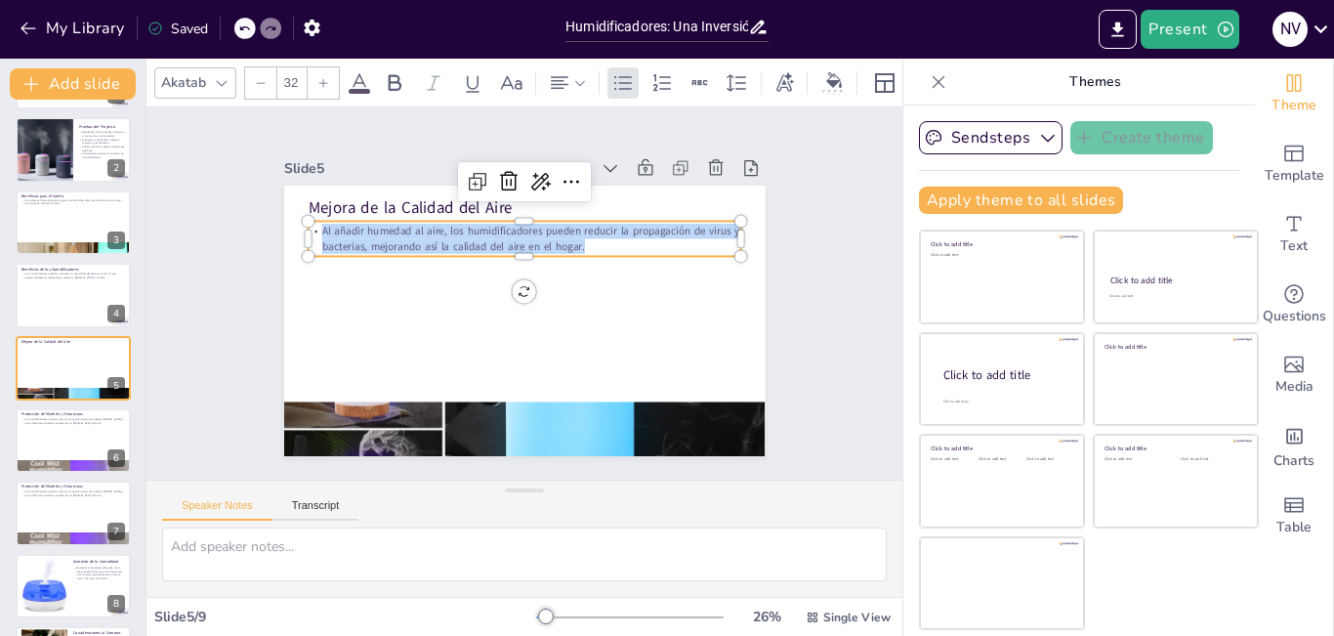
click at [400, 223] on span "Al añadir humedad al aire, los humidificadores pueden reducir la propagación de…" at bounding box center [565, 251] width 330 height 290
copy span "Al añadir humedad al aire, los humidificadores pueden reducir la propagación de…"
click at [43, 428] on div at bounding box center [73, 440] width 117 height 66
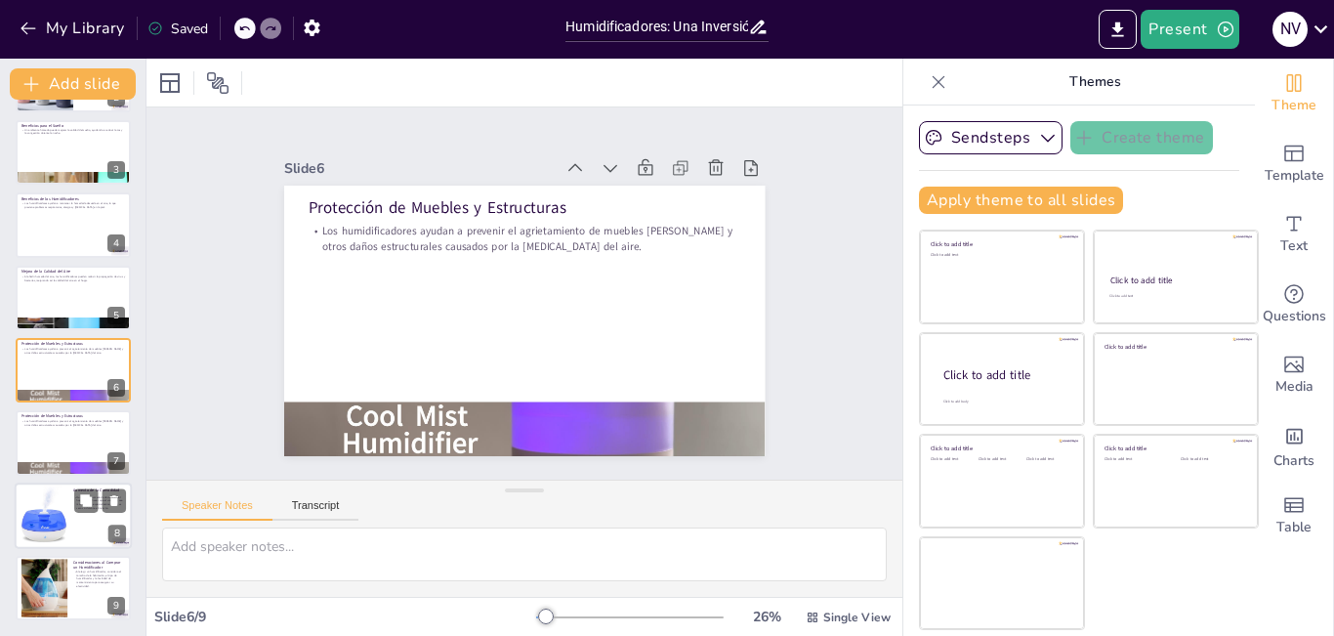
click at [46, 488] on div at bounding box center [44, 515] width 60 height 60
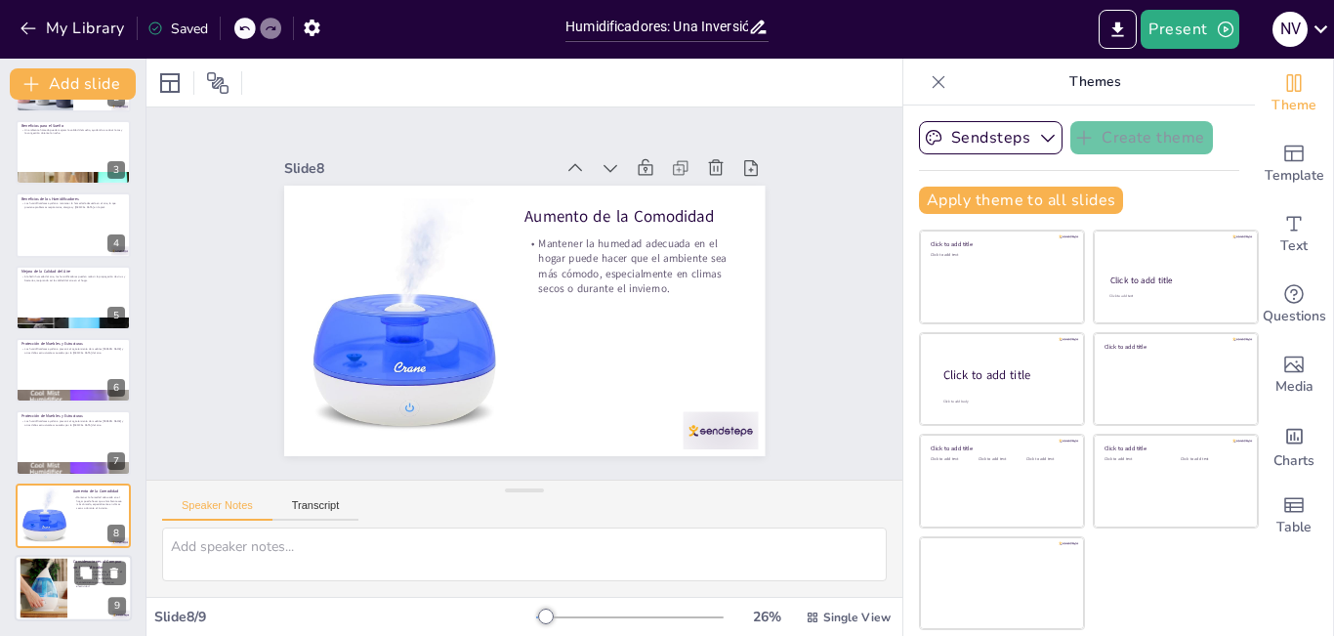
click at [41, 575] on div at bounding box center [43, 589] width 79 height 60
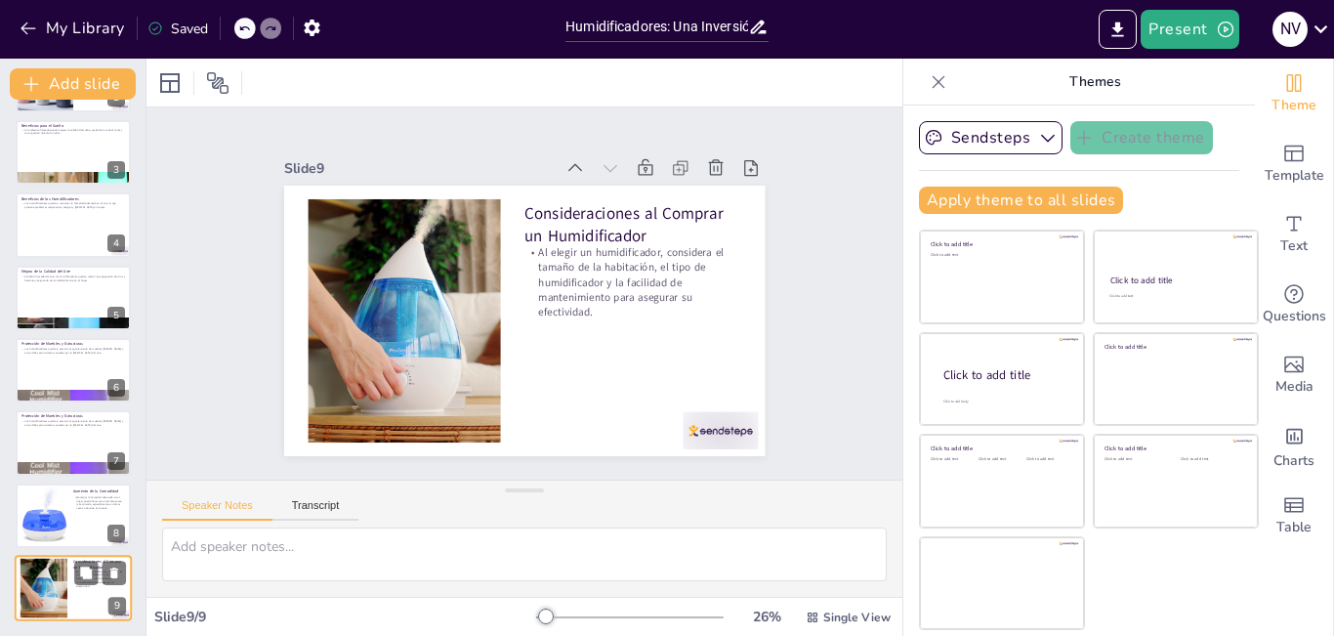
click at [41, 576] on div at bounding box center [43, 589] width 79 height 60
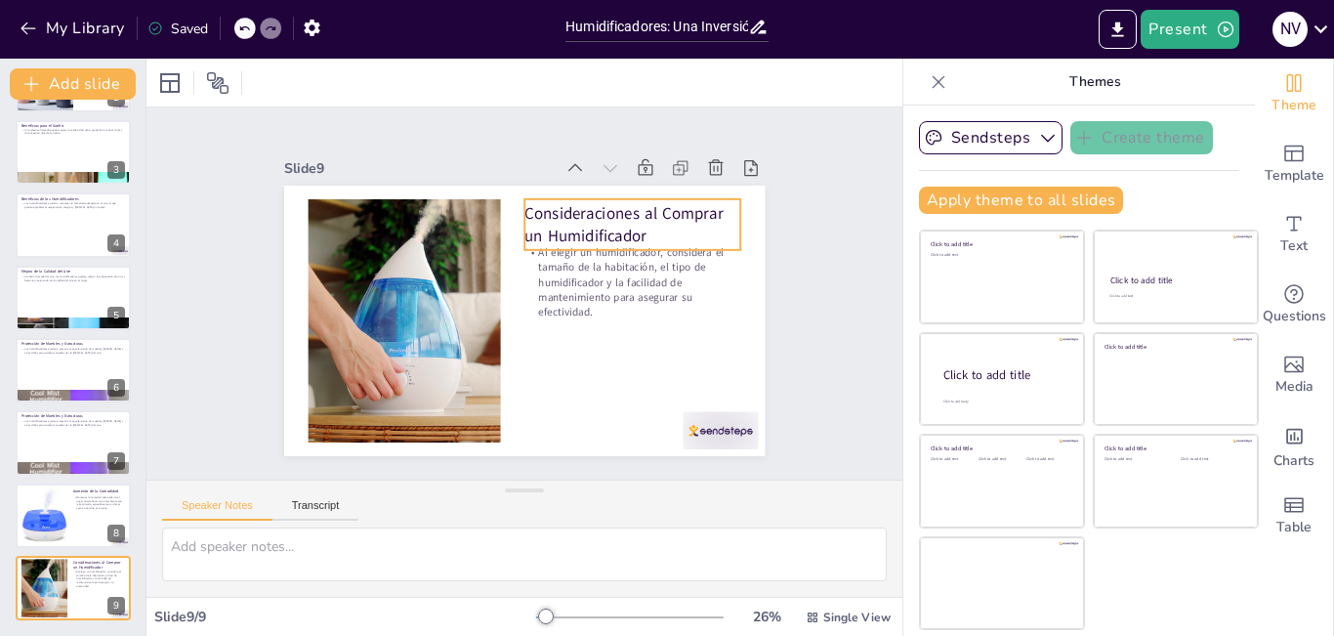
click at [543, 212] on p "Consideraciones al Comprar un Humidificador" at bounding box center [651, 274] width 216 height 129
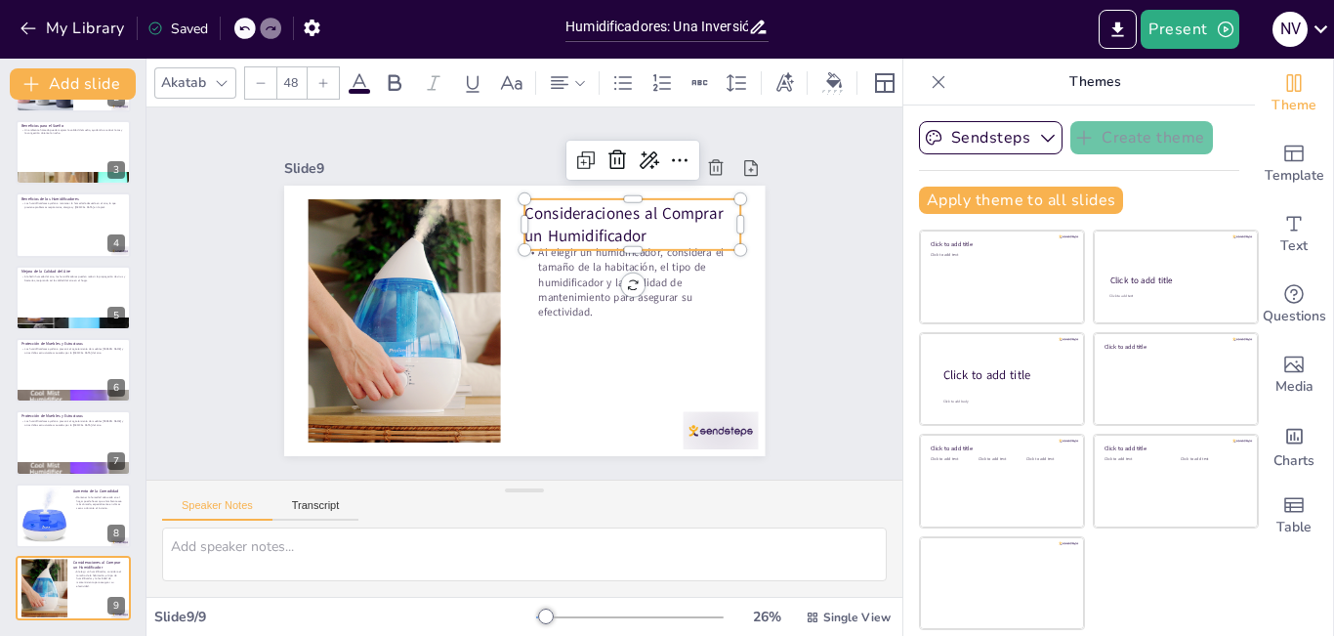
click at [481, 212] on p "Consideraciones al Comprar un Humidificador" at bounding box center [417, 222] width 129 height 216
click at [544, 212] on span "Consideraciones al Comprar un Humidificador" at bounding box center [643, 260] width 199 height 101
click at [559, 299] on span "Consideraciones al Comprar un Humidificador" at bounding box center [587, 400] width 57 height 202
copy span "Consideraciones al Comprar un Humidificador"
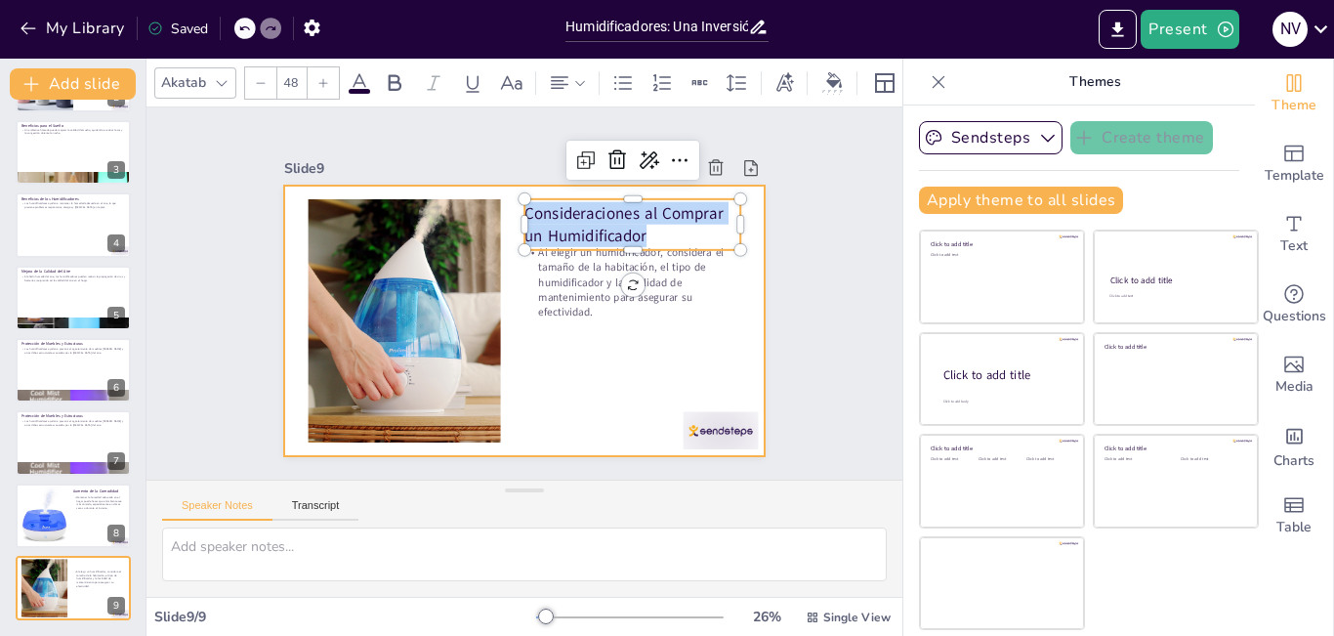
click at [518, 419] on div at bounding box center [513, 318] width 550 height 442
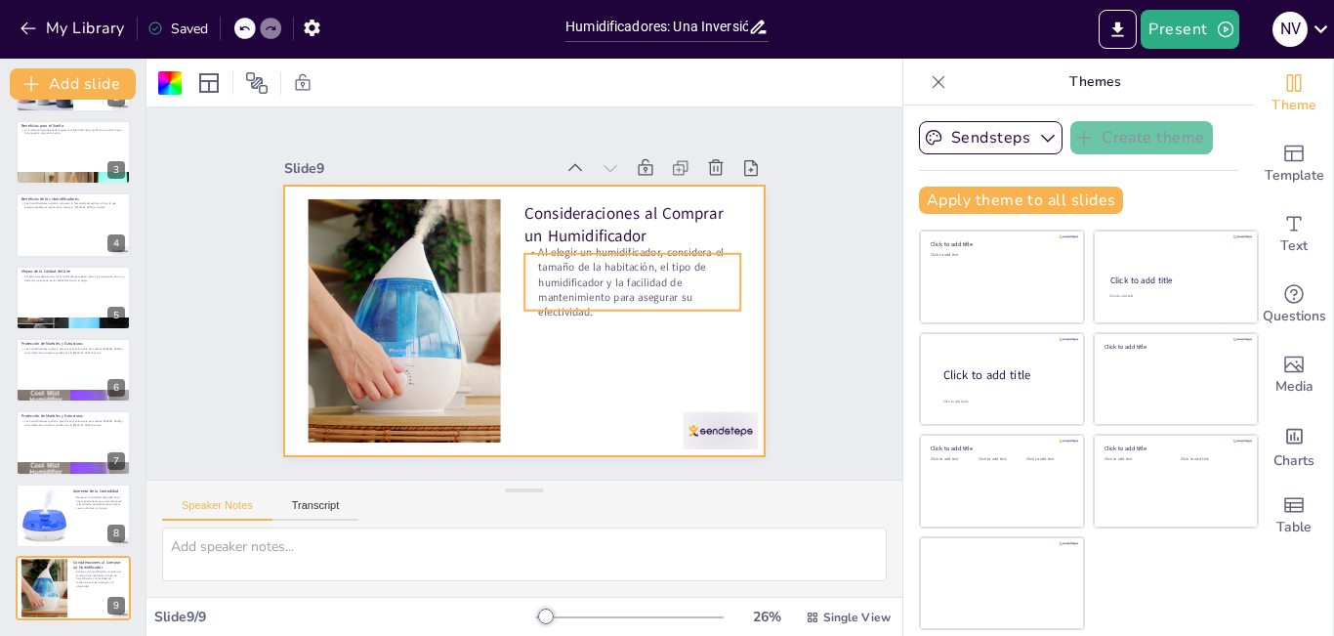
click at [532, 245] on div "Consideraciones al Comprar un Humidificador Al elegir un humidificador, conside…" at bounding box center [515, 319] width 541 height 406
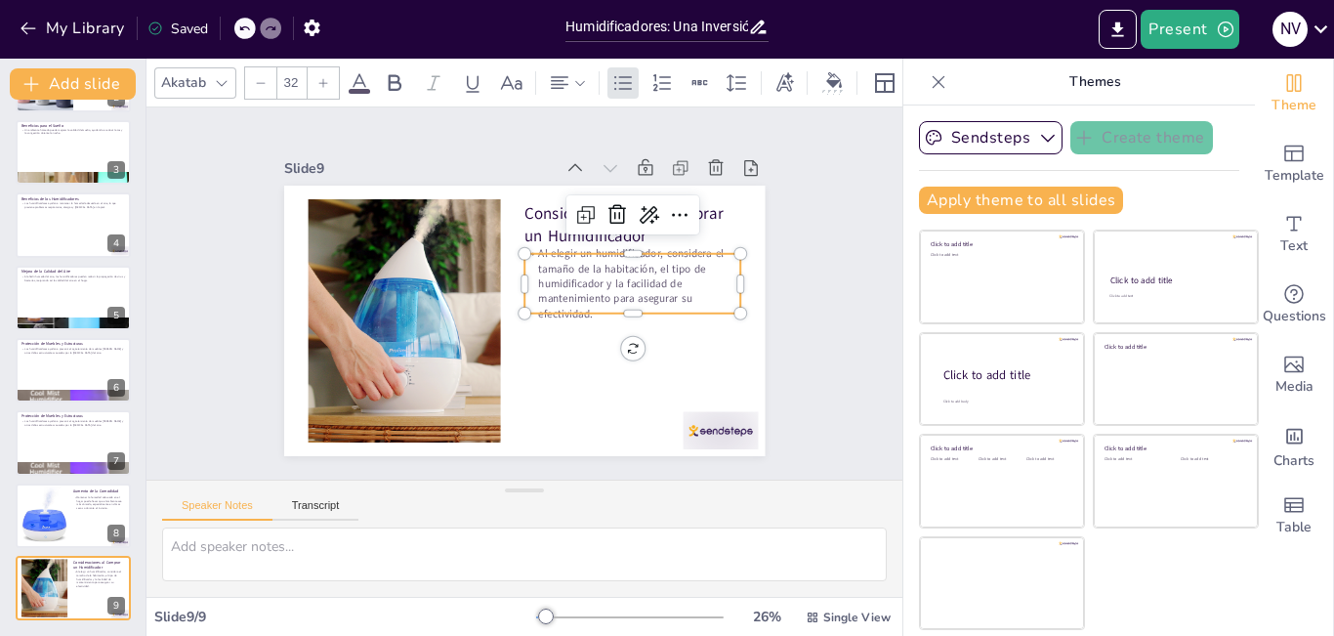
click at [541, 245] on div at bounding box center [643, 294] width 204 height 103
click at [548, 249] on div at bounding box center [640, 319] width 185 height 140
click at [534, 285] on p "Al elegir un humidificador, considera el tamaño de la habitación, el tipo de hu…" at bounding box center [501, 399] width 138 height 229
click at [534, 257] on p "Al elegir un humidificador, considera el tamaño de la habitación, el tipo de hu…" at bounding box center [632, 283] width 217 height 75
click at [538, 257] on span "Al elegir un humidificador, considera el tamaño de la habitación, el tipo de hu…" at bounding box center [631, 283] width 186 height 74
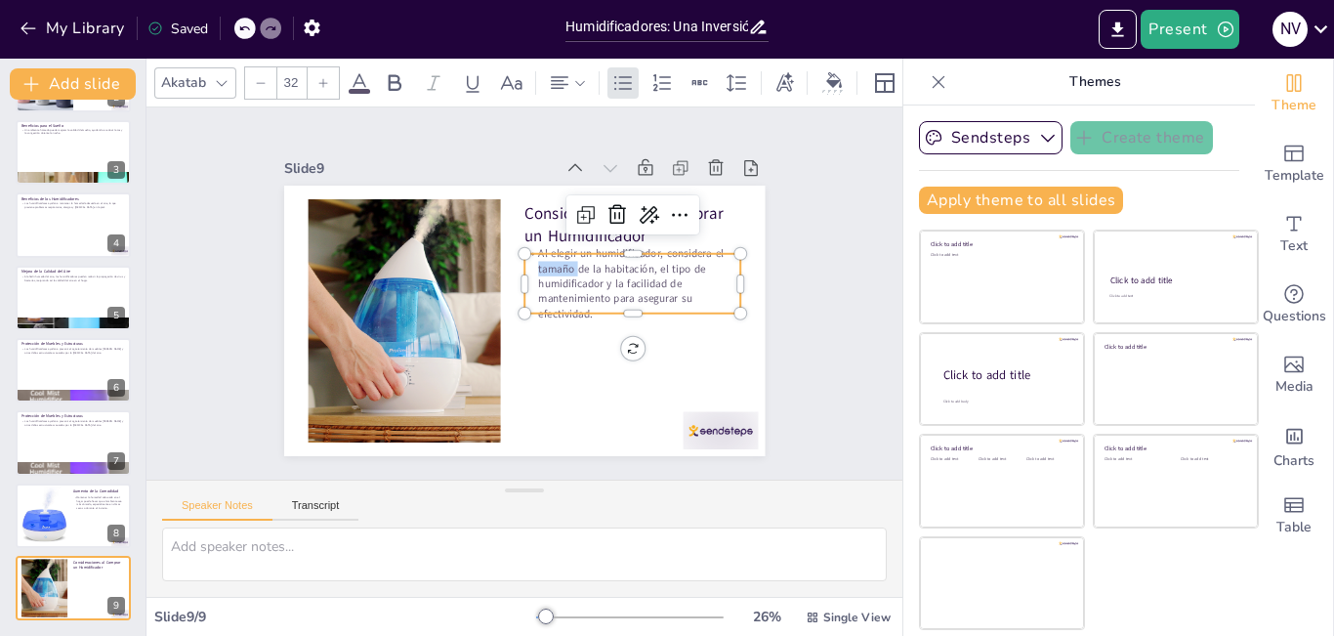
click at [534, 257] on span "Al elegir un humidificador, considera el tamaño de la habitación, el tipo de hu…" at bounding box center [545, 192] width 117 height 199
click at [534, 303] on span "Al elegir un humidificador, considera el tamaño de la habitación, el tipo de hu…" at bounding box center [546, 396] width 94 height 186
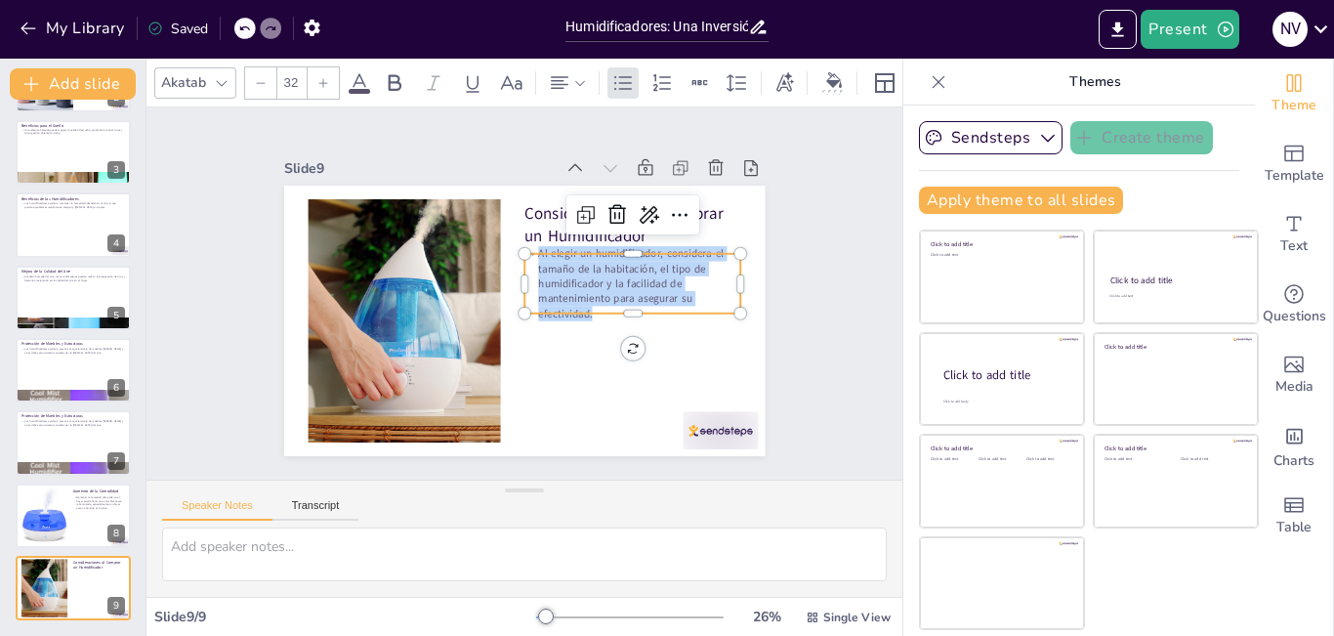
click at [534, 287] on span "Al elegir un humidificador, considera el tamaño de la habitación, el tipo de hu…" at bounding box center [577, 374] width 144 height 175
